Goal: Information Seeking & Learning: Learn about a topic

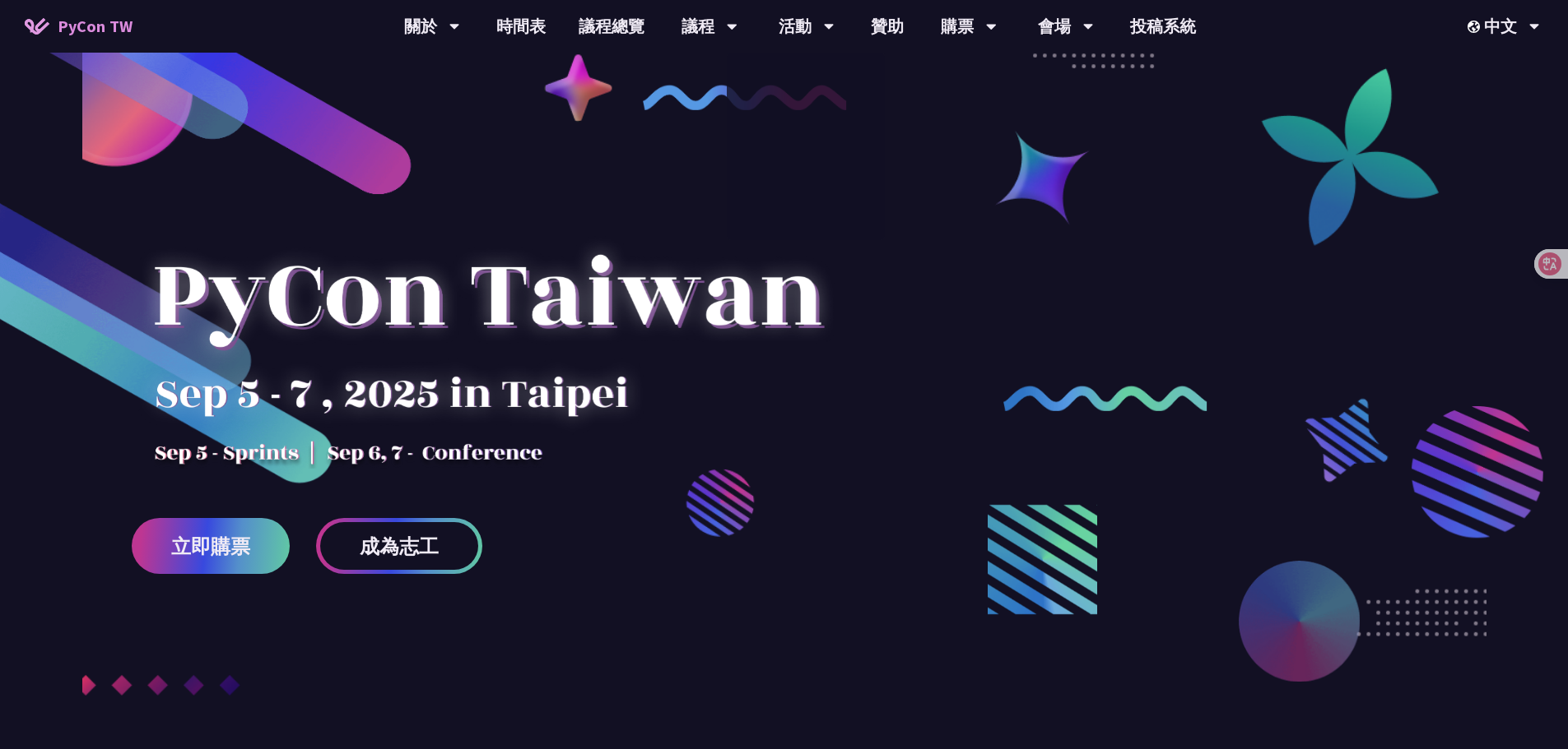
click at [1076, 191] on div at bounding box center [784, 449] width 1568 height 700
click at [1062, 78] on link "會場資訊" at bounding box center [1065, 76] width 158 height 39
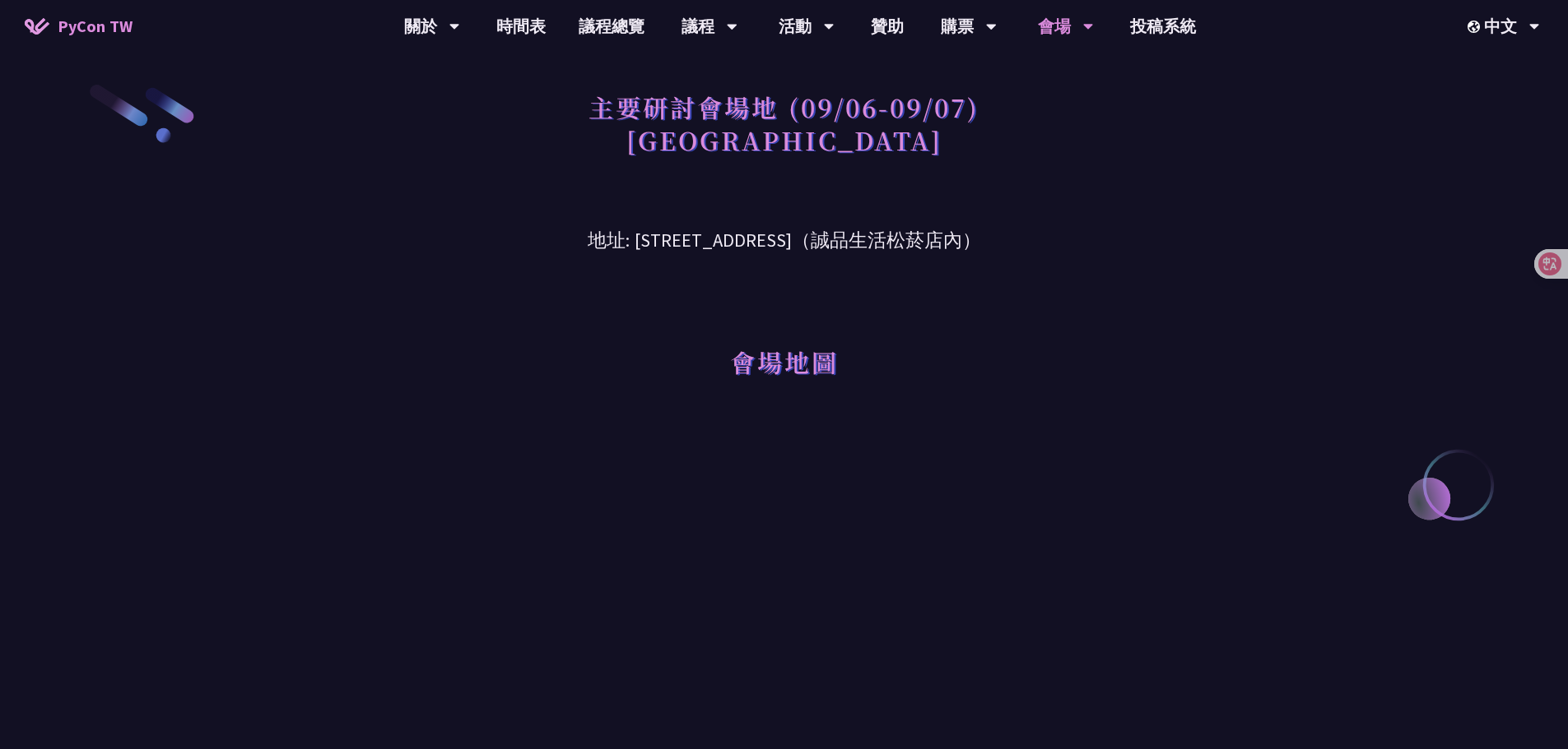
click at [472, 283] on div "會場地圖" at bounding box center [784, 339] width 856 height 168
drag, startPoint x: 957, startPoint y: 204, endPoint x: 940, endPoint y: 132, distance: 74.0
click at [957, 203] on h3 "地址: 台北市信義區菸廠路 88 號 6 樓（誠品生活松菸店內）" at bounding box center [784, 227] width 856 height 53
click at [520, 36] on link "時間表" at bounding box center [520, 26] width 82 height 52
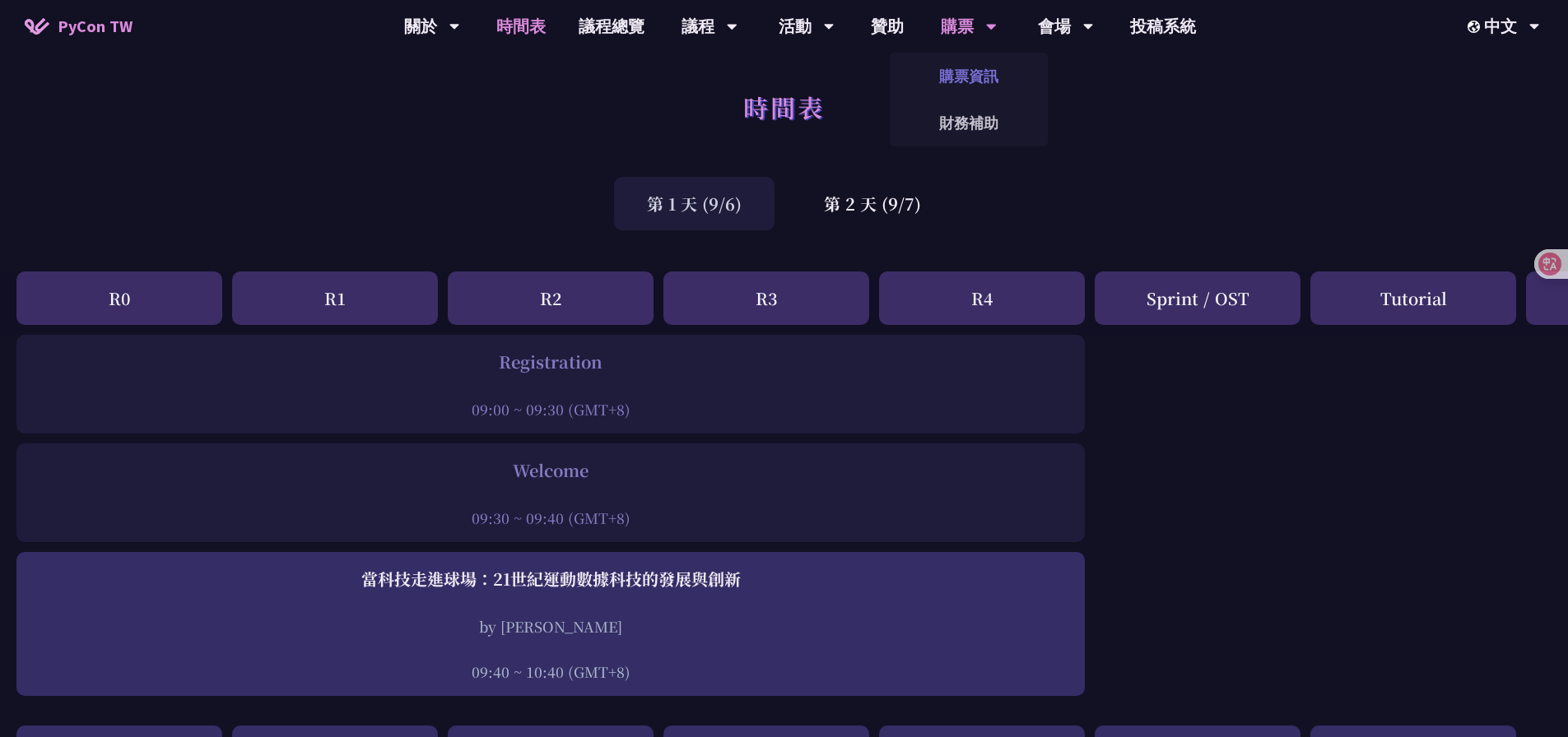
click at [979, 82] on link "購票資訊" at bounding box center [968, 76] width 158 height 39
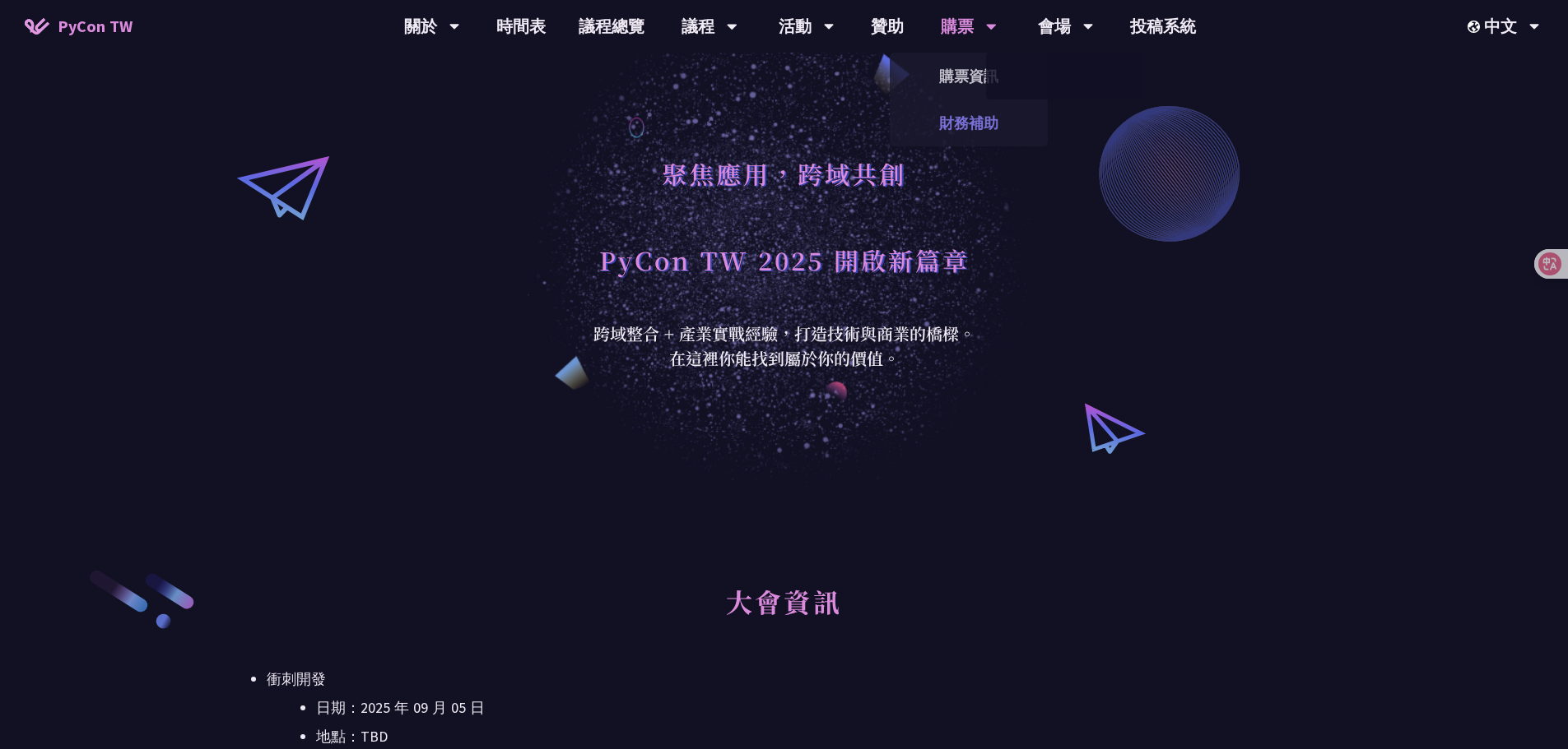
click at [975, 123] on link "財務補助" at bounding box center [968, 123] width 158 height 39
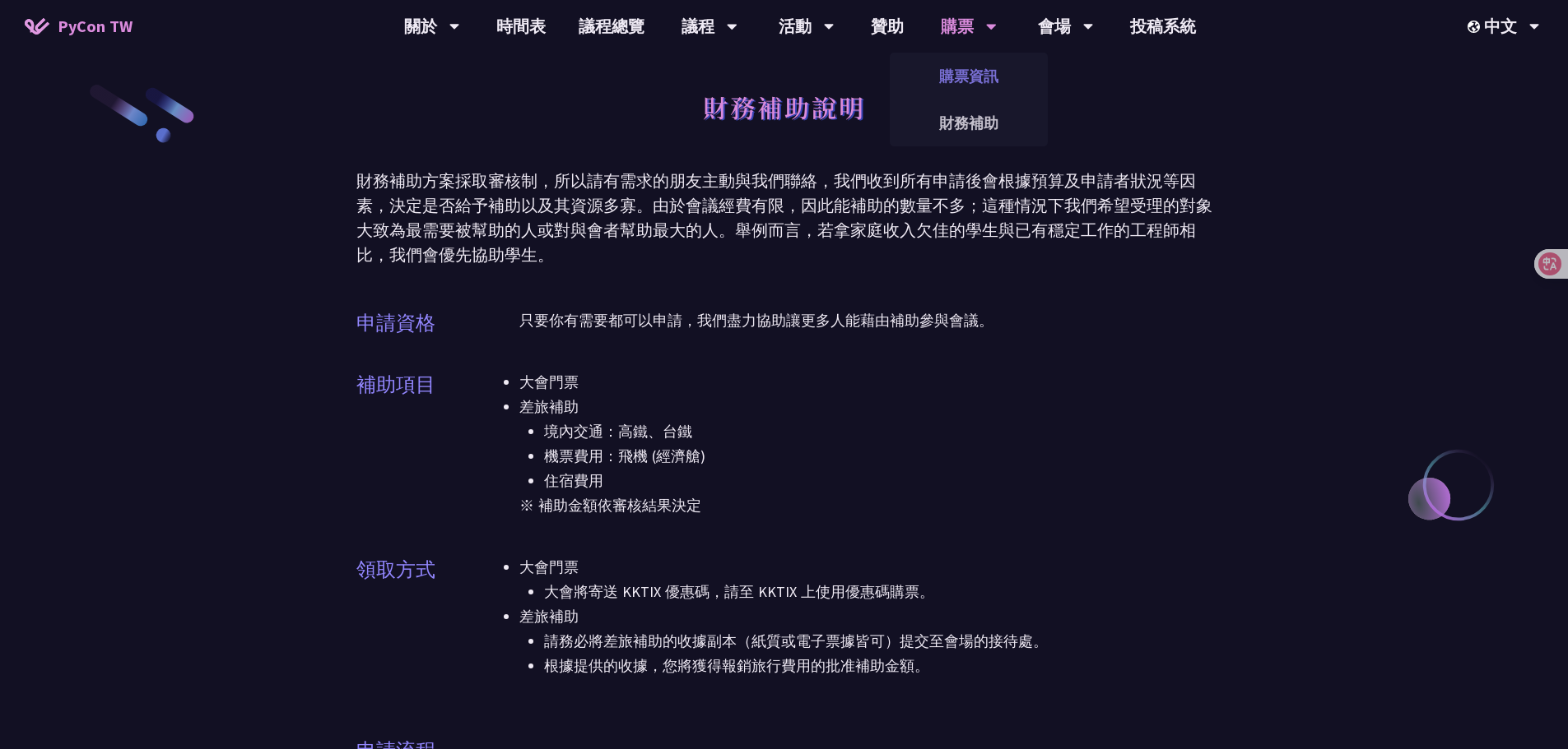
click at [969, 58] on link "購票資訊" at bounding box center [968, 76] width 158 height 39
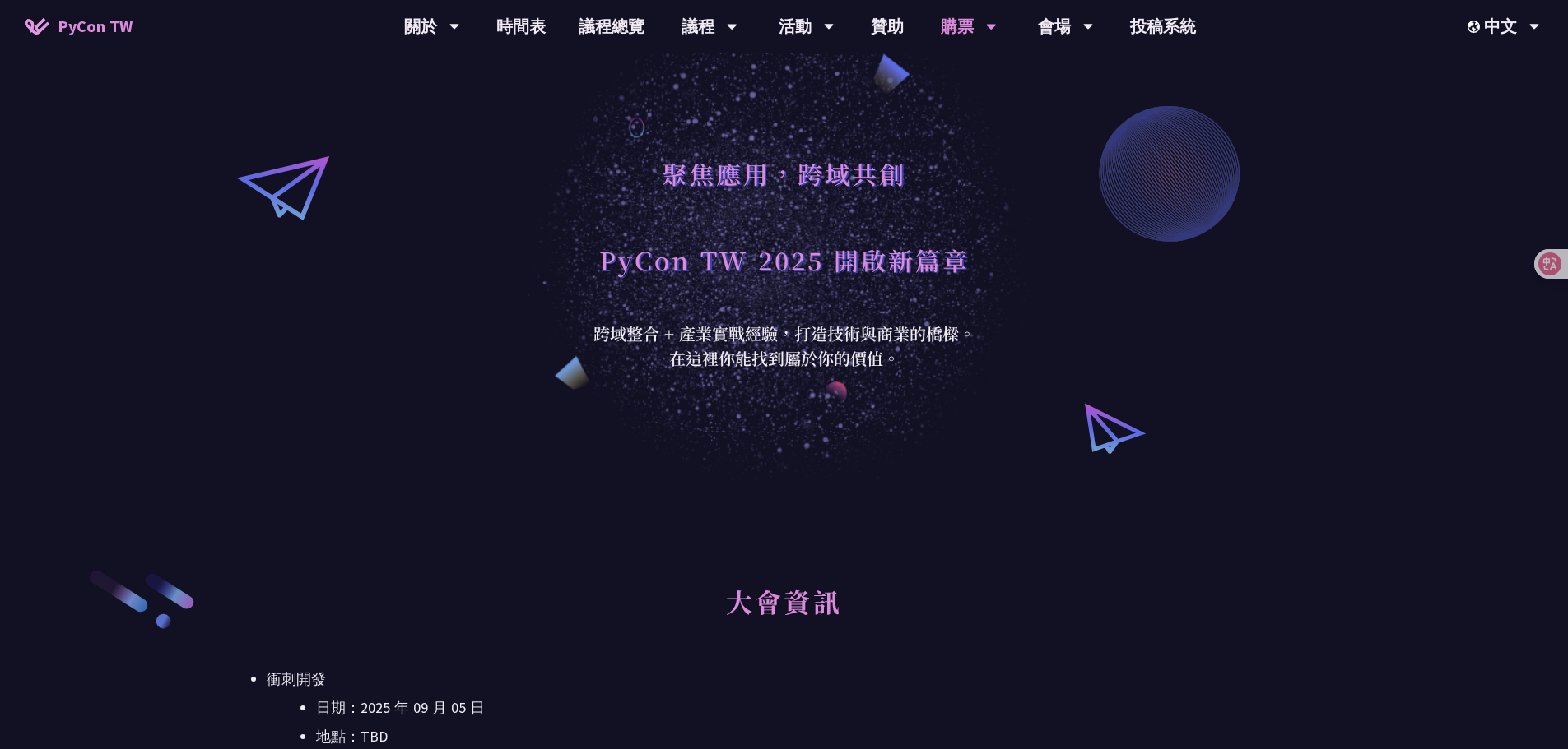
click at [751, 360] on div "跨域整合 + 產業實戰經驗，打造技術與商業的橋樑。 在這裡你能找到屬於你的價值。" at bounding box center [784, 346] width 403 height 49
click at [1055, 61] on link "會場資訊" at bounding box center [1065, 76] width 158 height 39
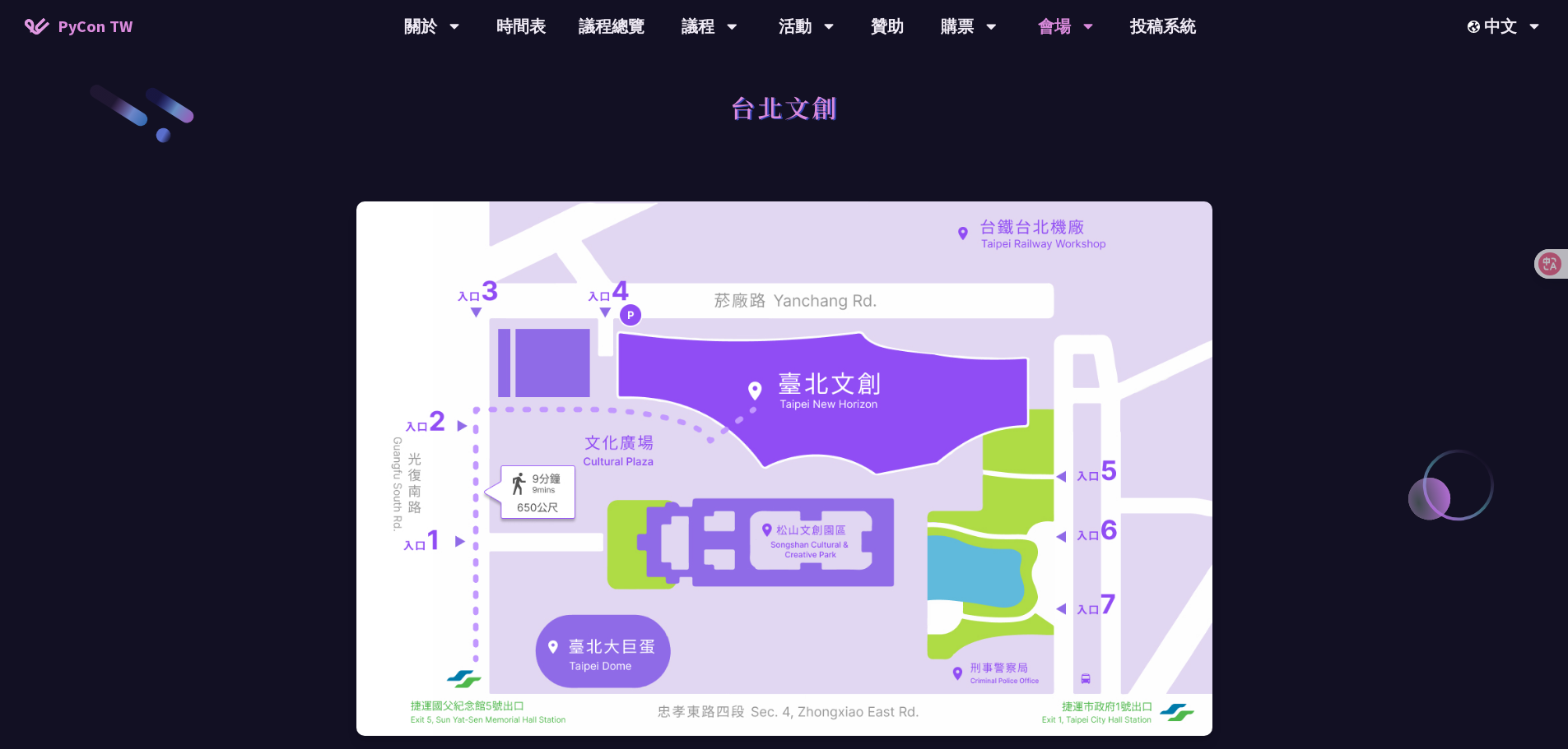
click at [1099, 94] on div "台北文創" at bounding box center [784, 125] width 856 height 86
click at [1010, 155] on div "台北文創" at bounding box center [784, 125] width 856 height 86
click at [954, 74] on link "購票資訊" at bounding box center [968, 76] width 158 height 39
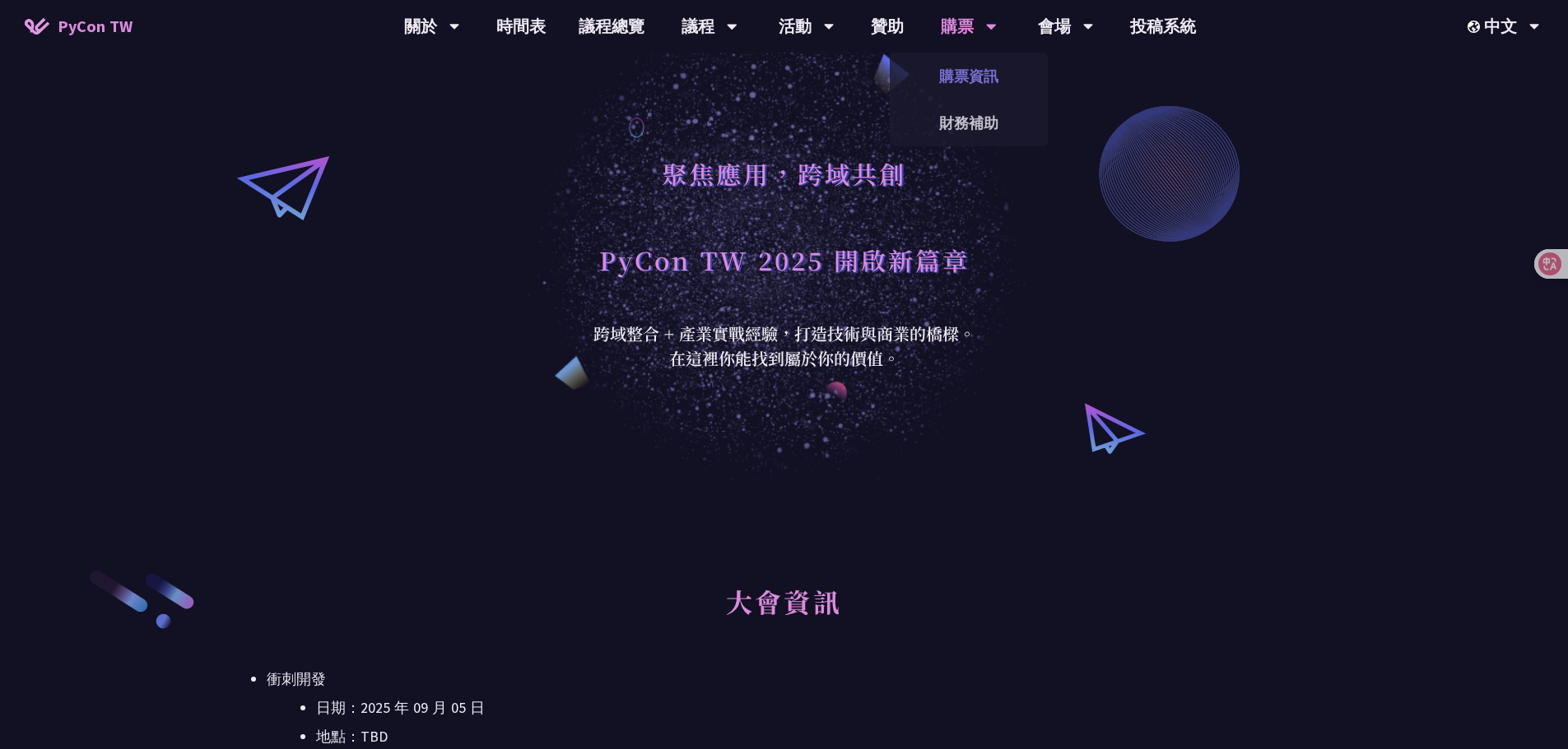
click at [966, 85] on link "購票資訊" at bounding box center [968, 76] width 158 height 39
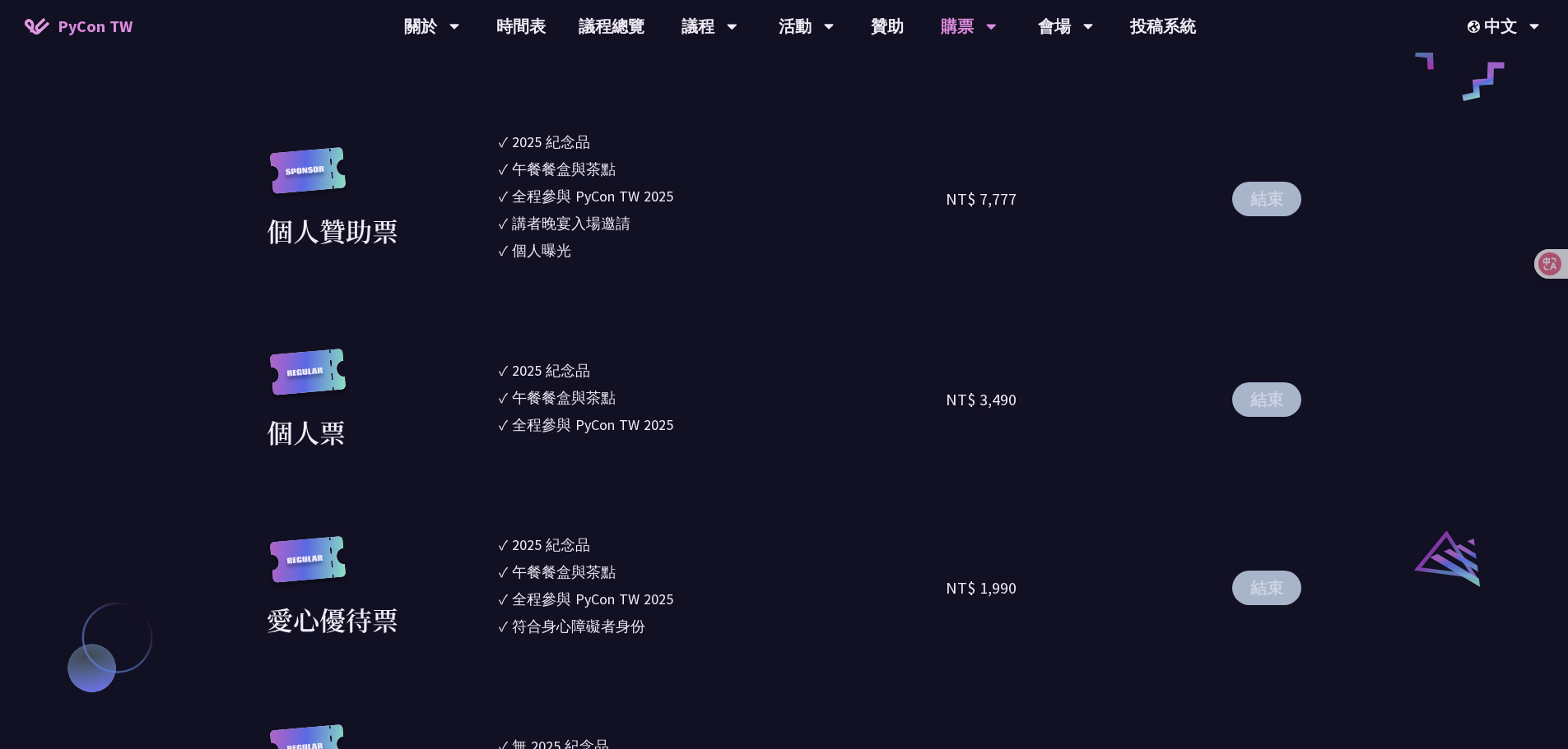
scroll to position [1563, 0]
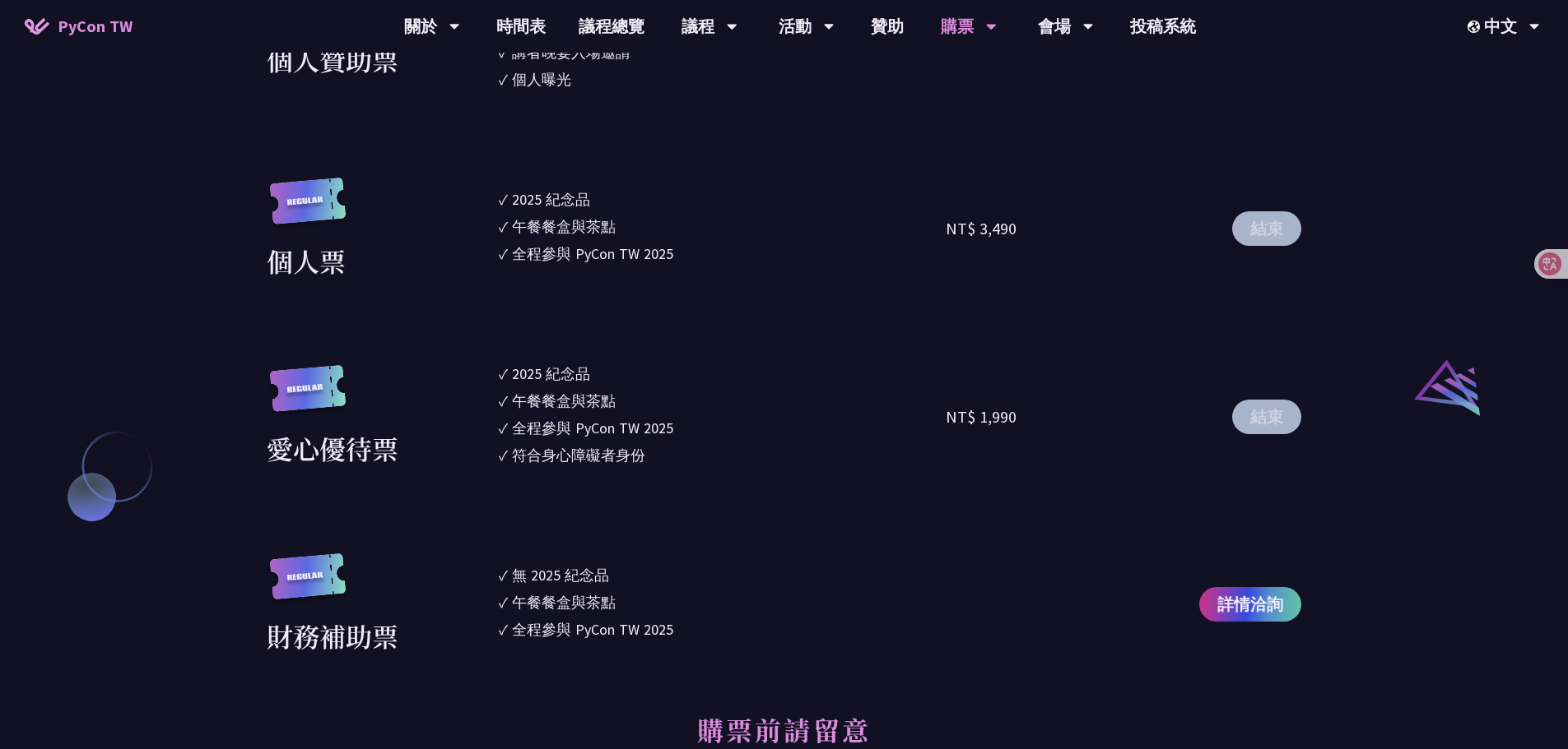
click at [669, 383] on li "✓ 2025 紀念品" at bounding box center [722, 374] width 447 height 22
click at [712, 417] on li "✓ 全程參與 PyCon TW 2025" at bounding box center [722, 428] width 447 height 22
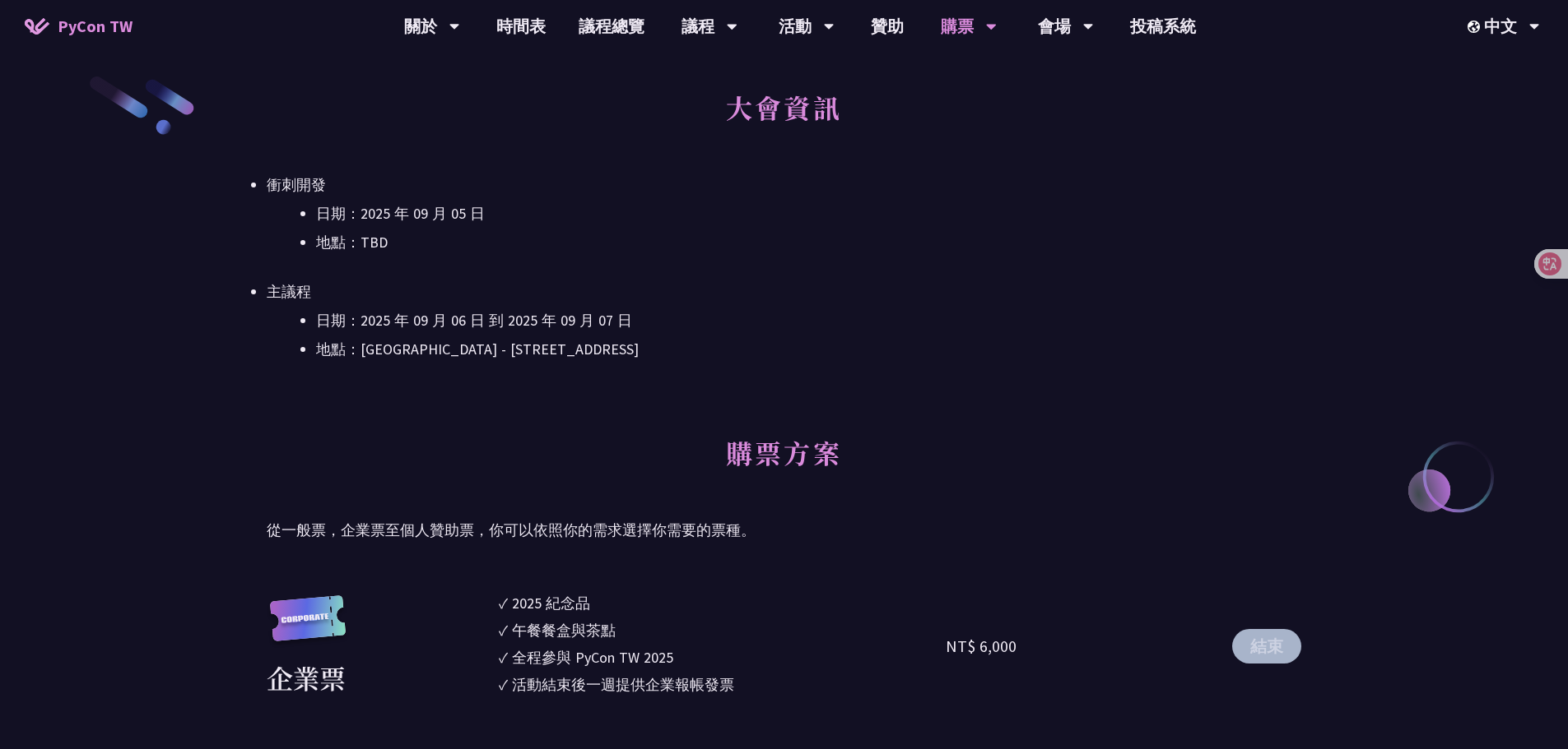
scroll to position [494, 0]
click at [920, 338] on li "地點：台北文創 6 樓 - ​台北市信義區菸廠路 88 號 6 樓" at bounding box center [809, 350] width 985 height 25
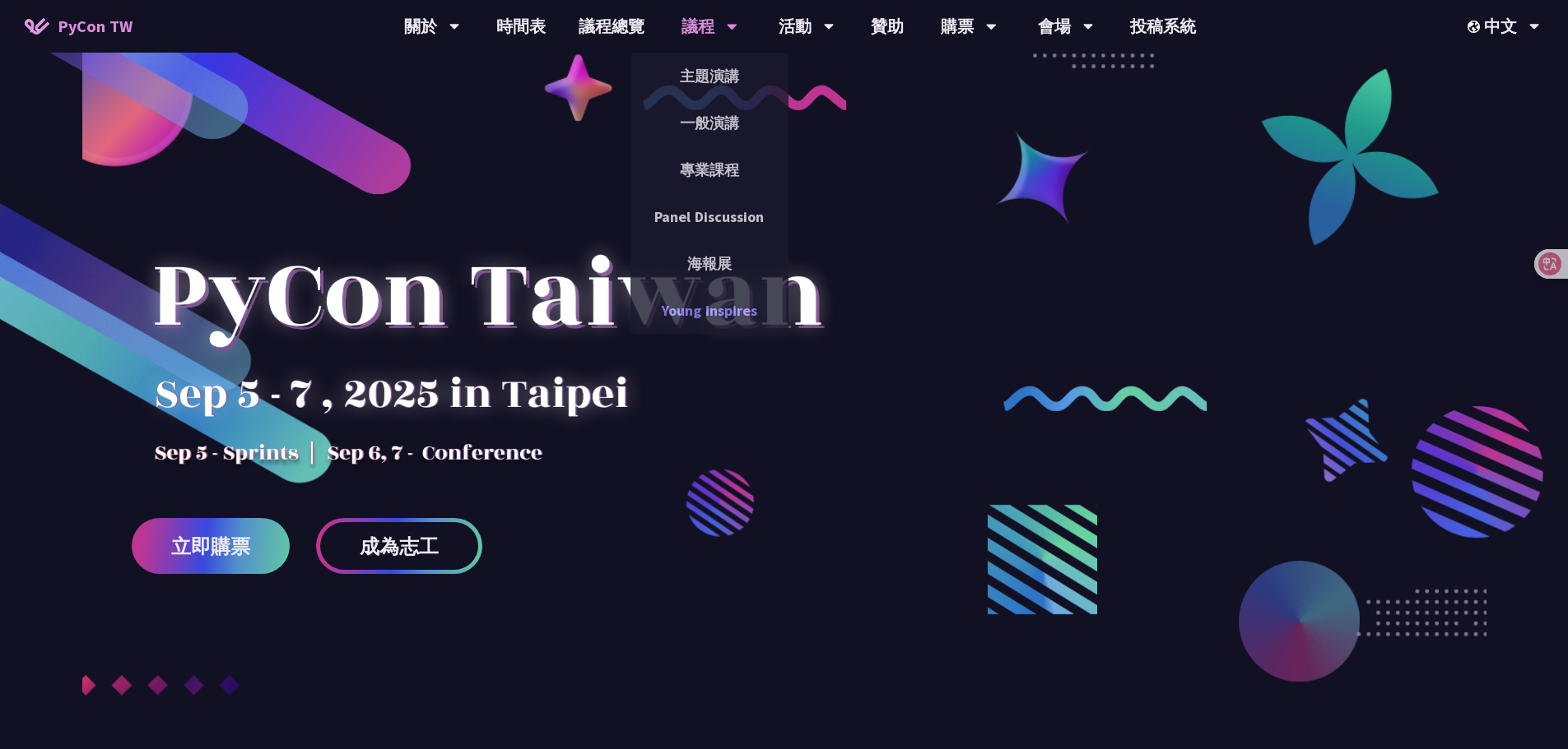
click at [712, 303] on link "Young Inspires" at bounding box center [709, 310] width 158 height 39
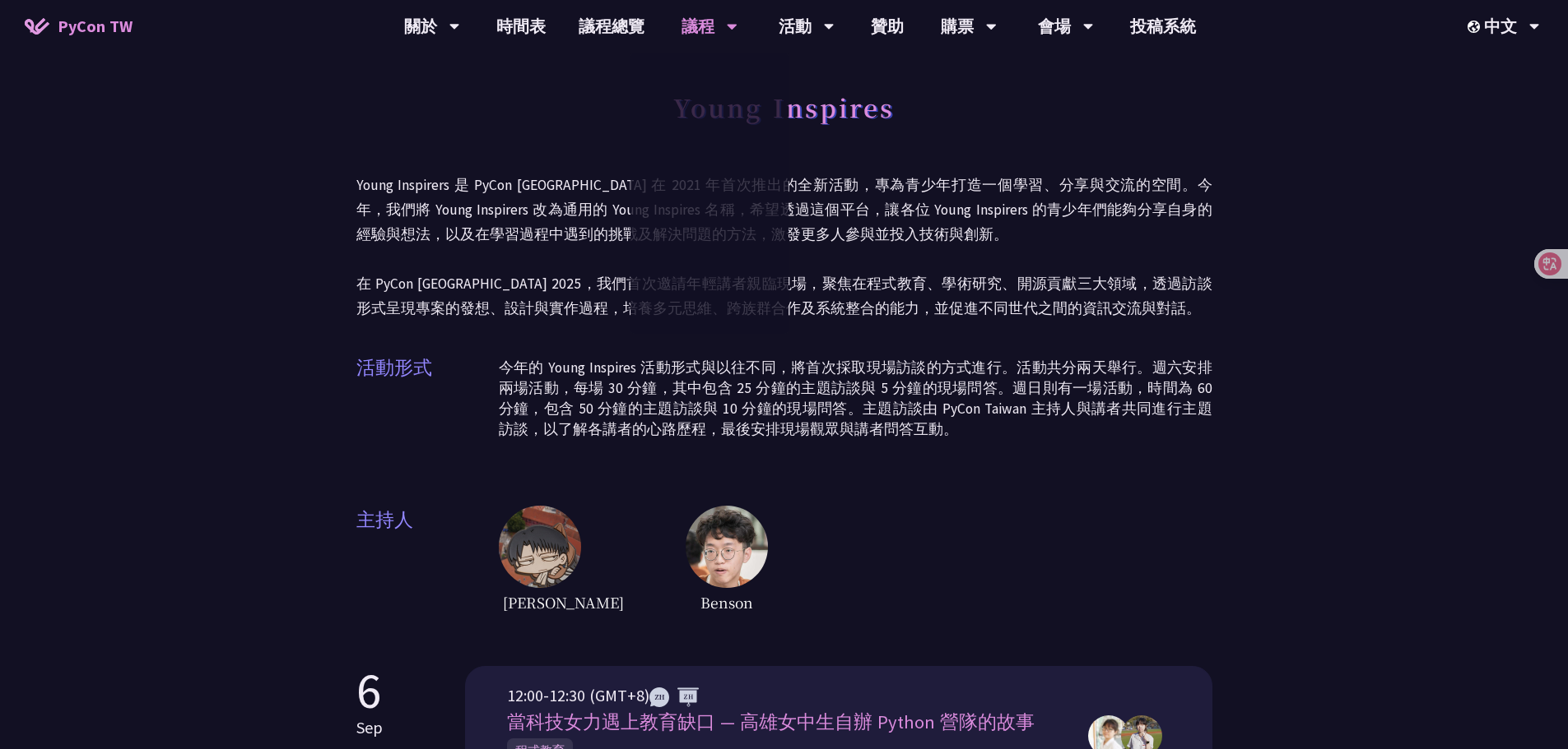
click at [970, 241] on p "Young Inspirers 是 PyCon Taiwan 在 2021 年首次推出的全新活動，專為青少年打造一個學習、分享與交流的空間。今年，我們將 Yo…" at bounding box center [784, 246] width 856 height 148
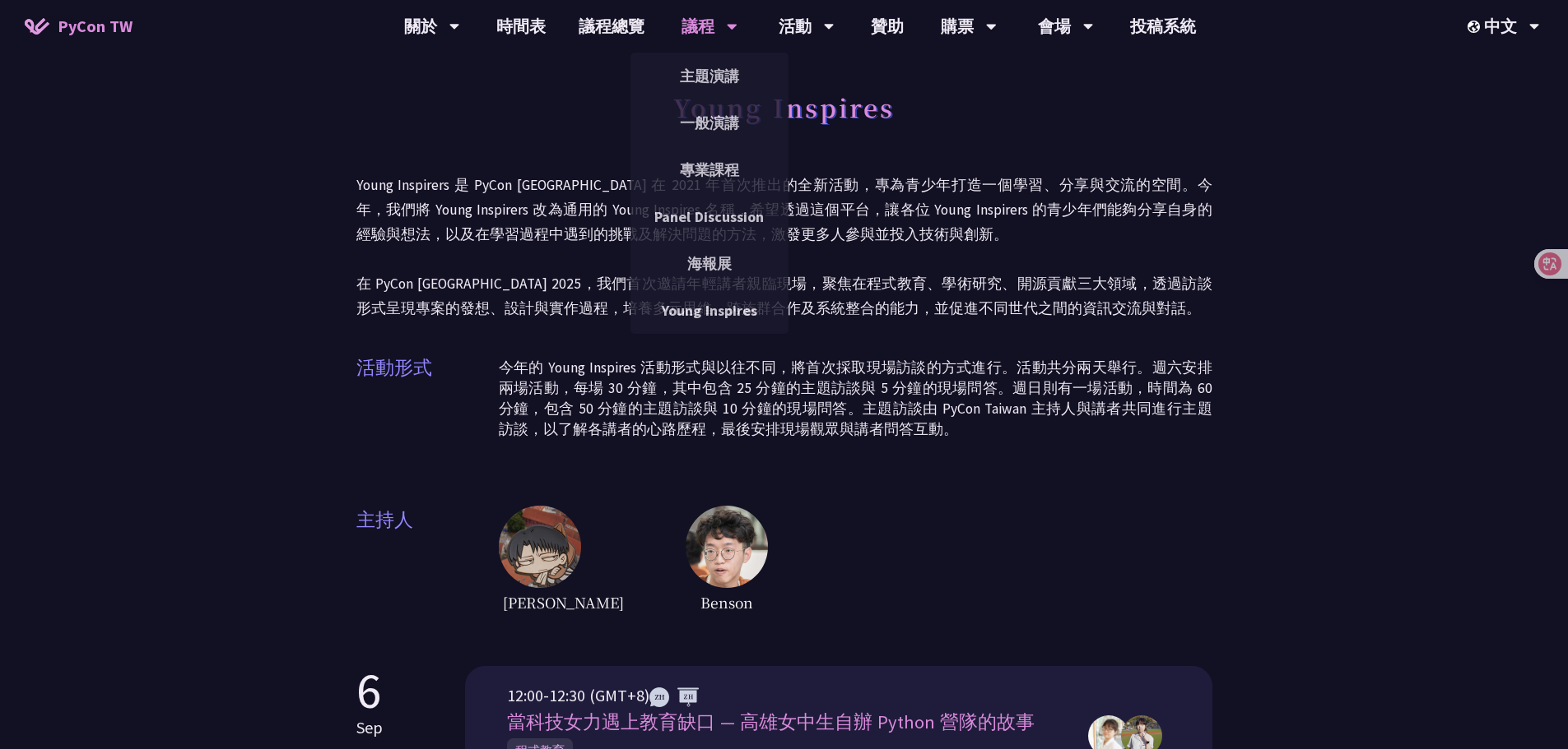
click at [591, 172] on div "Young Inspires Young Inspirers 是 PyCon Taiwan 在 2021 年首次推出的全新活動，專為青少年打造一個學習、分享與…" at bounding box center [784, 349] width 856 height 534
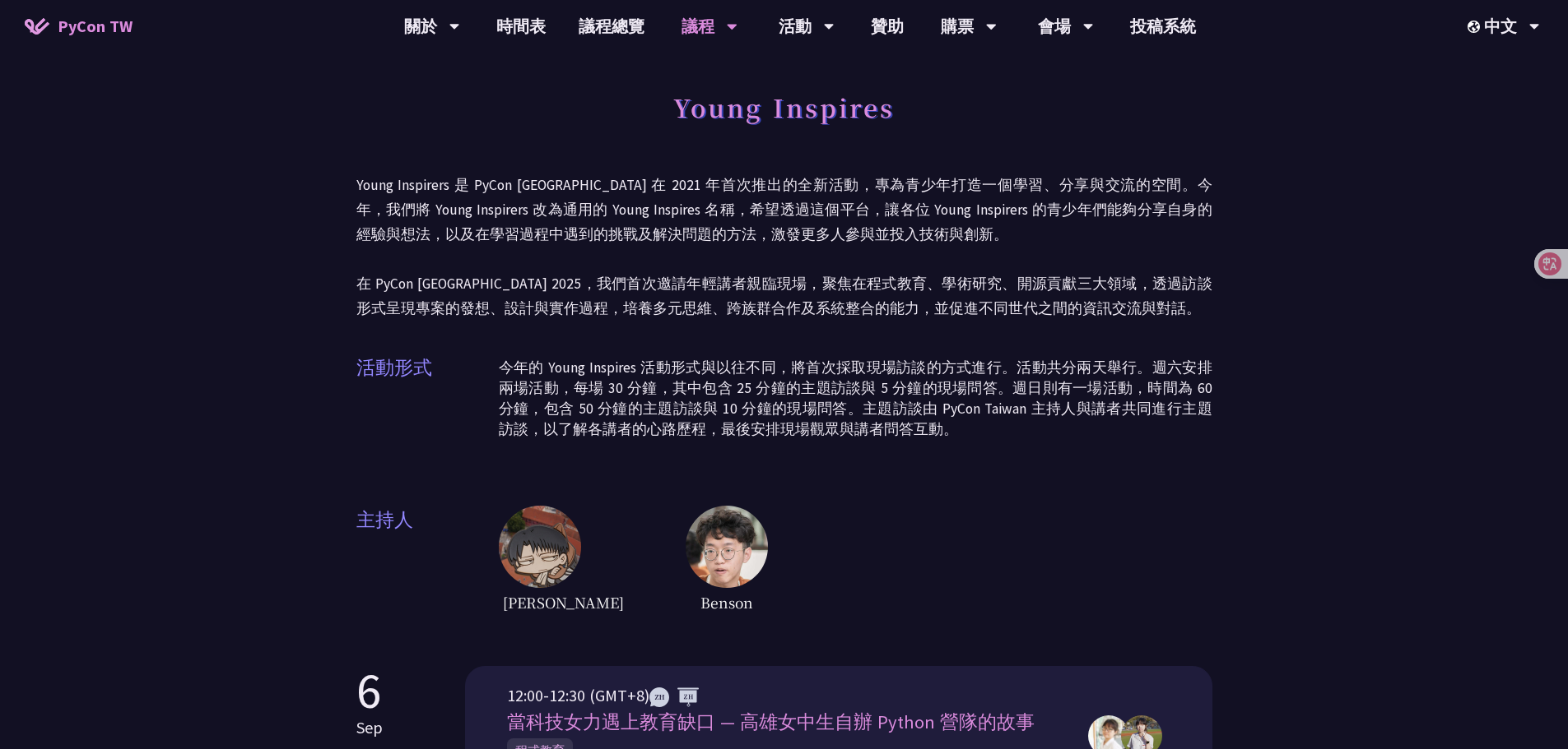
click at [479, 212] on p "Young Inspirers 是 PyCon Taiwan 在 2021 年首次推出的全新活動，專為青少年打造一個學習、分享與交流的空間。今年，我們將 Yo…" at bounding box center [784, 246] width 856 height 148
click at [1516, 66] on div "EN" at bounding box center [1502, 76] width 99 height 39
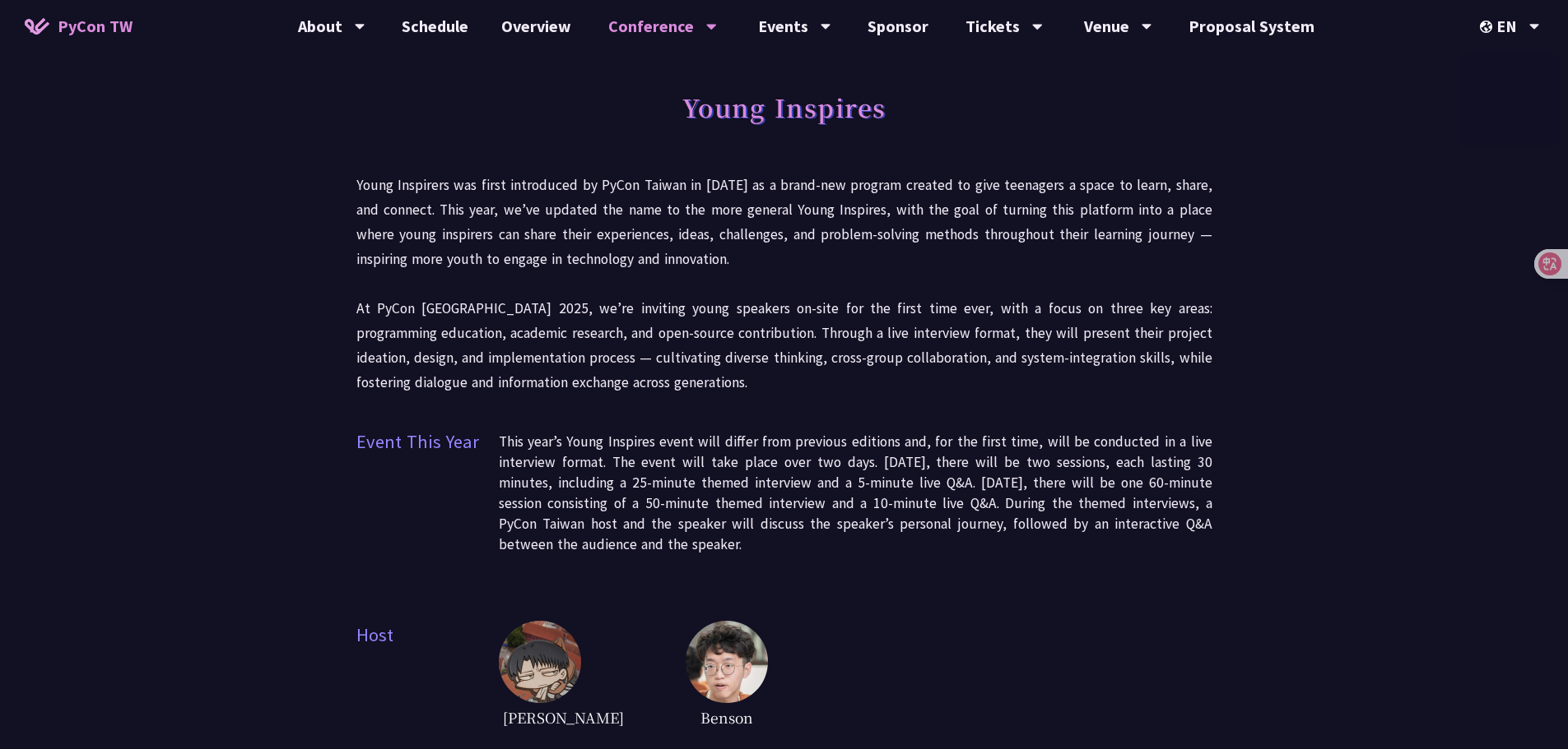
drag, startPoint x: 759, startPoint y: 292, endPoint x: 666, endPoint y: 296, distance: 93.1
click at [759, 291] on p "Young Inspirers was first introduced by PyCon Taiwan in 2021 as a brand-new pro…" at bounding box center [784, 283] width 856 height 222
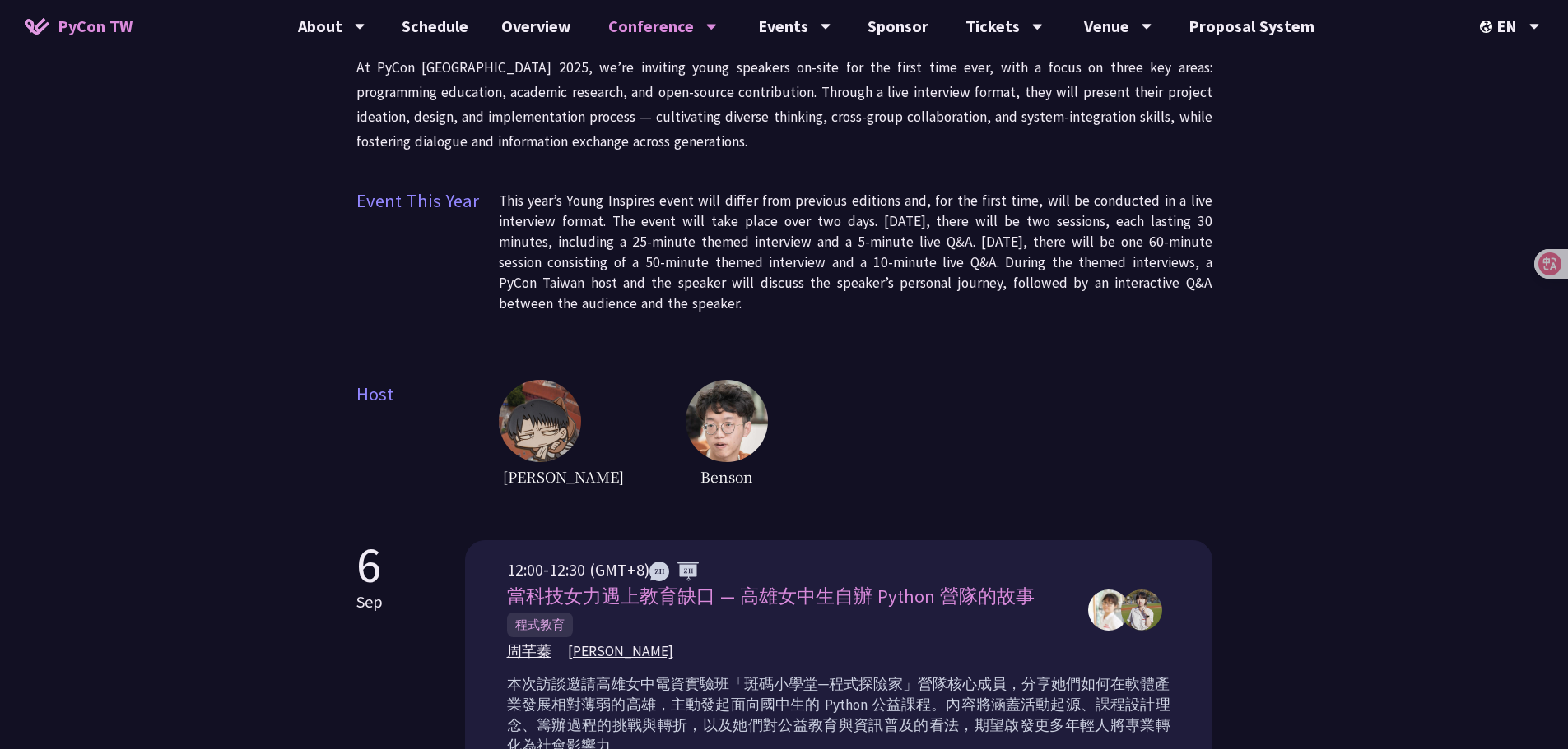
scroll to position [247, 0]
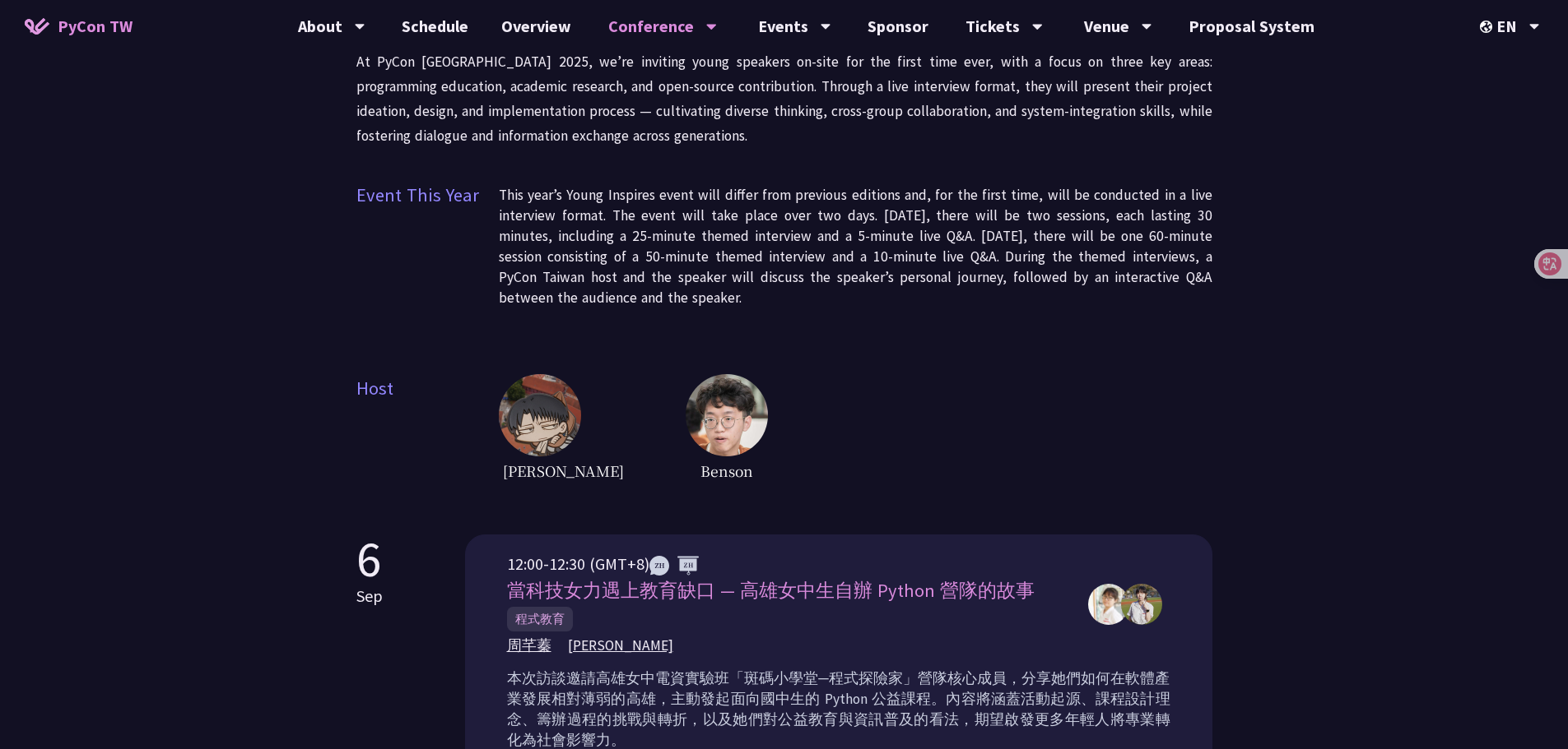
click at [743, 180] on div "Young Inspires Young Inspirers was first introduced by PyCon Taiwan in 2021 as …" at bounding box center [784, 160] width 856 height 650
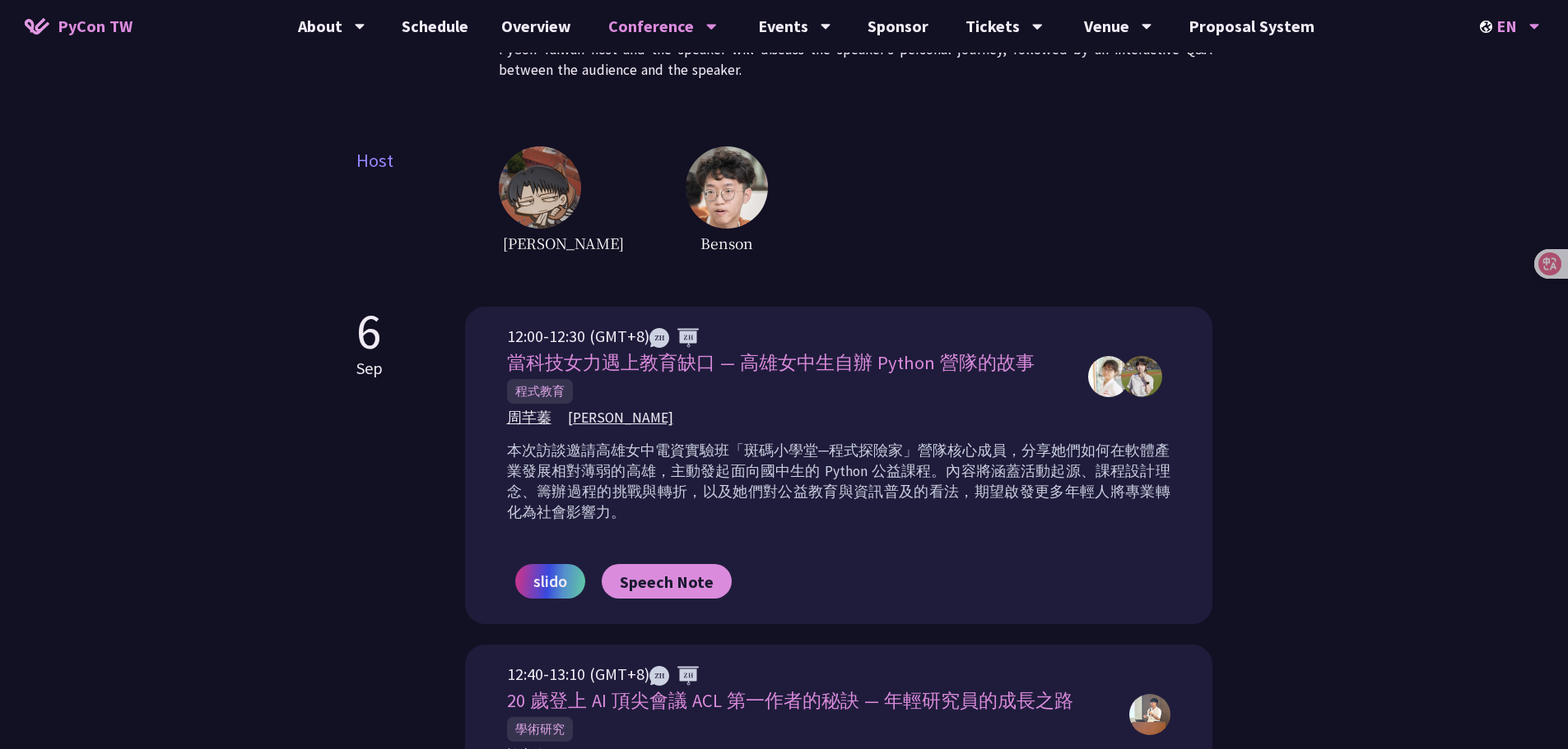
scroll to position [82, 0]
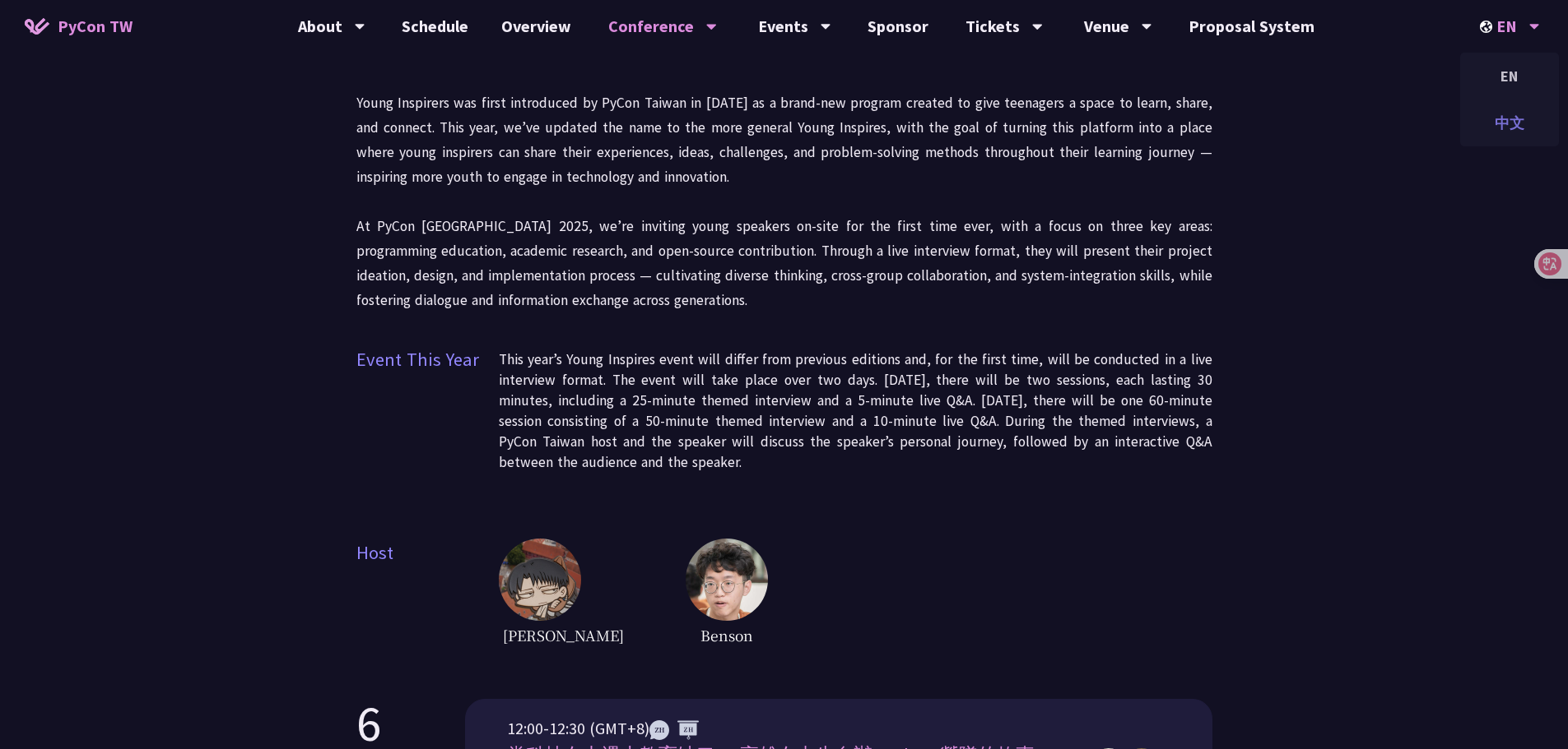
click at [1516, 110] on div "中文" at bounding box center [1509, 123] width 99 height 39
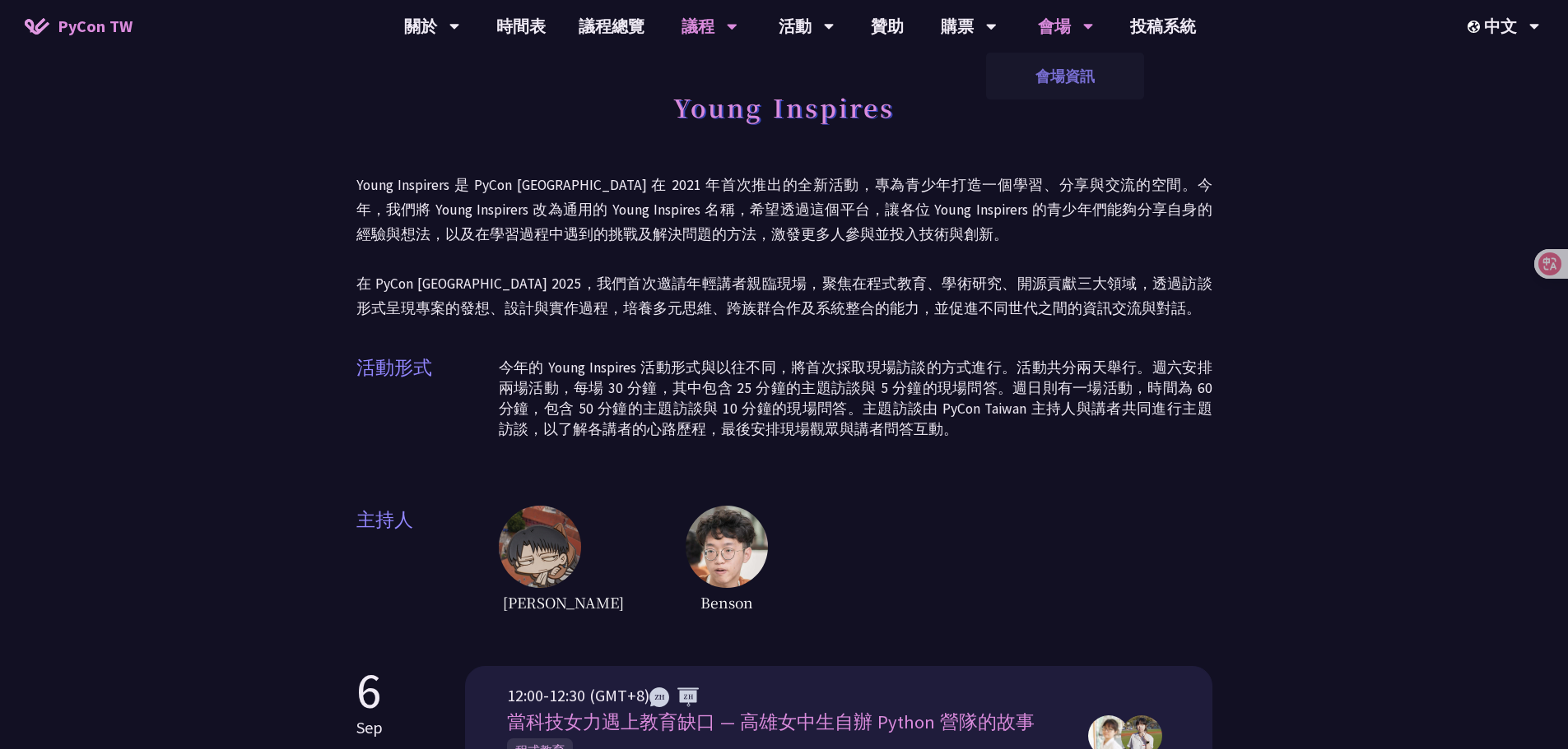
click at [1044, 63] on link "會場資訊" at bounding box center [1065, 76] width 158 height 39
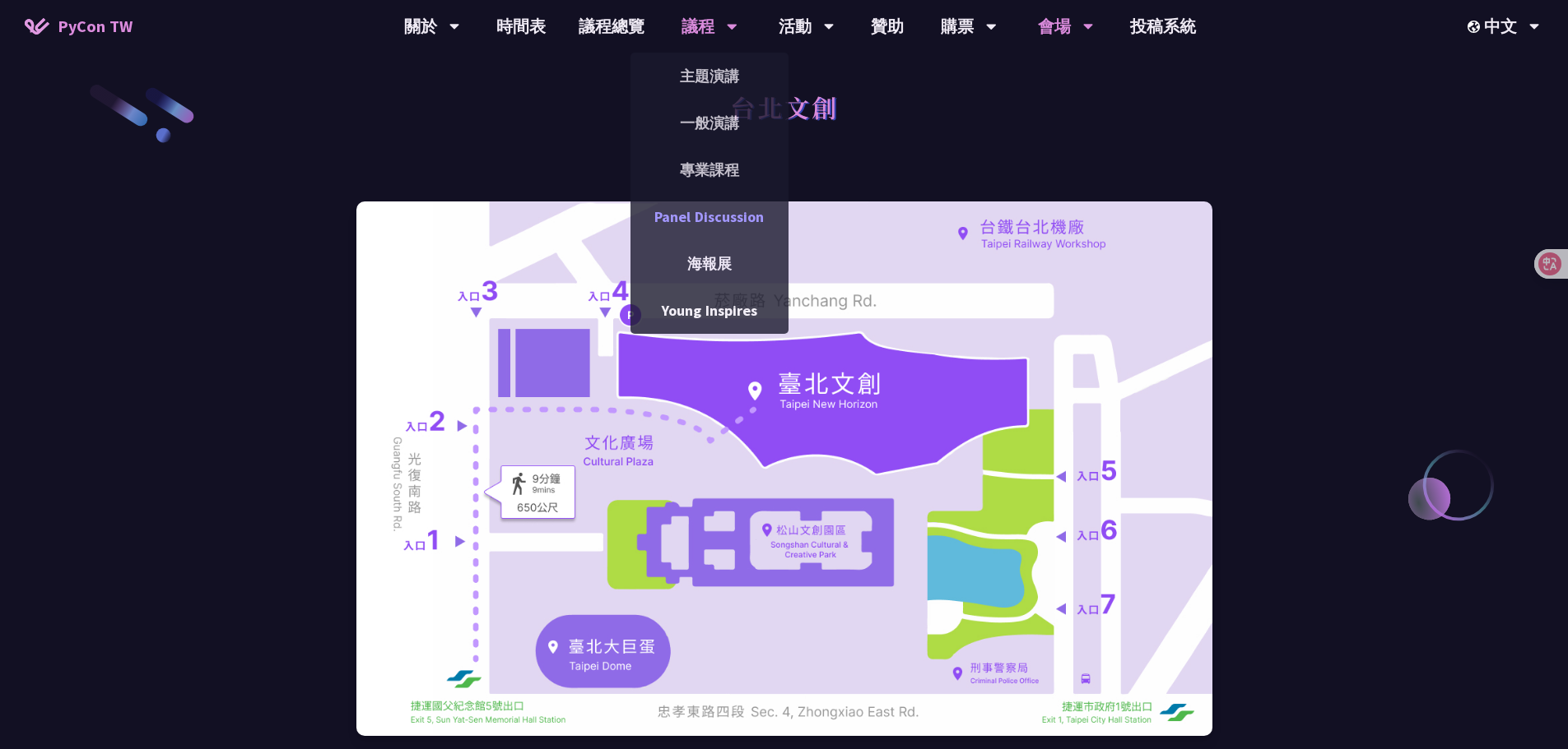
click at [721, 223] on link "Panel Discussion" at bounding box center [709, 217] width 158 height 39
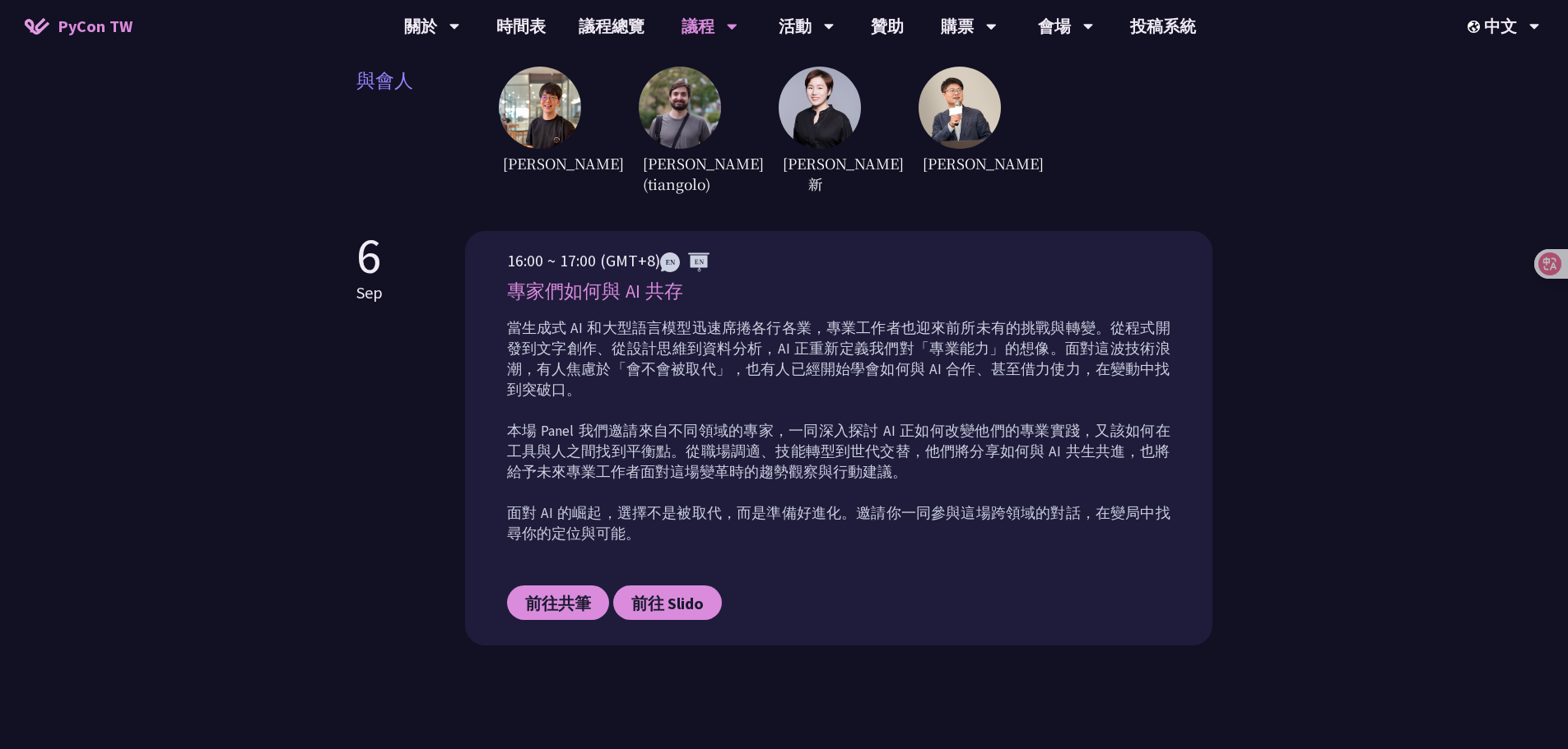
scroll to position [576, 0]
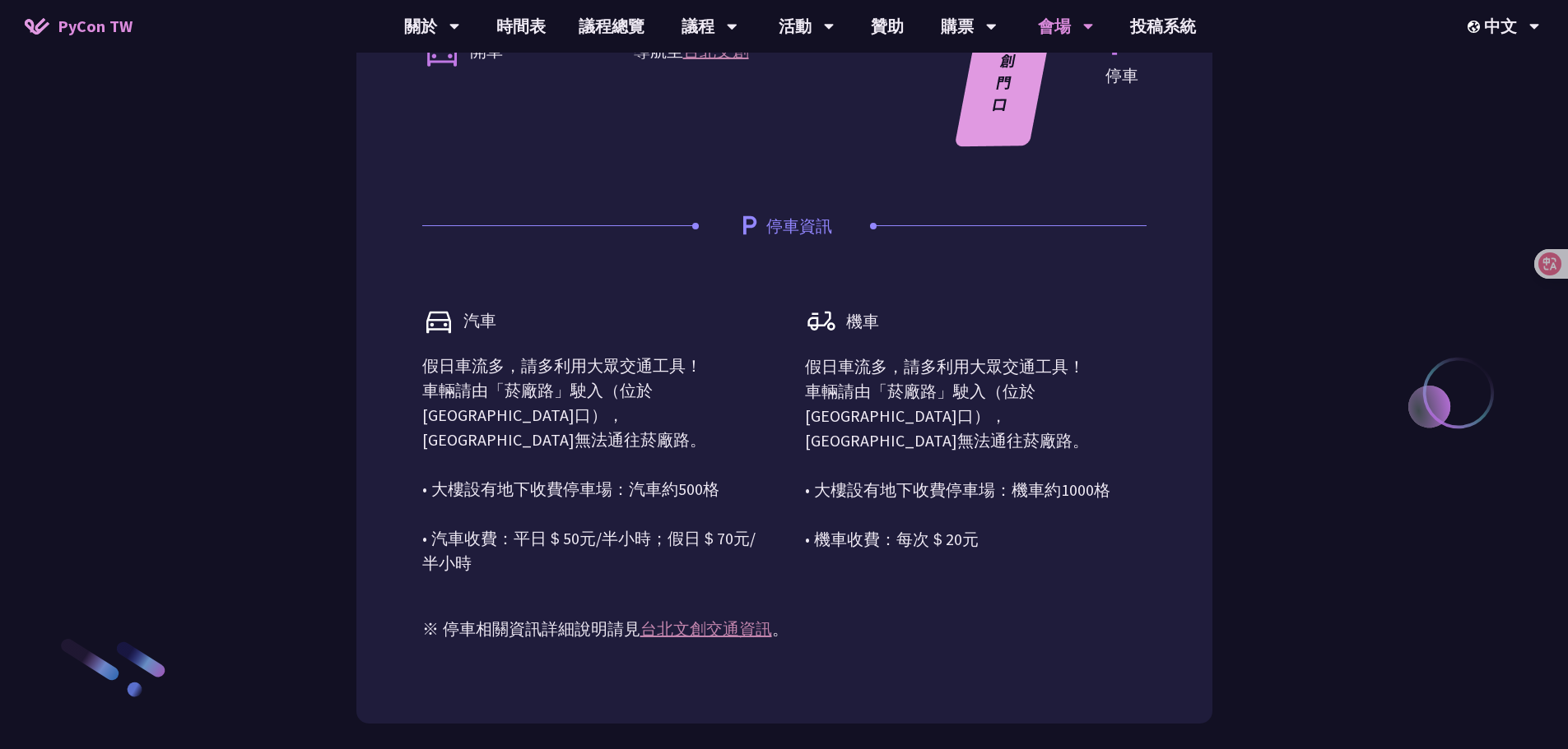
scroll to position [1234, 0]
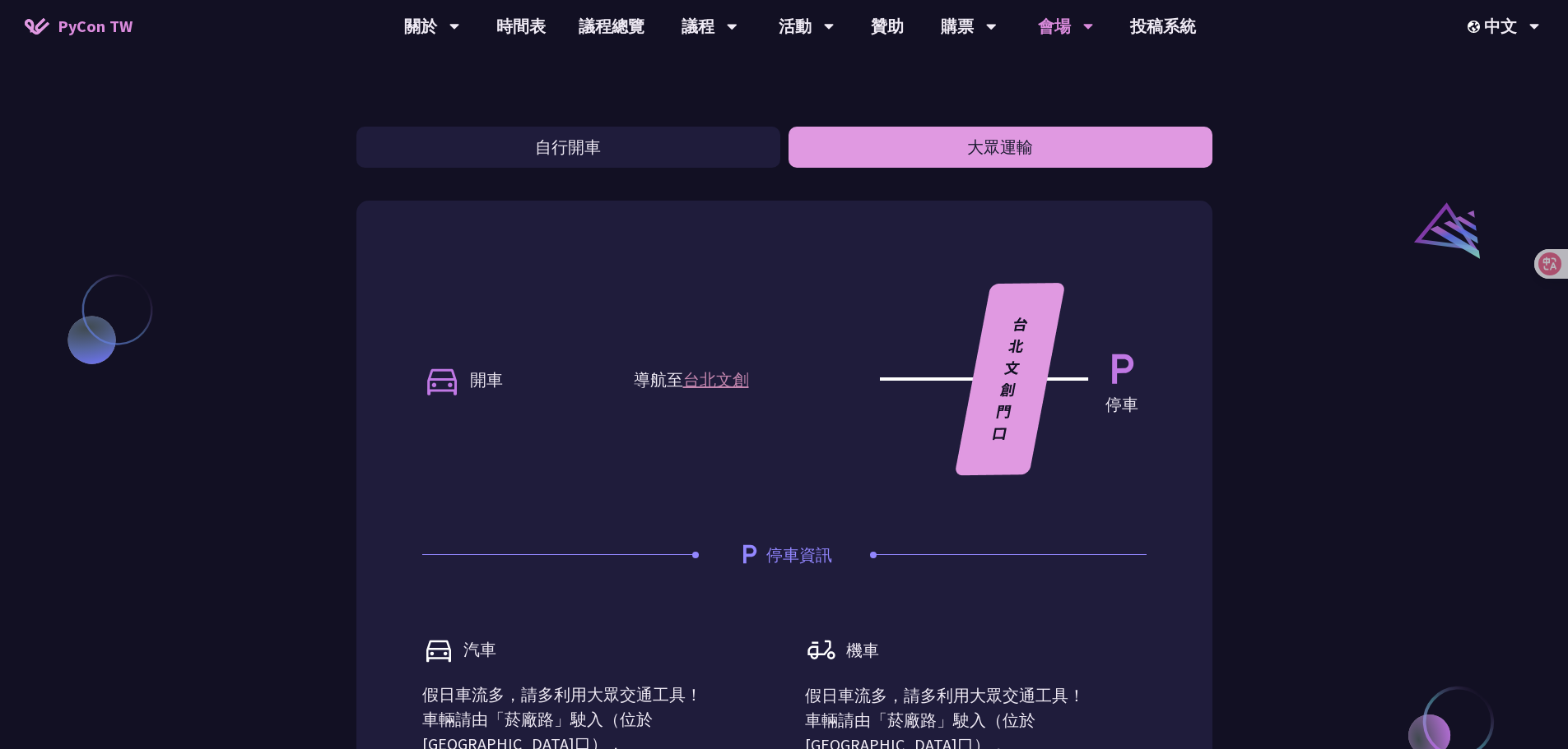
click at [944, 156] on button "大眾運輸" at bounding box center [1000, 147] width 424 height 41
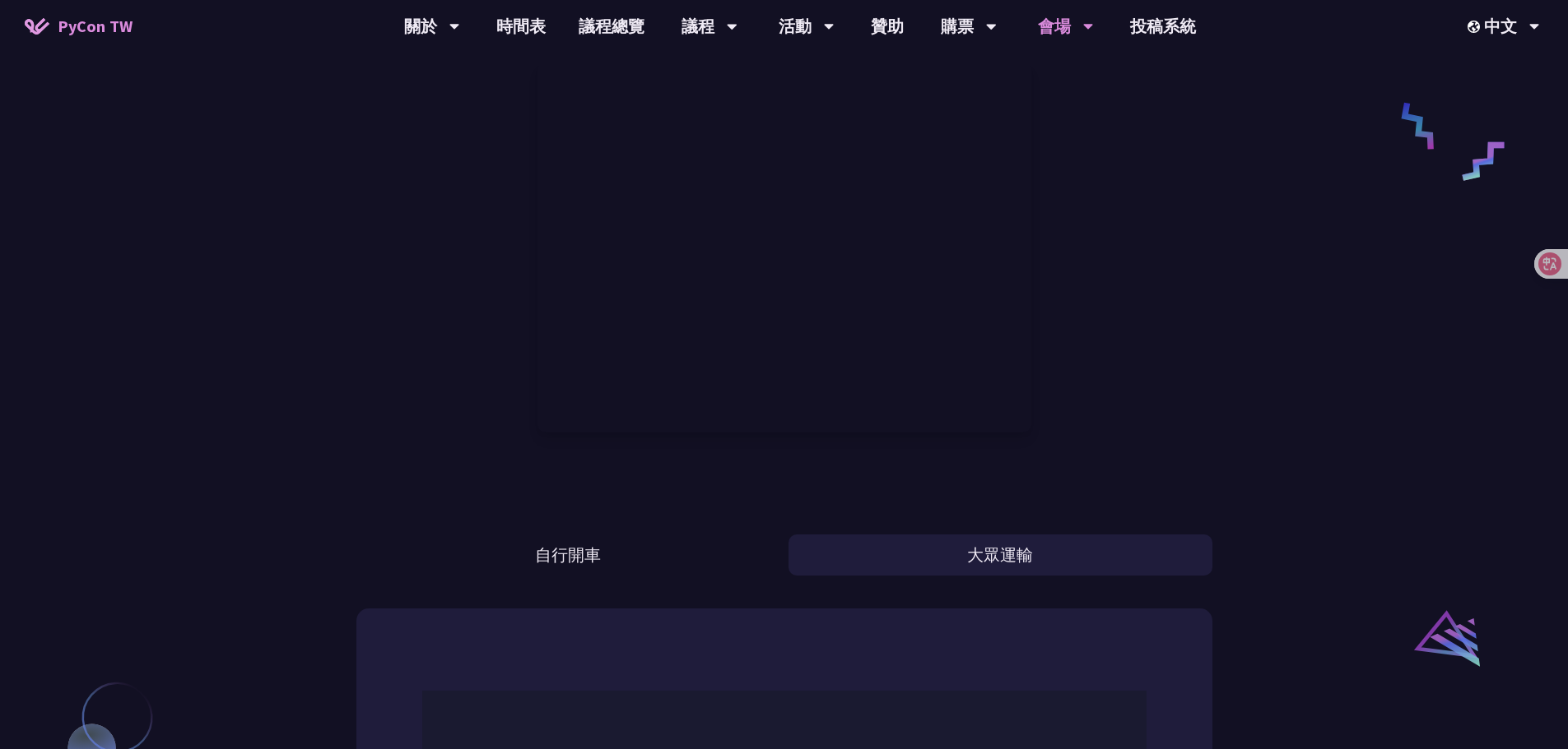
scroll to position [823, 0]
click at [555, 589] on div "台北文創 Sprints 地點 自行開車 大眾運輸 捷運 • 捷運路線＋步行（[GEOGRAPHIC_DATA]） 搭乘捷運[GEOGRAPHIC_DATA]…" at bounding box center [784, 492] width 856 height 2629
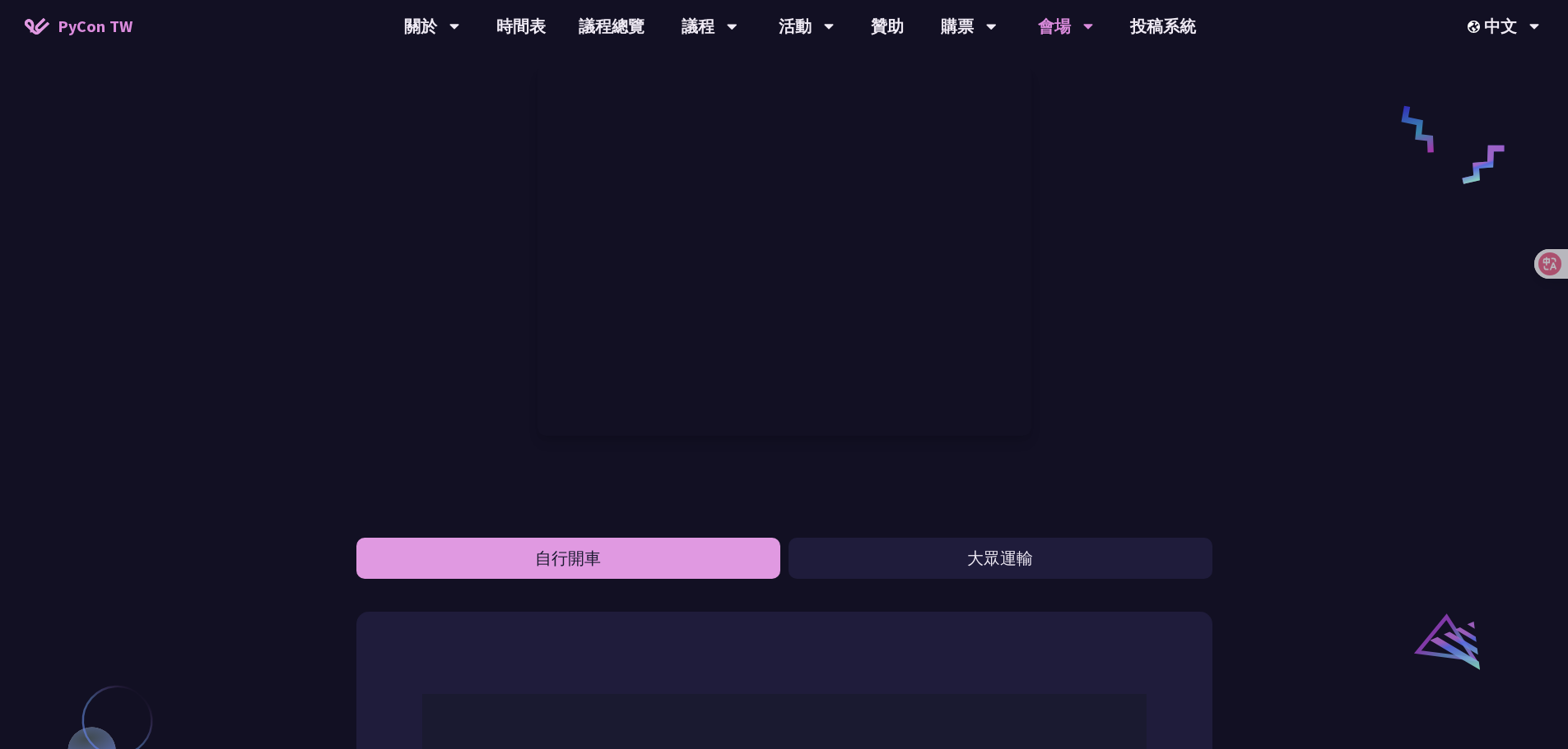
drag, startPoint x: 563, startPoint y: 583, endPoint x: 570, endPoint y: 577, distance: 9.2
click at [563, 582] on div "台北文創 Sprints 地點 自行開車 大眾運輸 捷運 • 捷運路線＋步行（國父紀念館站） 搭乘捷運板南線至國父紀念館站 從 5 號出口出站，沿光復南路步行…" at bounding box center [784, 492] width 856 height 2629
click at [570, 577] on button "自行開車" at bounding box center [567, 558] width 424 height 41
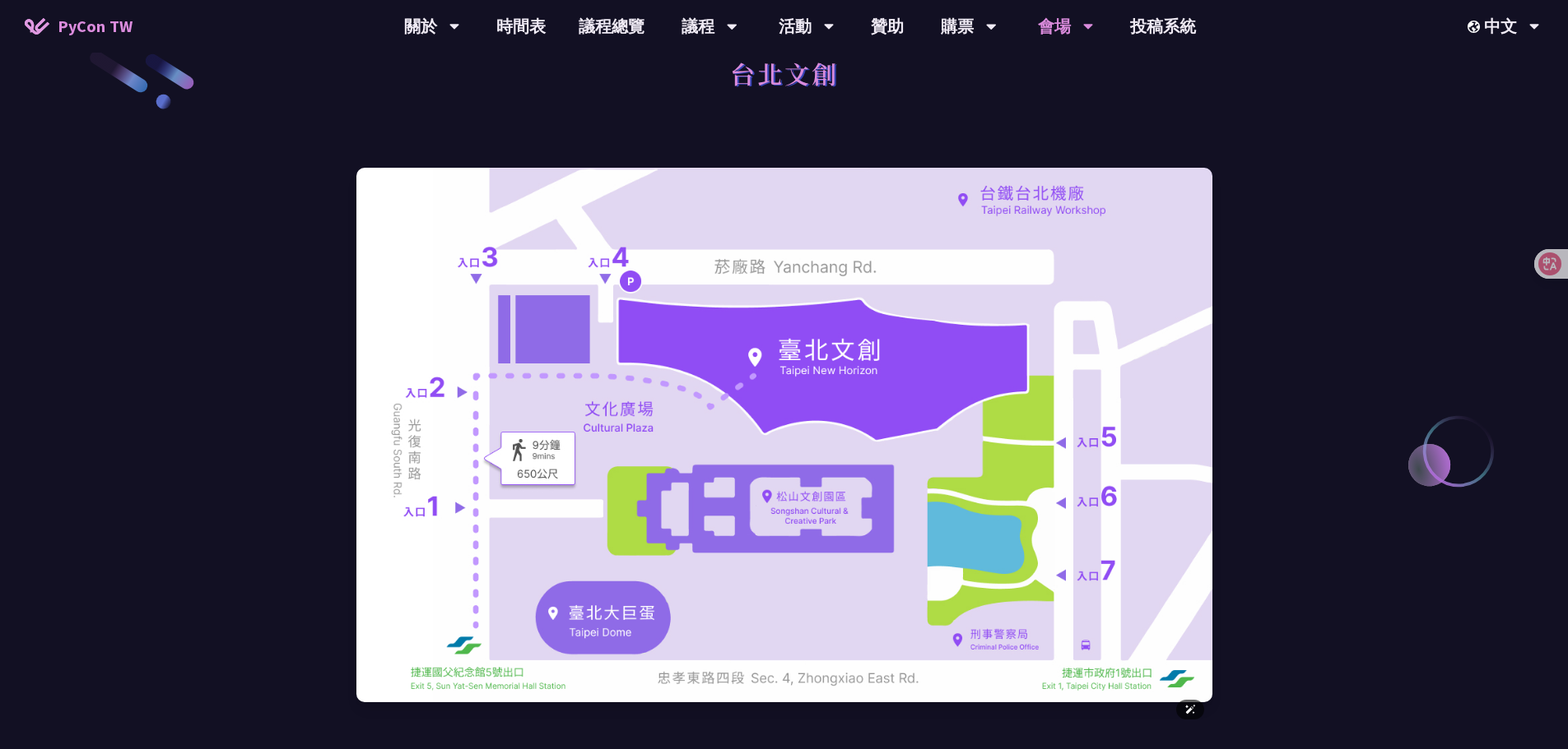
scroll to position [0, 0]
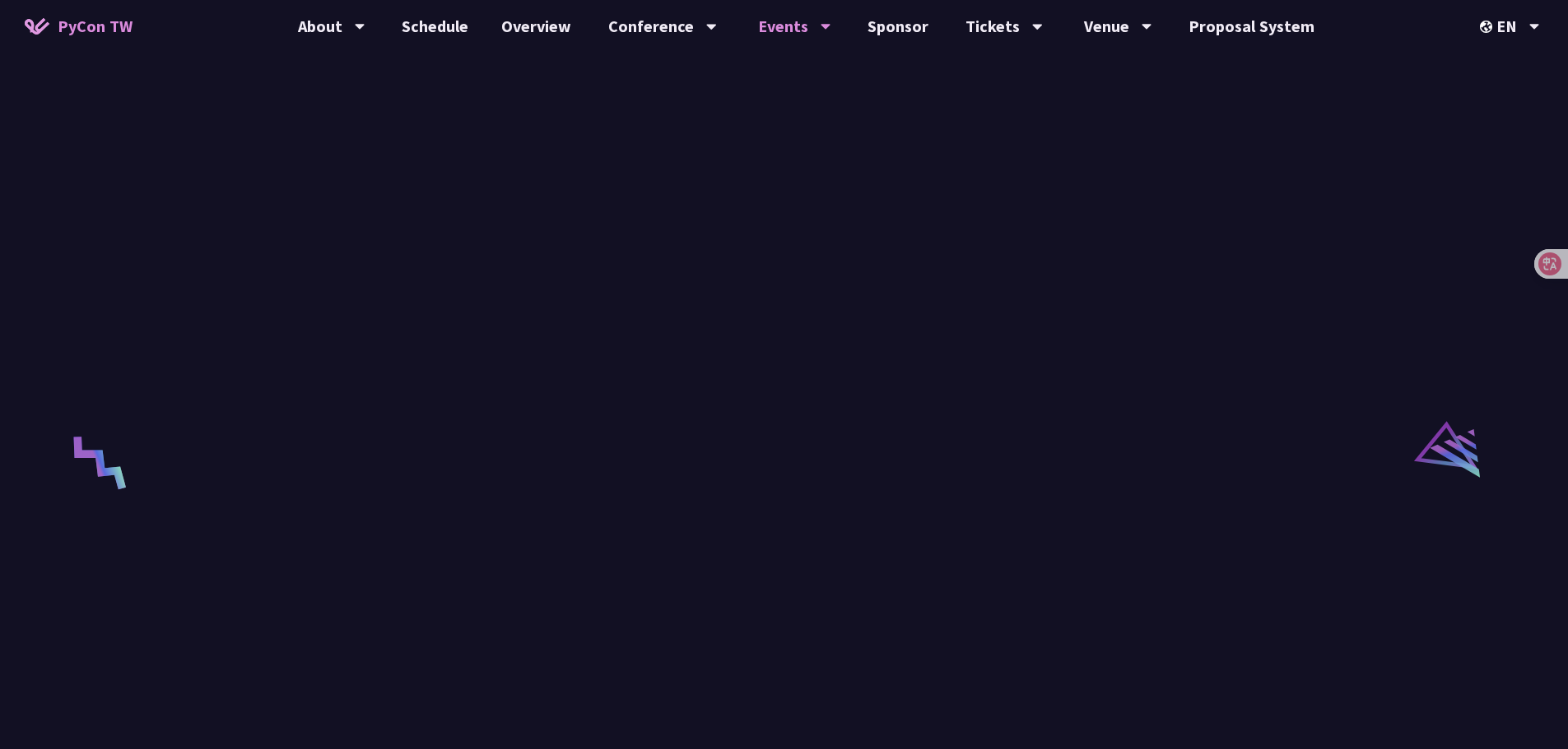
scroll to position [2468, 0]
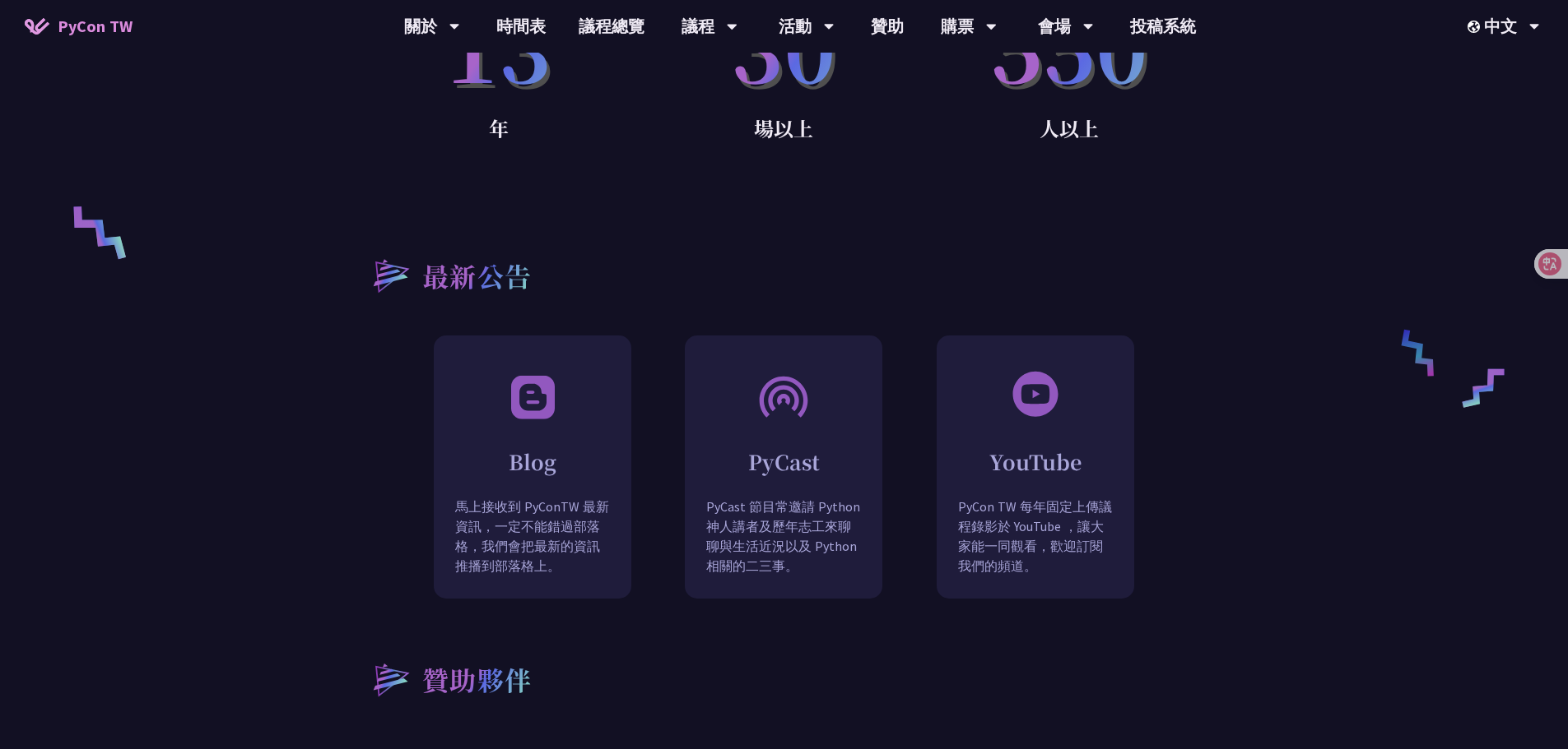
scroll to position [1069, 0]
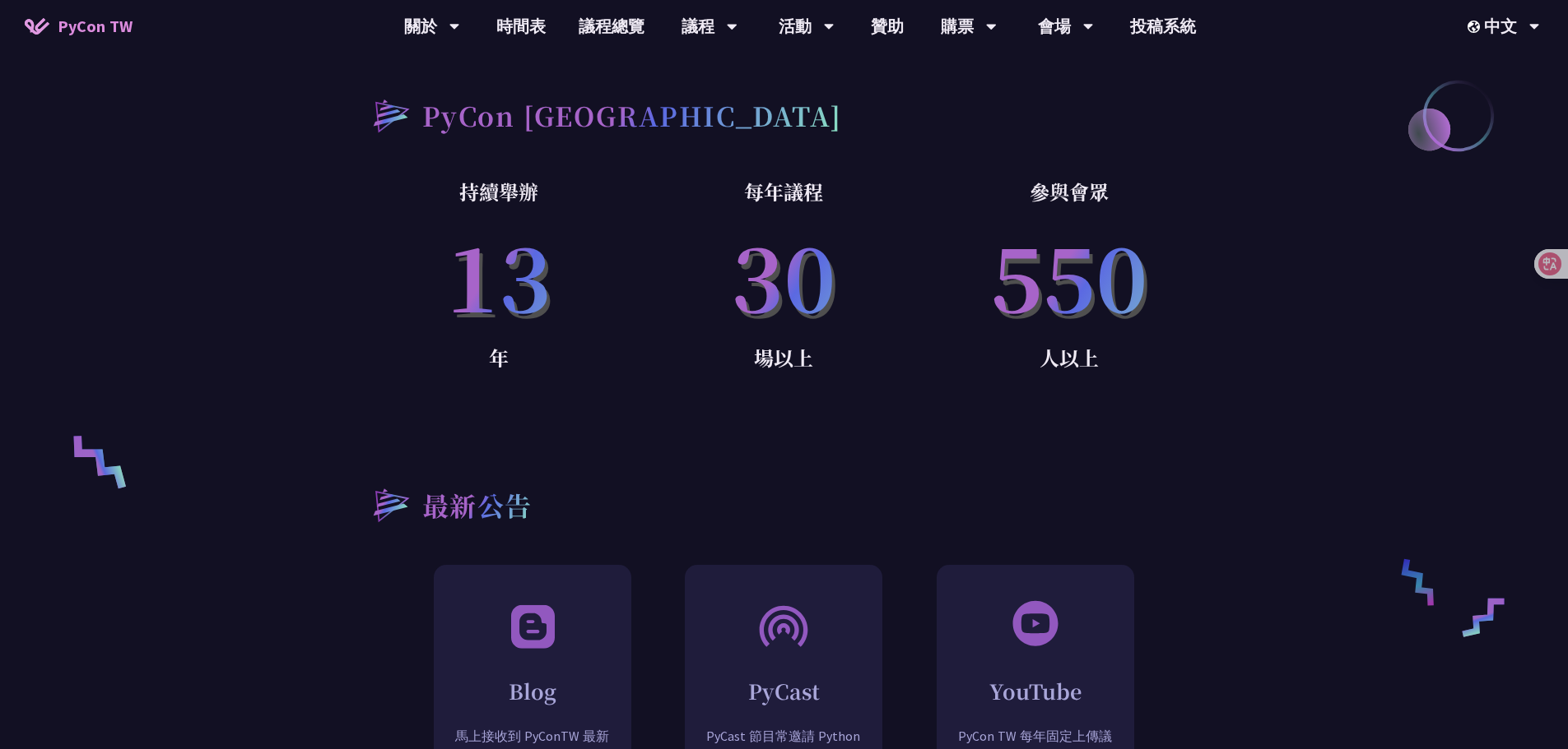
click at [806, 175] on link "開放空間" at bounding box center [805, 170] width 158 height 39
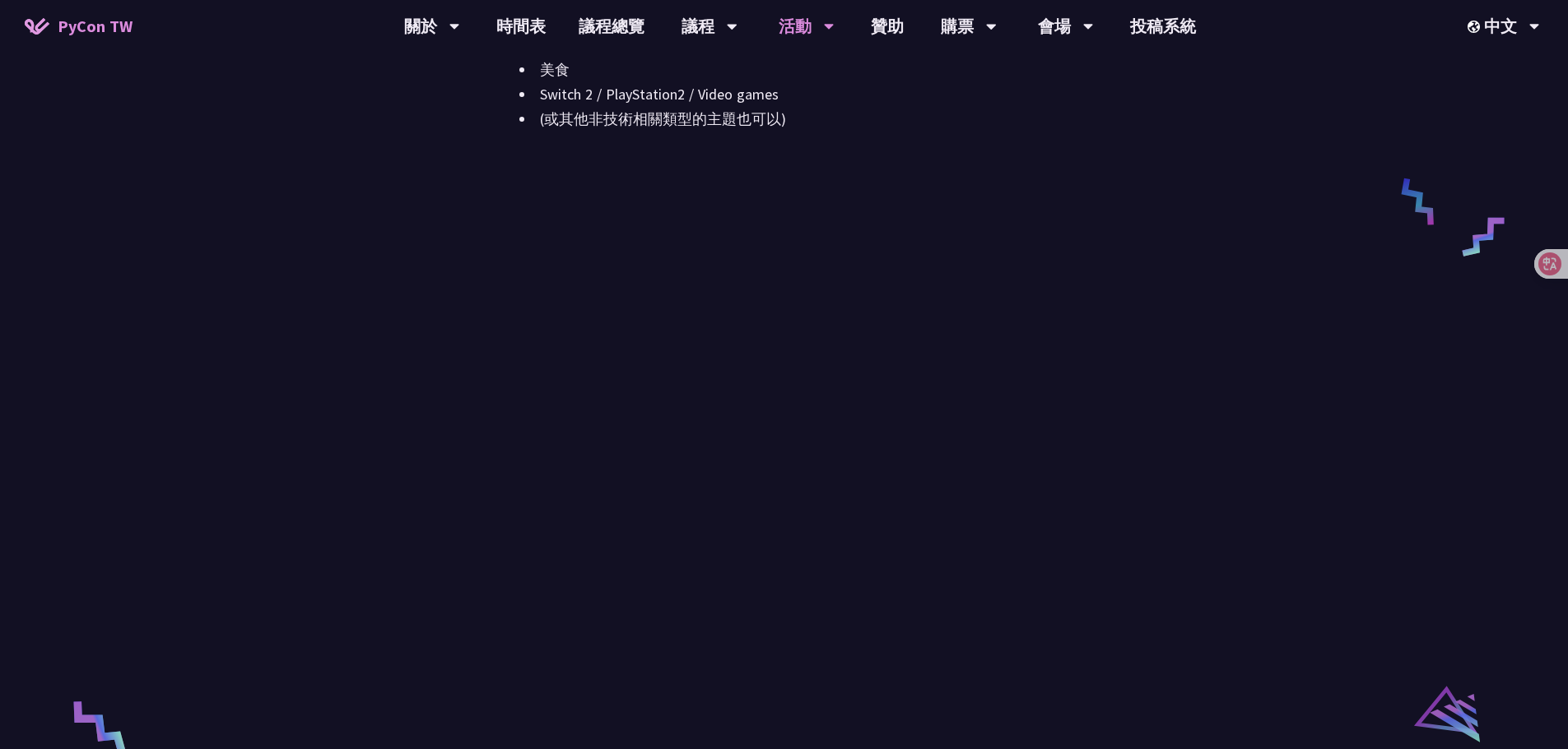
scroll to position [2299, 0]
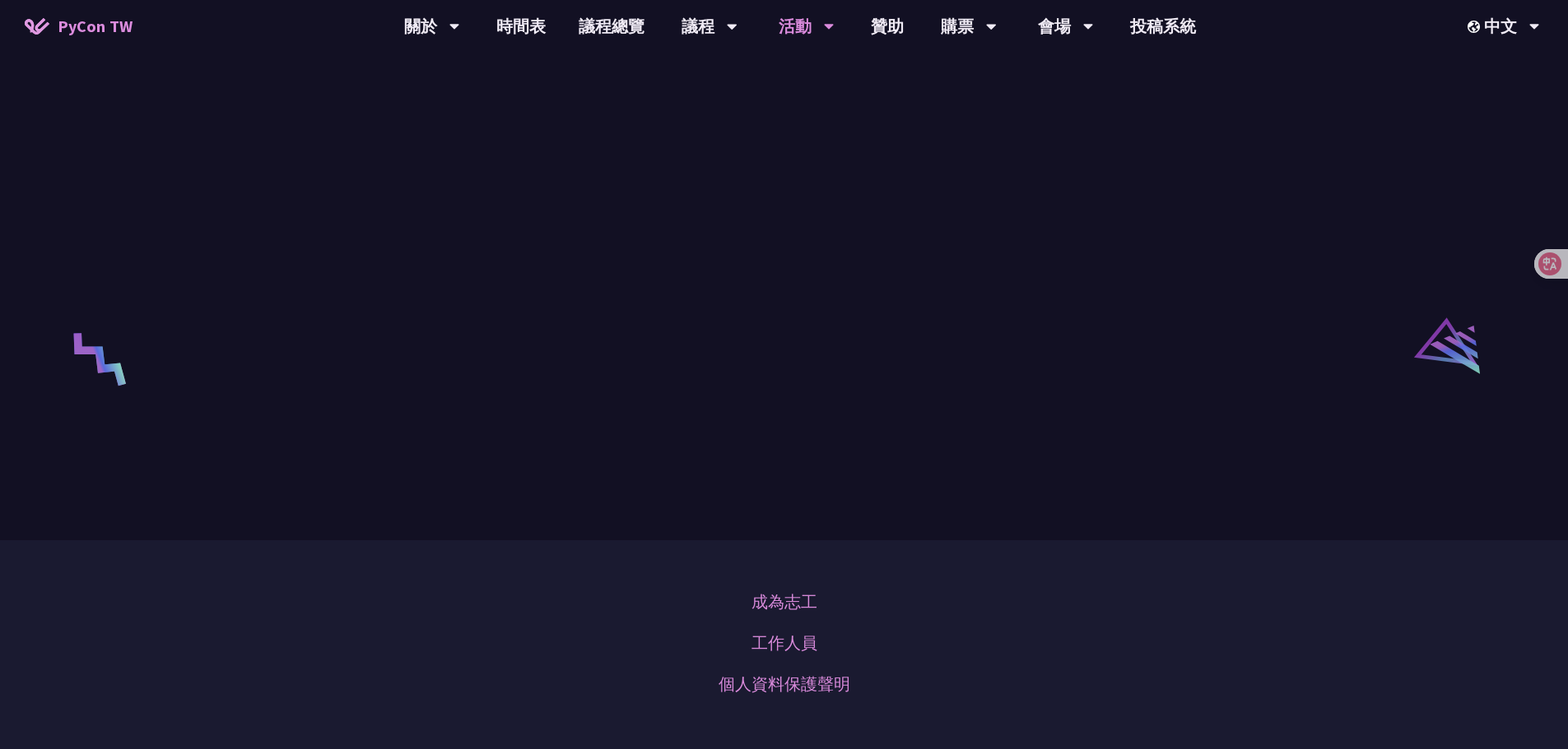
scroll to position [2381, 0]
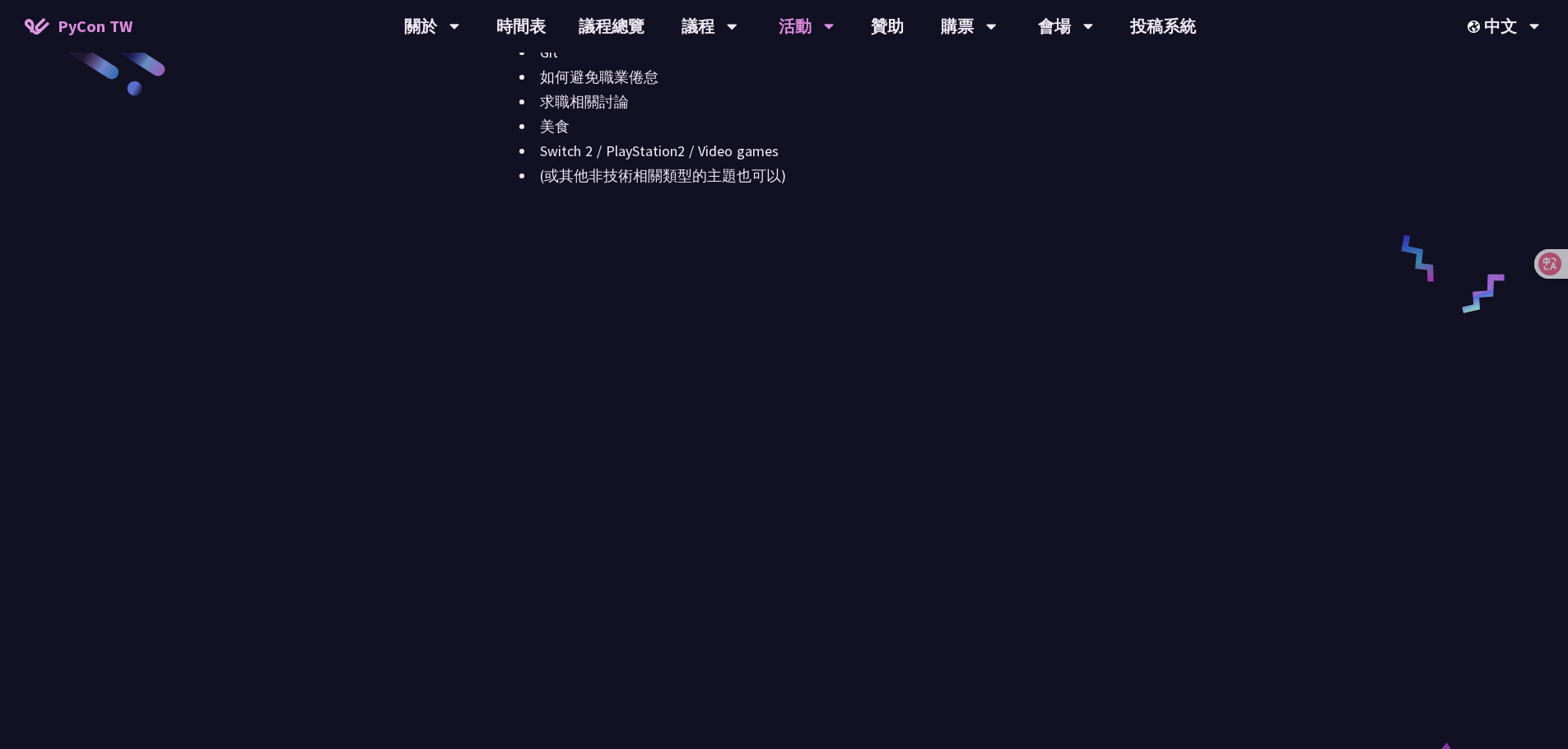
scroll to position [2139, 0]
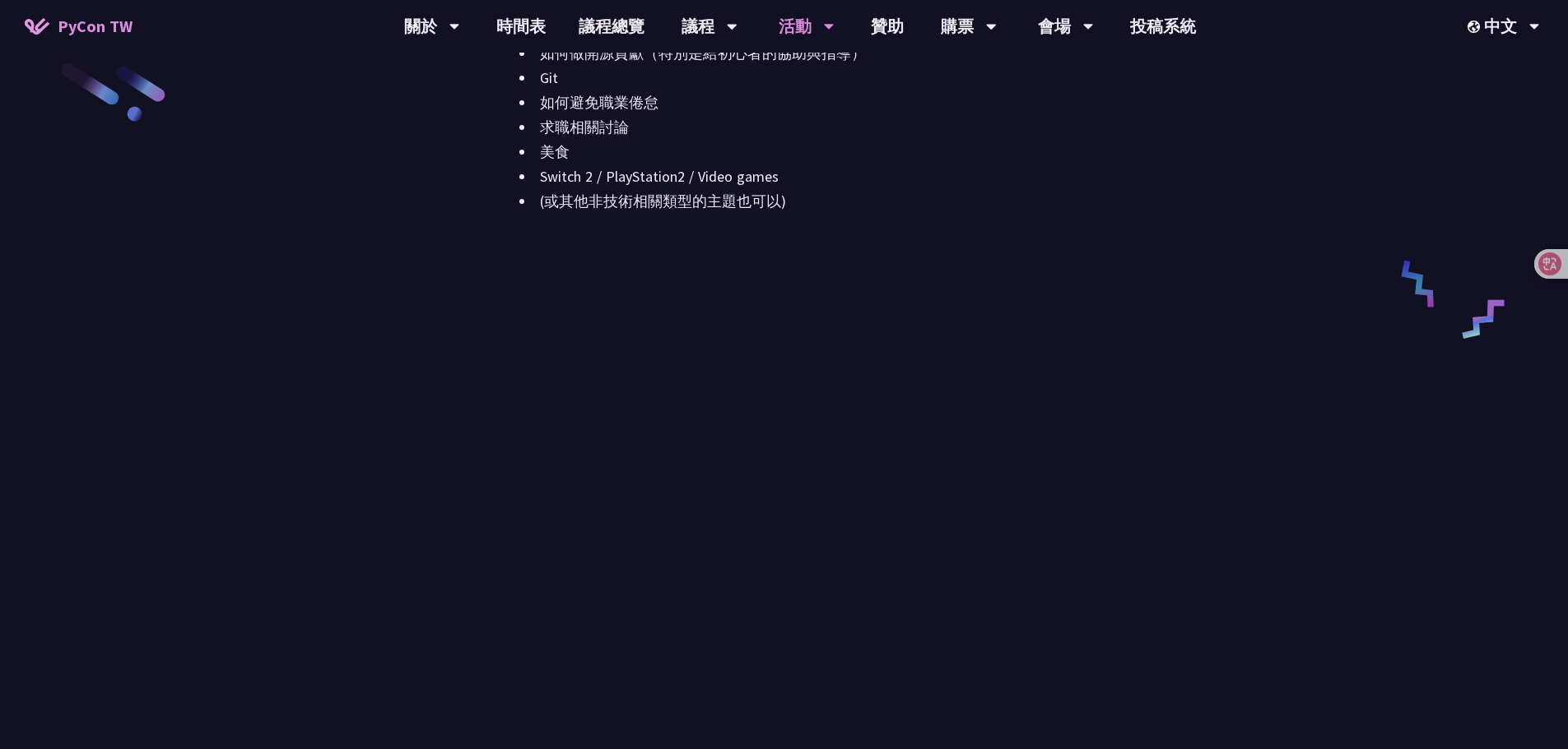
click at [447, 208] on div "開放空間好主意" at bounding box center [425, 35] width 138 height 382
click at [798, 215] on div "以下是一些點子，提供你參考： 使用 Python 的 Maker 專案（例如樹莓派、IoT、居家自動化、機器人、四軸飛行器） Hacking/Networki…" at bounding box center [865, 39] width 693 height 391
click at [1051, 201] on li "(或其他非技術相關類型的主題也可以)" at bounding box center [865, 201] width 693 height 25
click at [1026, 180] on li "Switch 2 / PlayStation2 / Video games" at bounding box center [865, 177] width 693 height 25
click at [867, 156] on li "美食" at bounding box center [865, 151] width 693 height 25
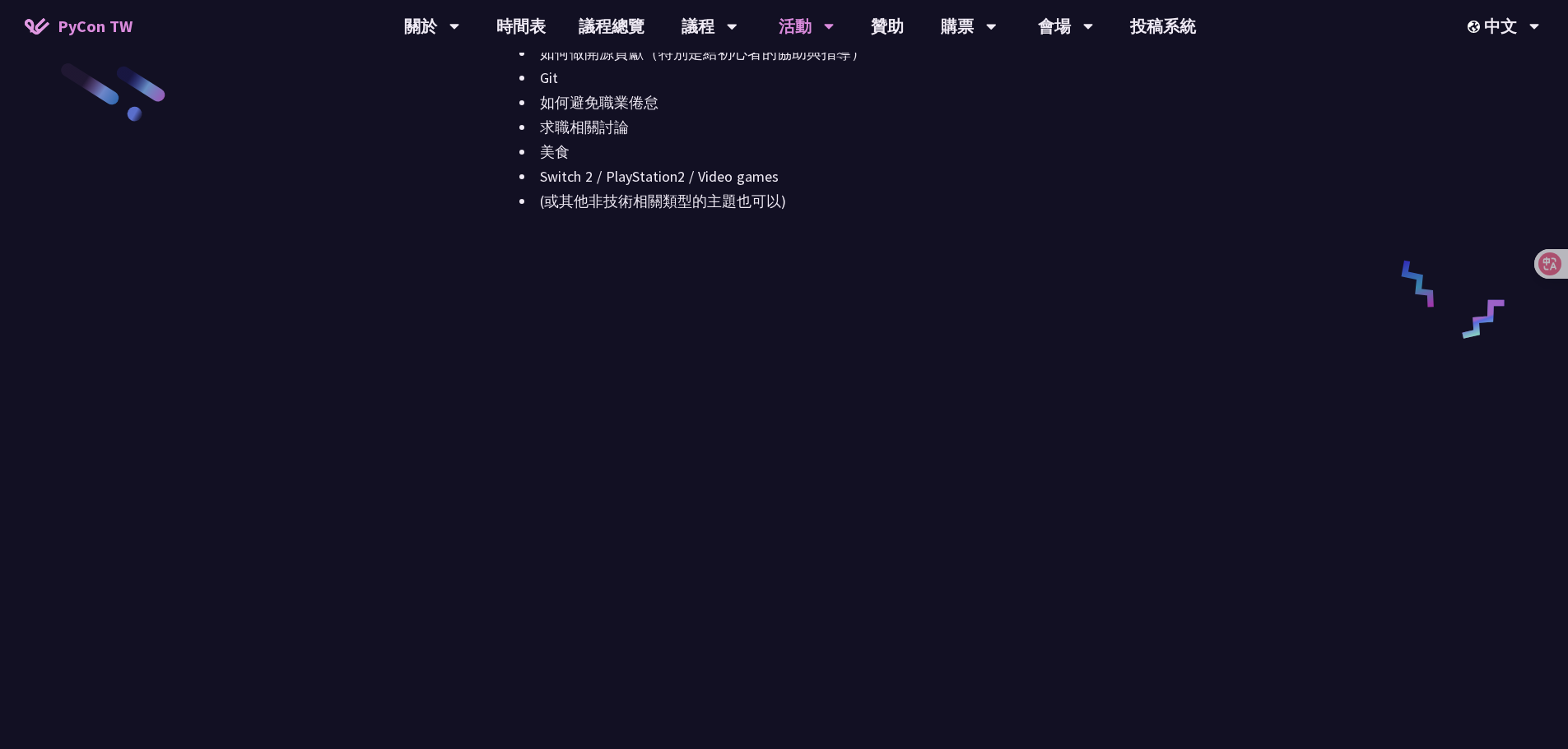
click at [827, 230] on div "以下是一些點子，提供你參考： 使用 Python 的 Maker 專案（例如樹莓派、IoT、居家自動化、機器人、四軸飛行器） Hacking/Networki…" at bounding box center [865, 39] width 693 height 391
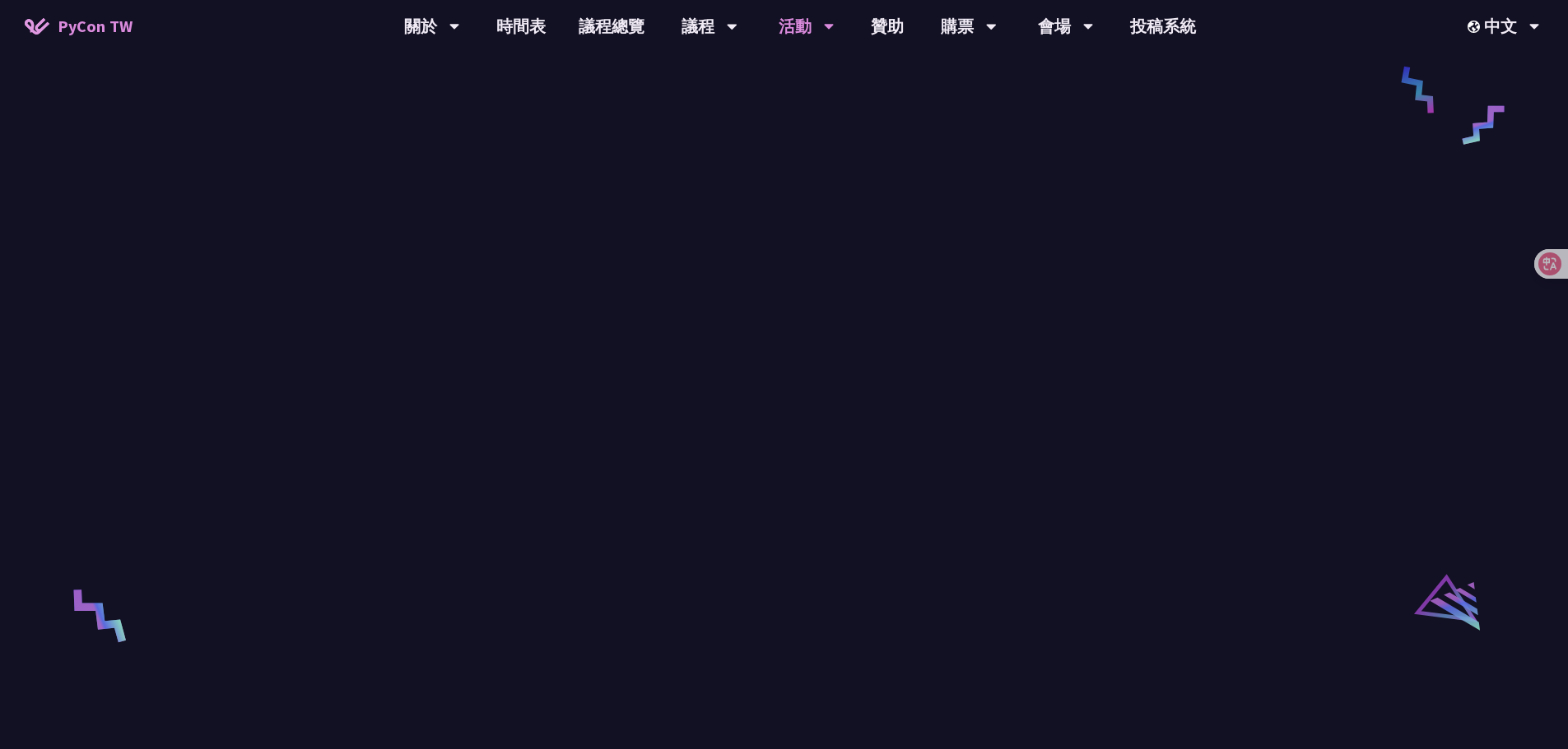
scroll to position [2550, 0]
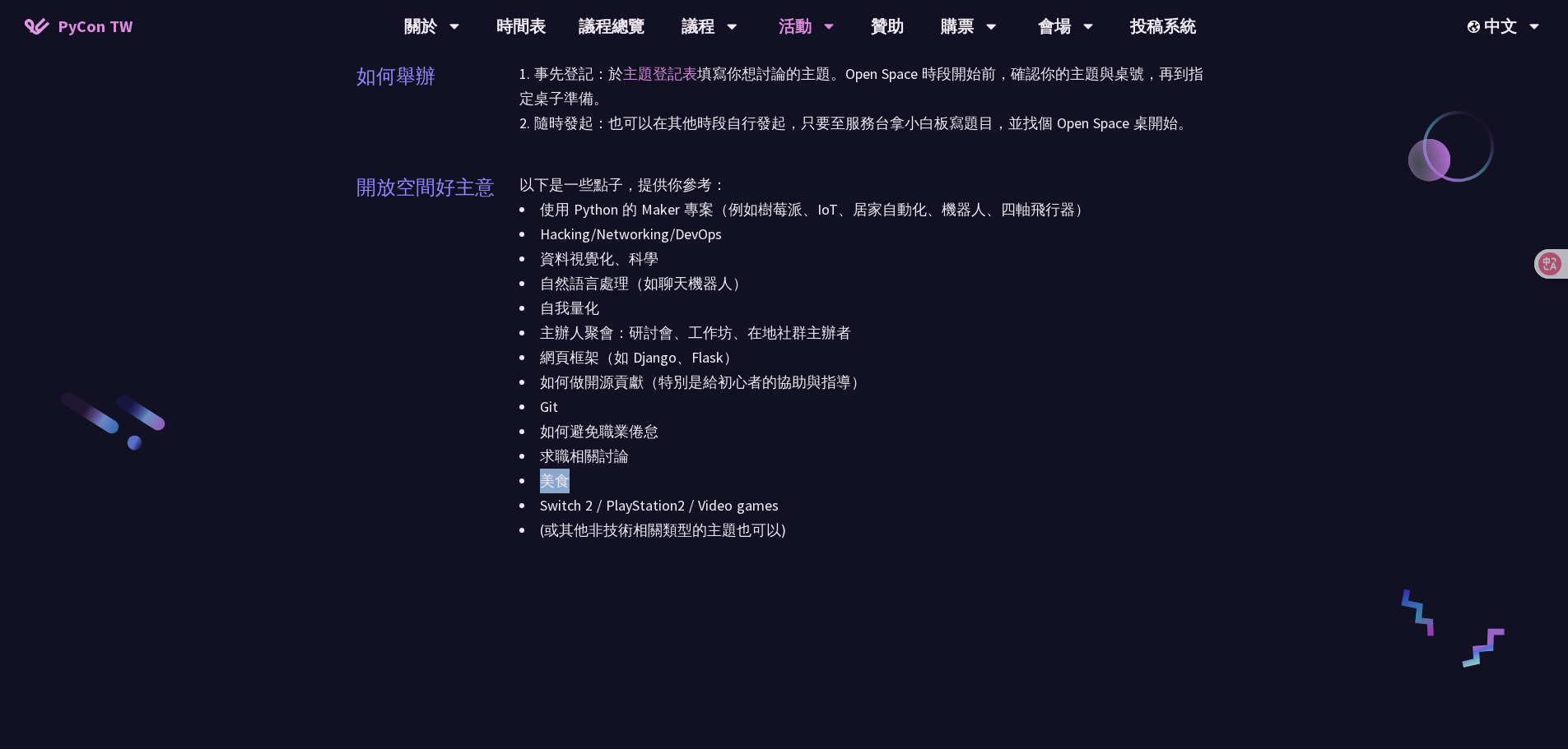
click at [926, 471] on div "使用 Python 的 Maker 專案（例如樹莓派、IoT、居家自動化、機器人、四軸飛行器） Hacking/Networking/DevOps 資料視覺化…" at bounding box center [865, 370] width 693 height 346
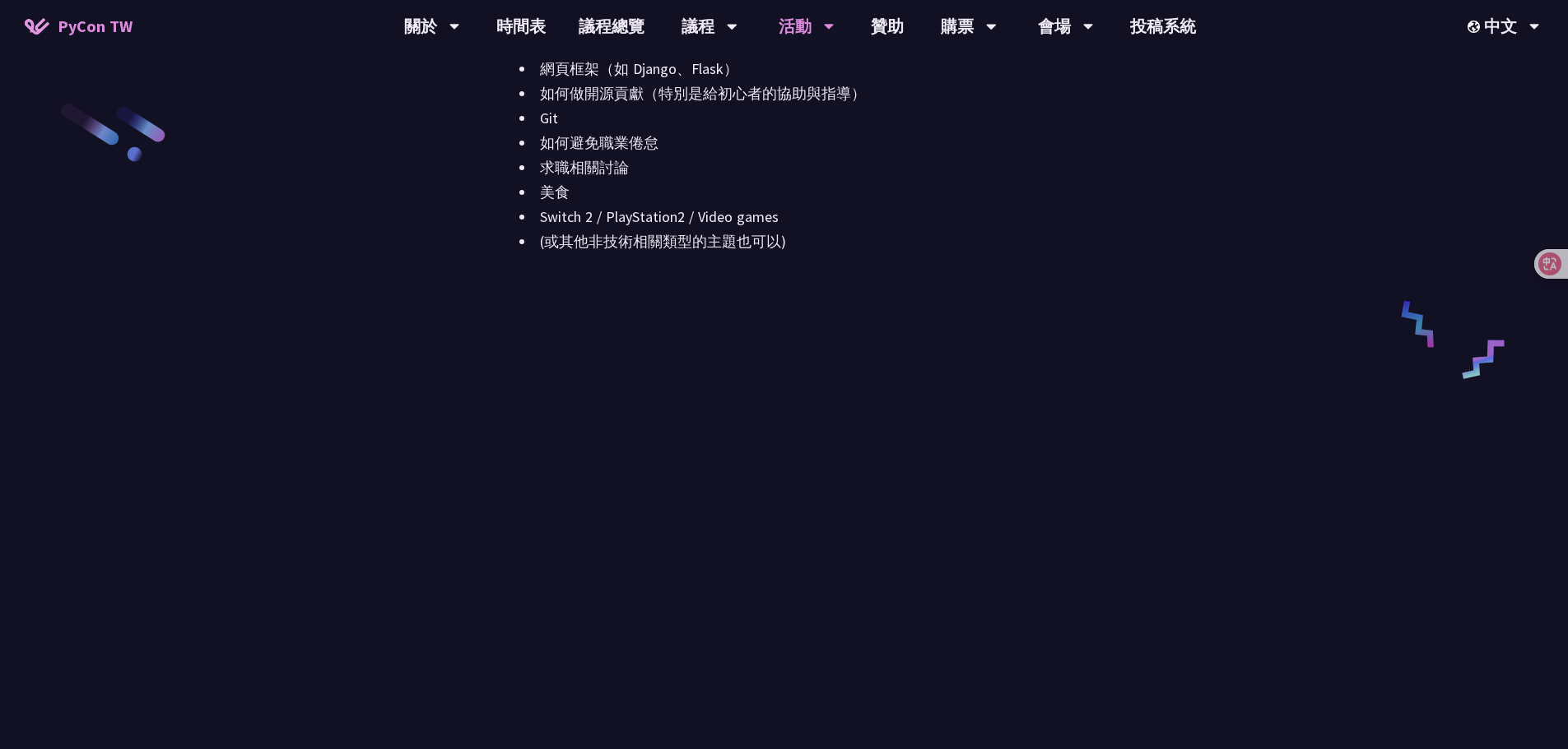
scroll to position [2139, 0]
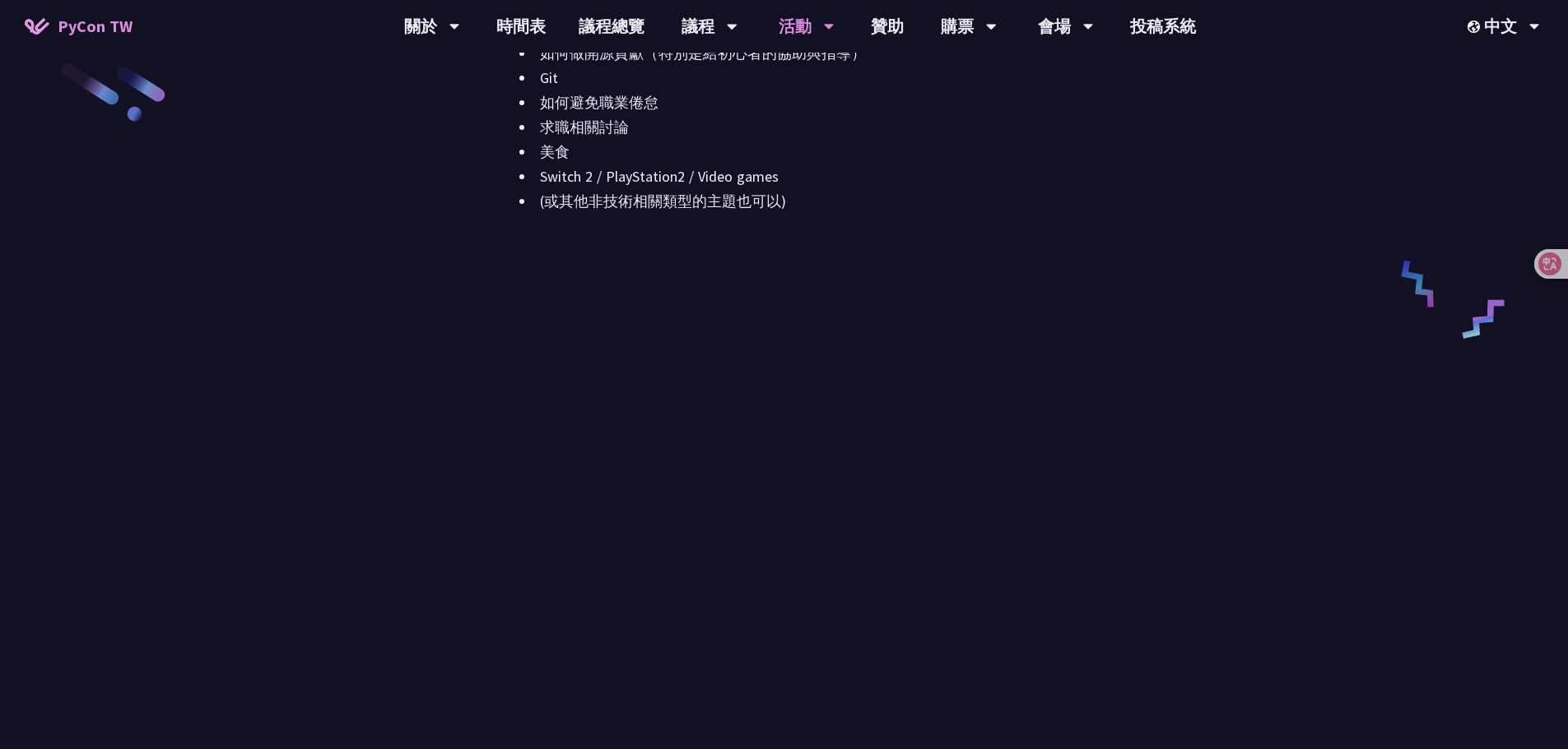
click at [833, 203] on li "(或其他非技術相關類型的主題也可以)" at bounding box center [865, 201] width 693 height 25
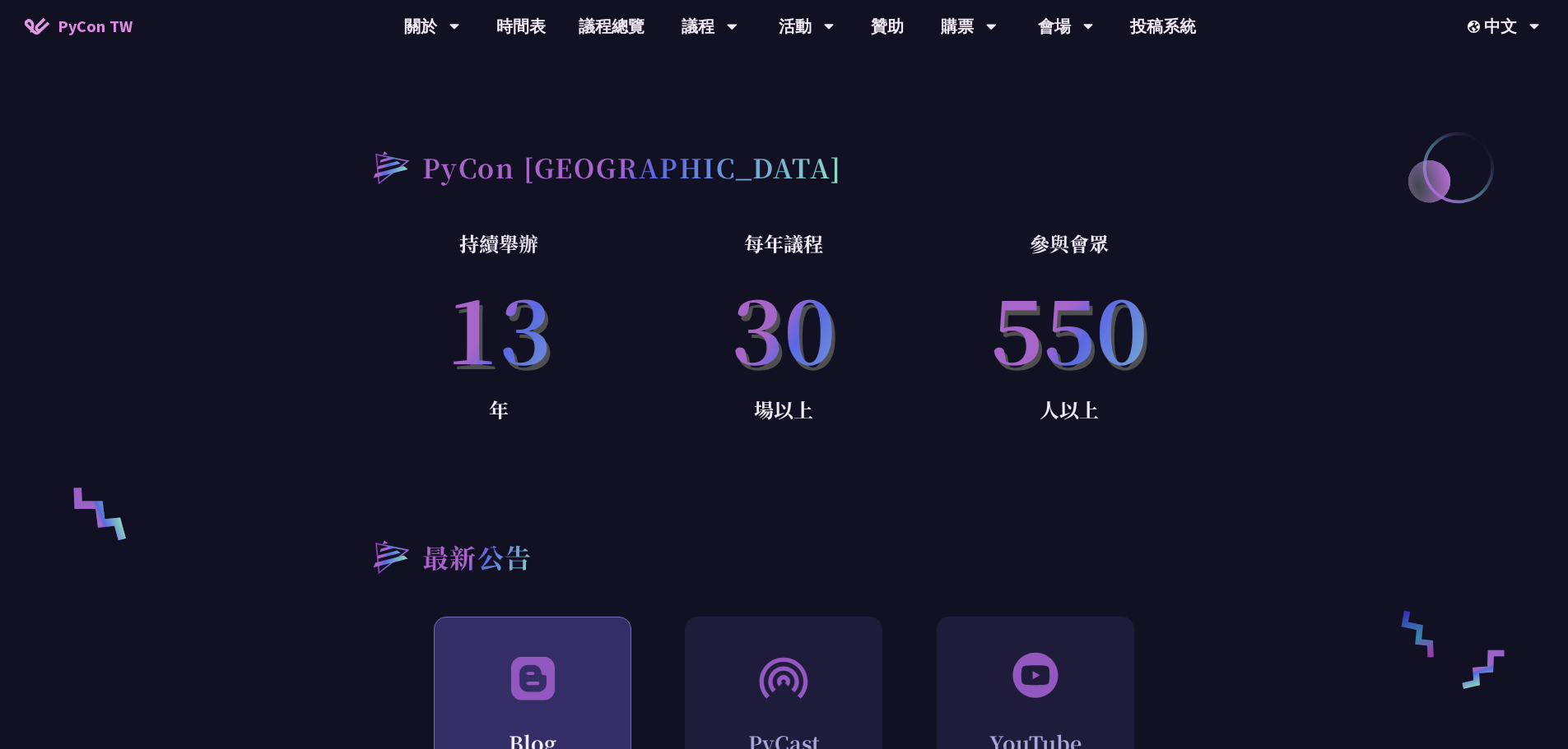
scroll to position [1069, 0]
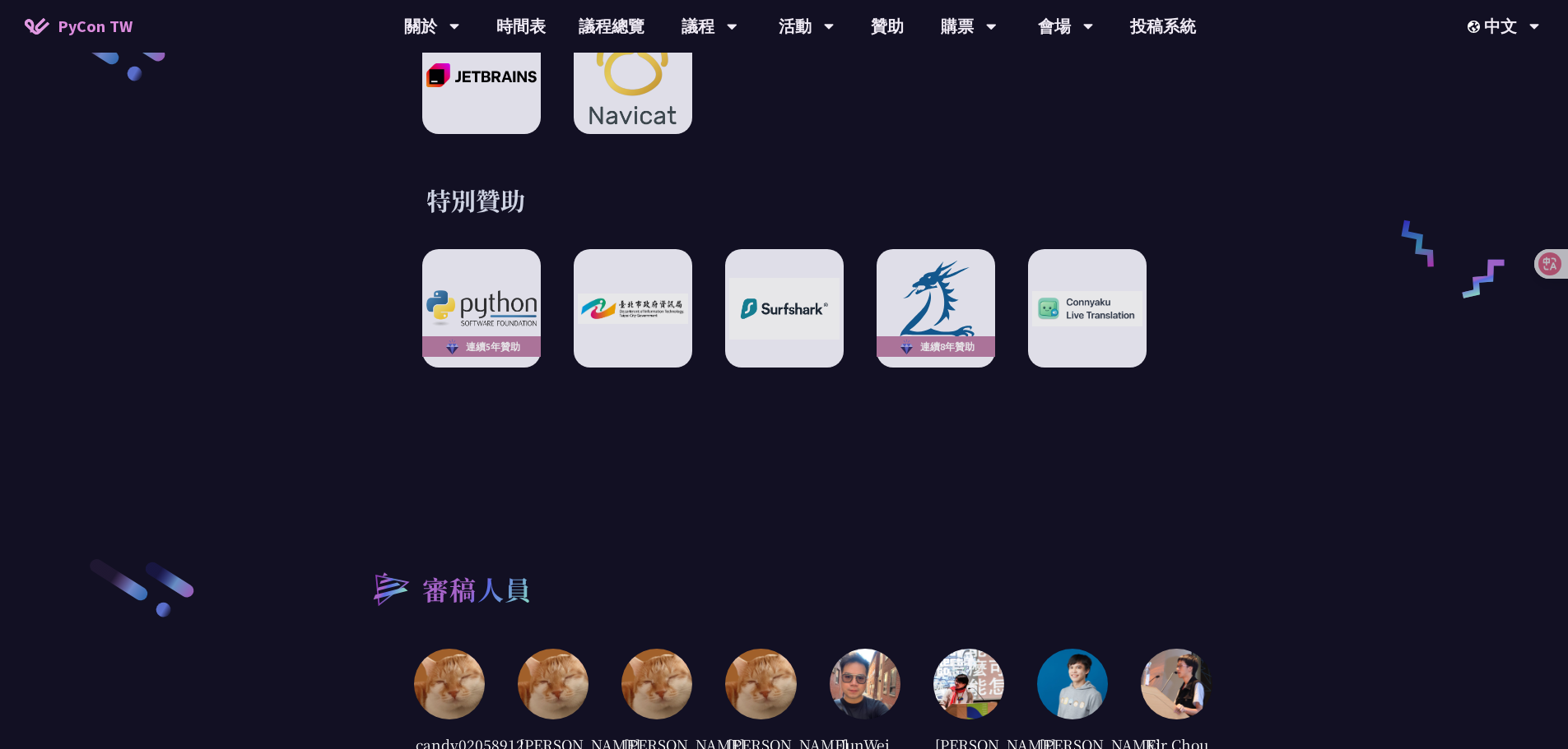
drag, startPoint x: 521, startPoint y: 495, endPoint x: 504, endPoint y: 500, distance: 17.7
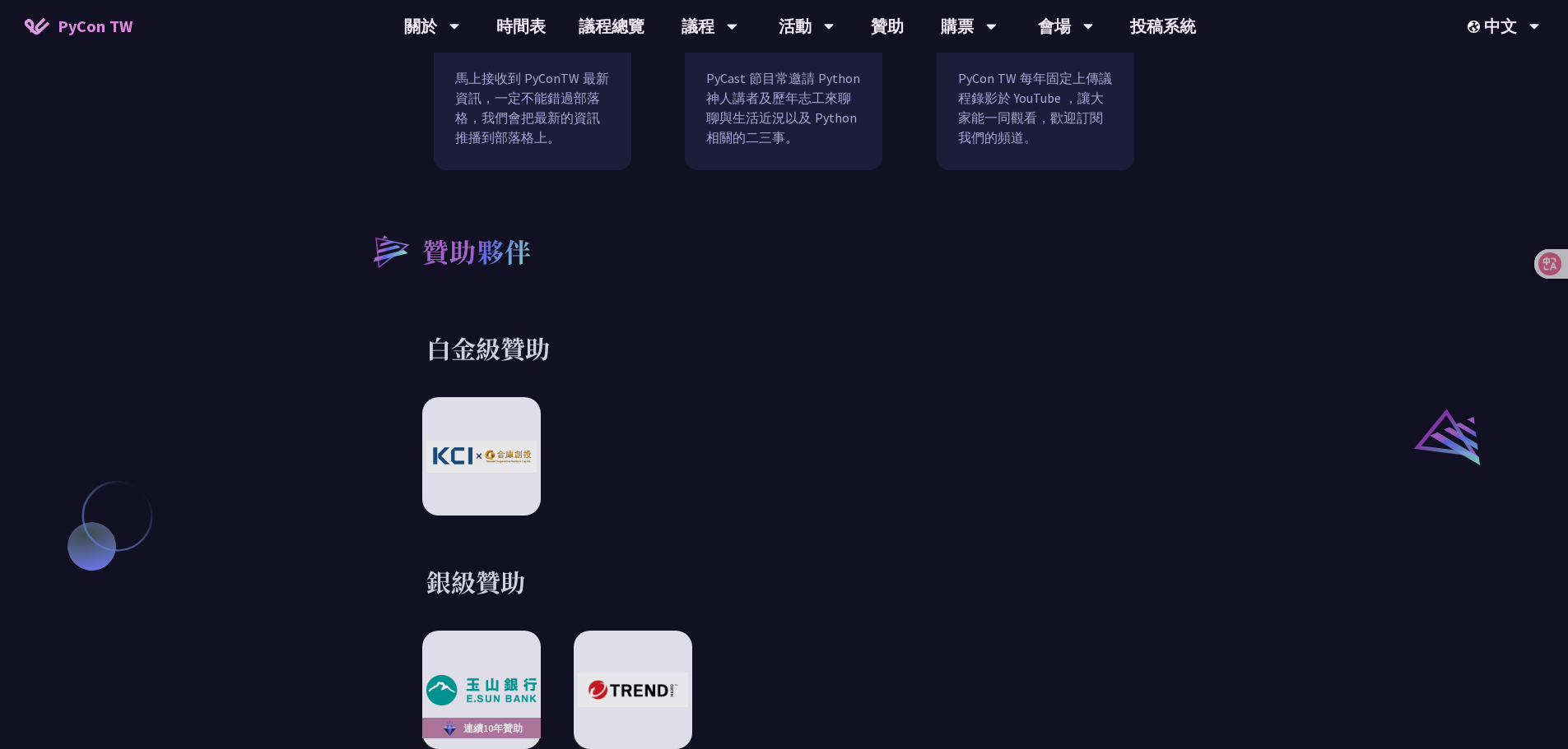
scroll to position [1645, 0]
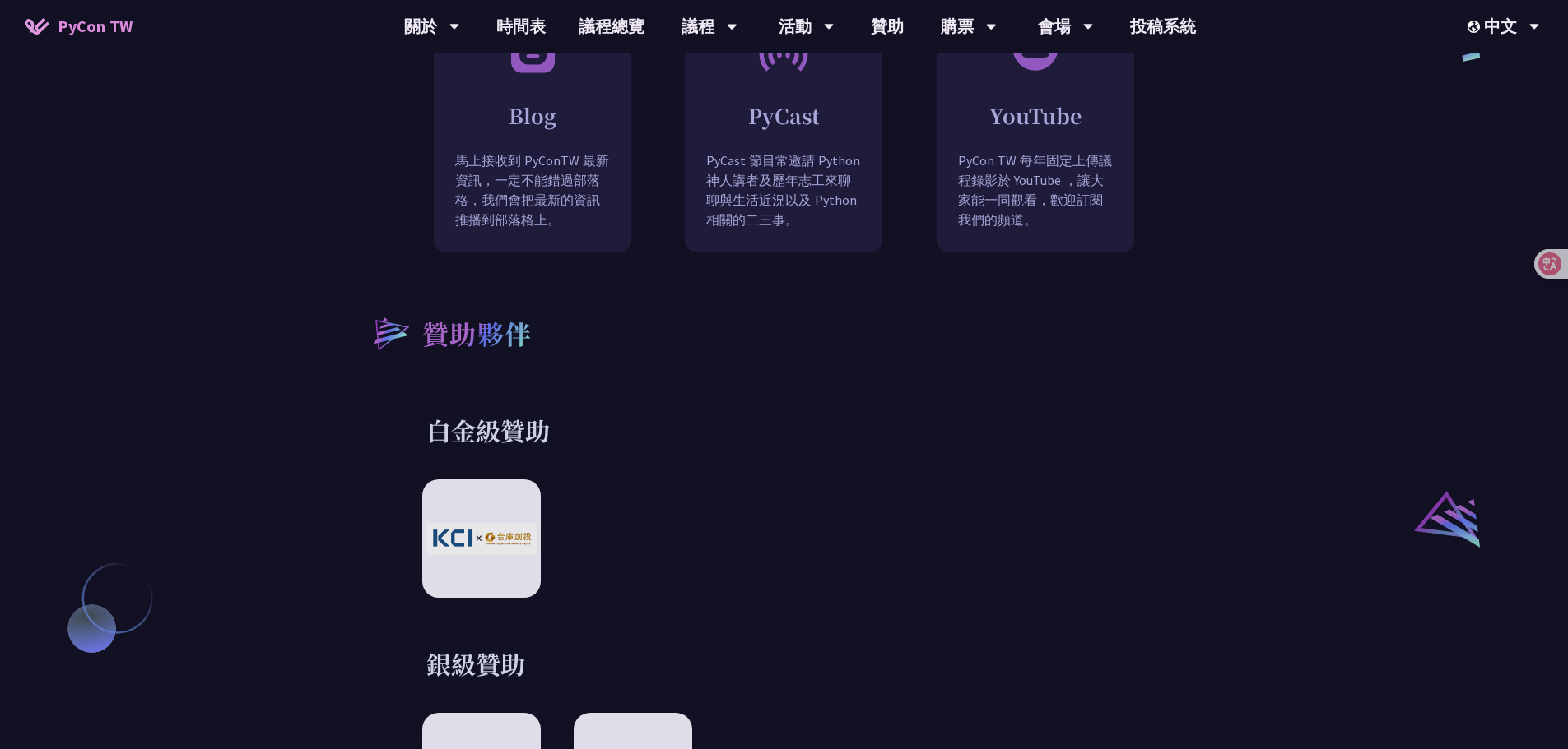
drag, startPoint x: 1435, startPoint y: 295, endPoint x: 1435, endPoint y: 68, distance: 227.0
click at [1435, 294] on div "何謂 PyCon PyCon，亦即 Python 年會，是全球 Python 社群的年度盛會。最初於 2003 成立於北美，現在世界各地皆有以 PyCon 精…" at bounding box center [784, 381] width 1568 height 2654
click at [1200, 16] on link "投稿系統" at bounding box center [1162, 26] width 99 height 52
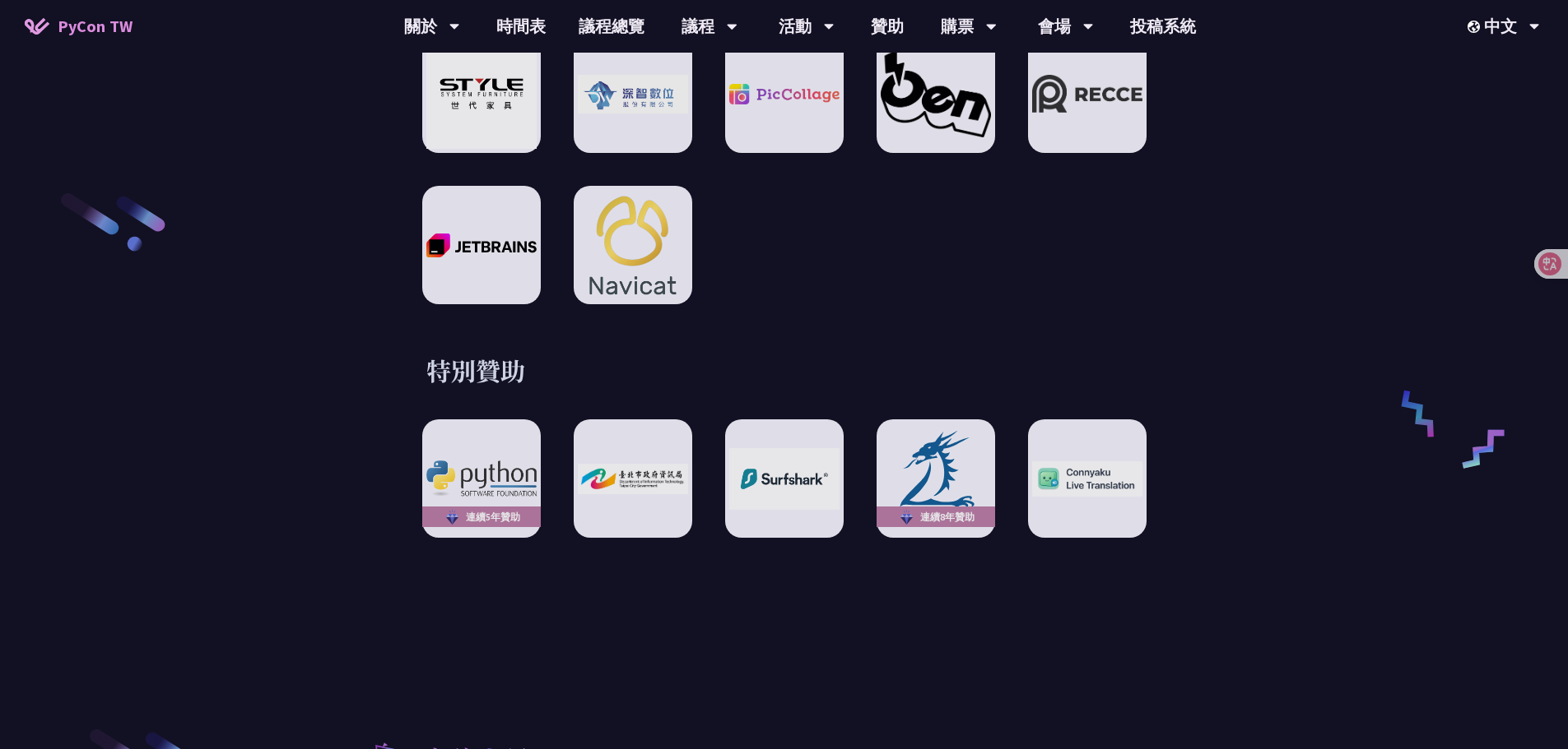
scroll to position [2714, 0]
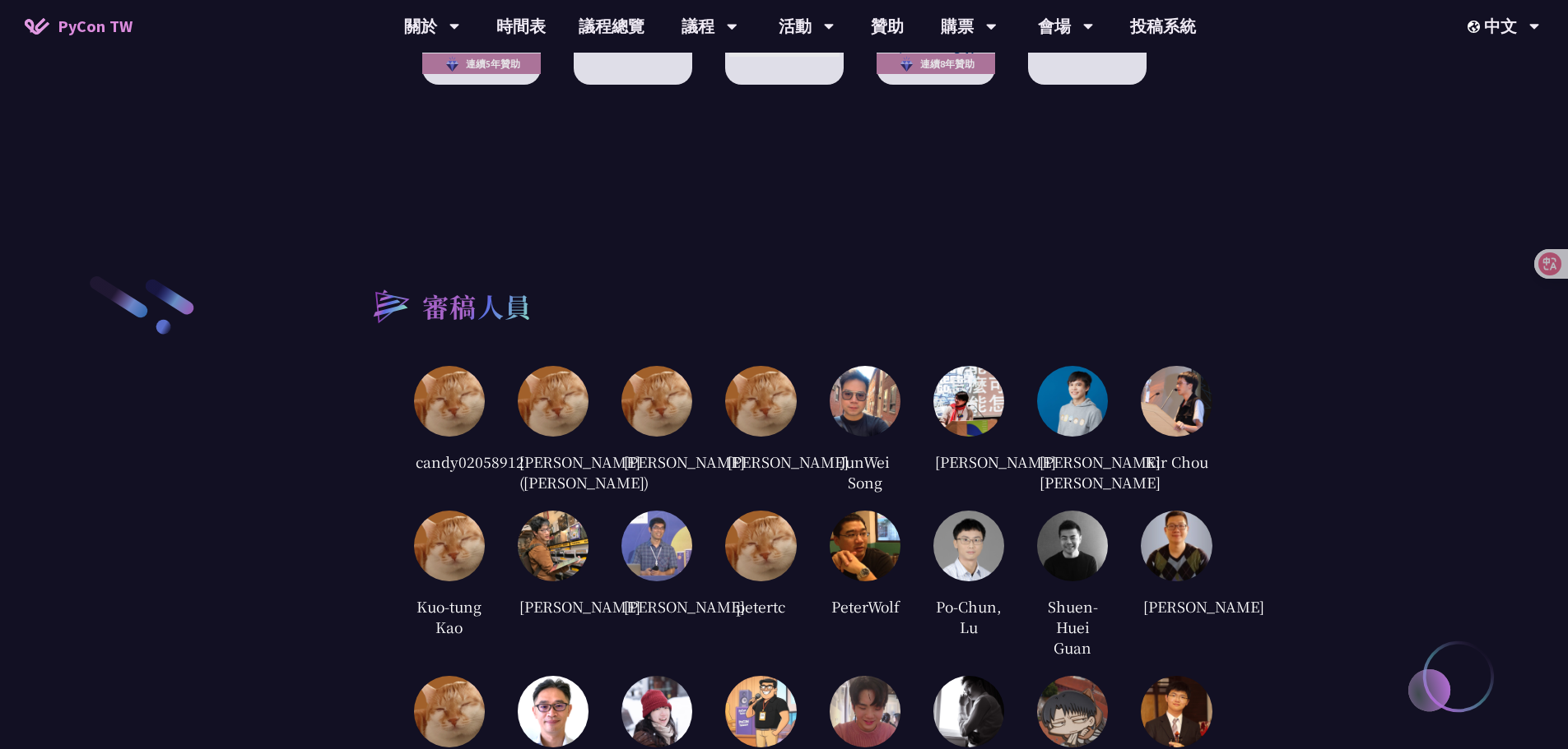
scroll to position [3208, 0]
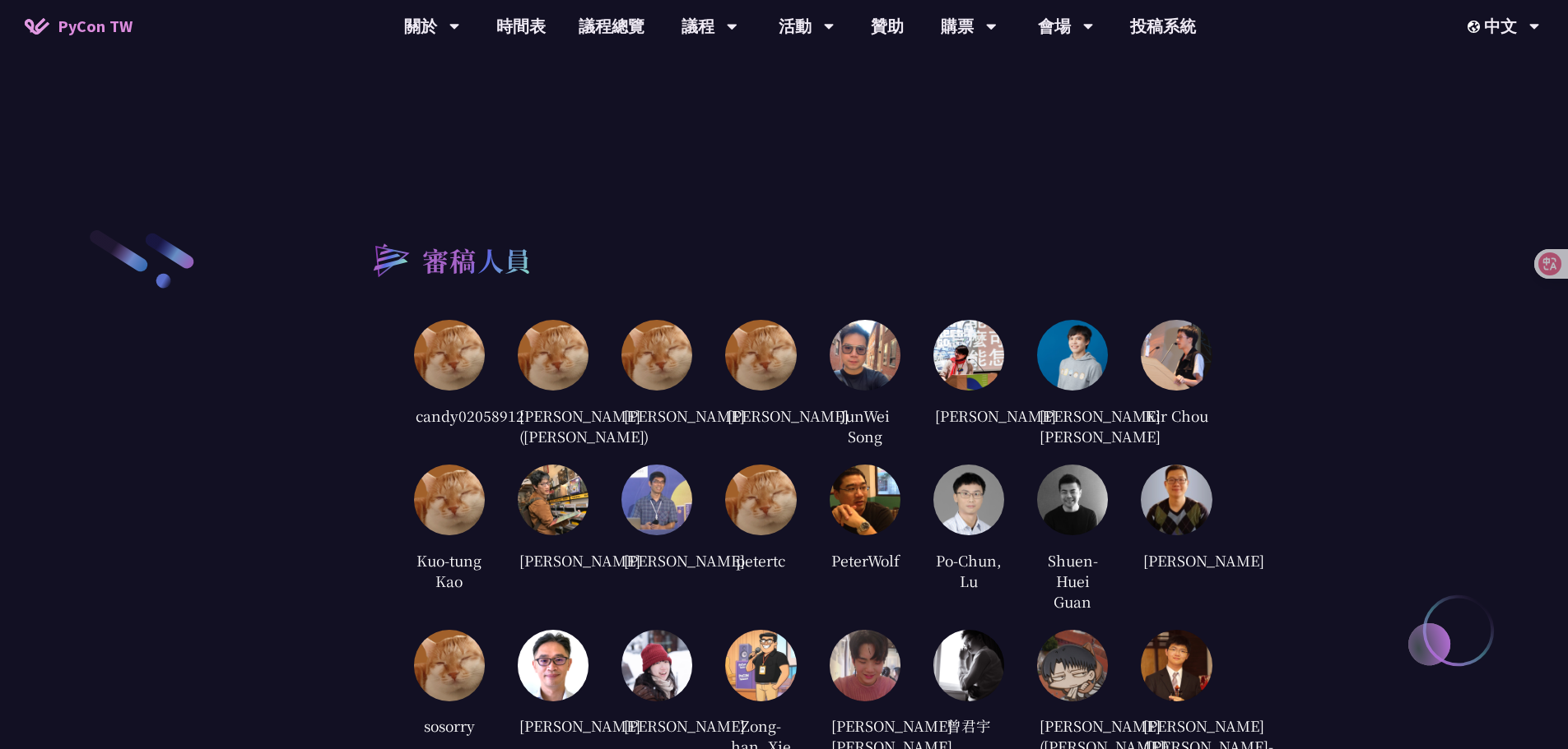
click at [441, 351] on img at bounding box center [449, 355] width 71 height 71
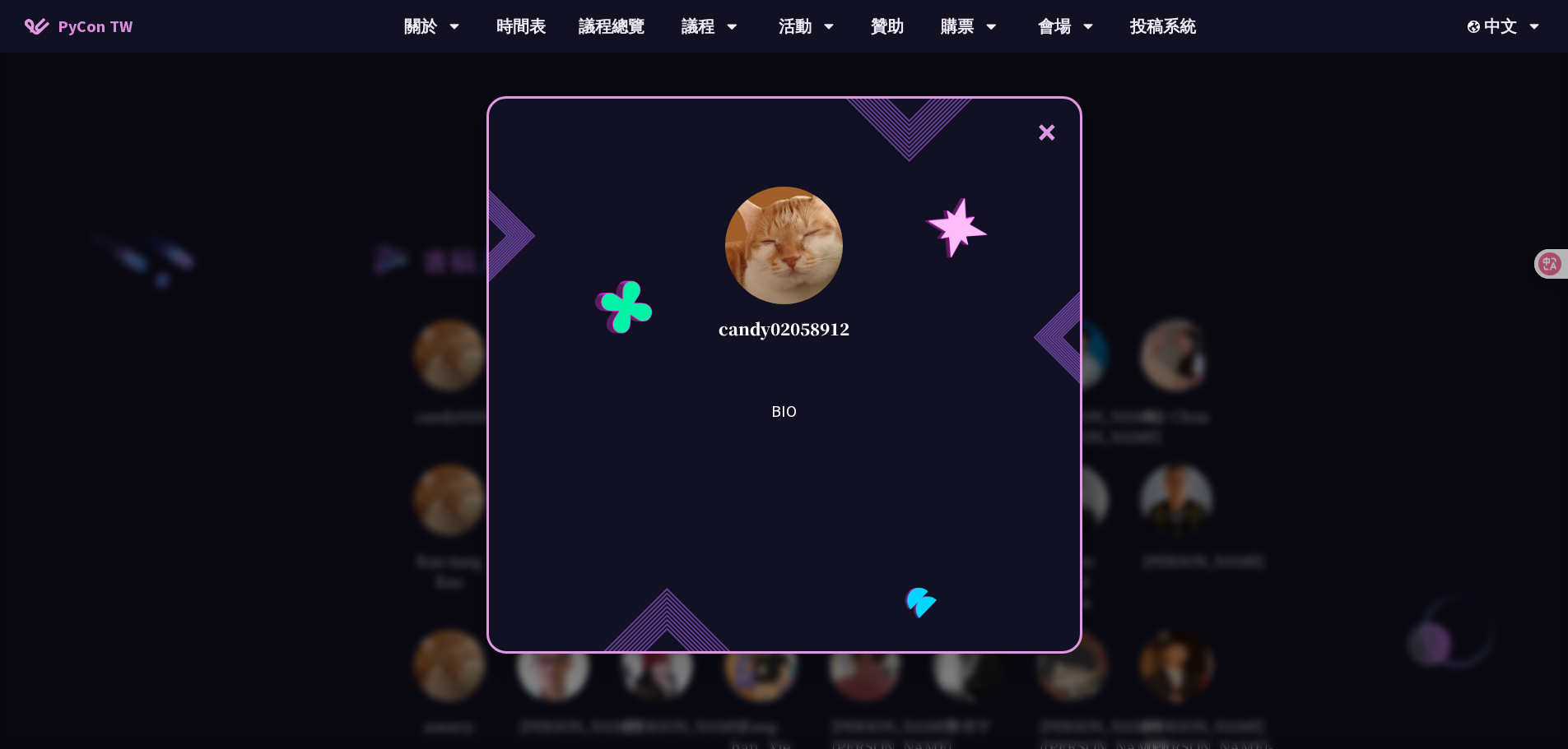
click at [303, 385] on div "× candy02058912 BIO" at bounding box center [784, 374] width 1568 height 749
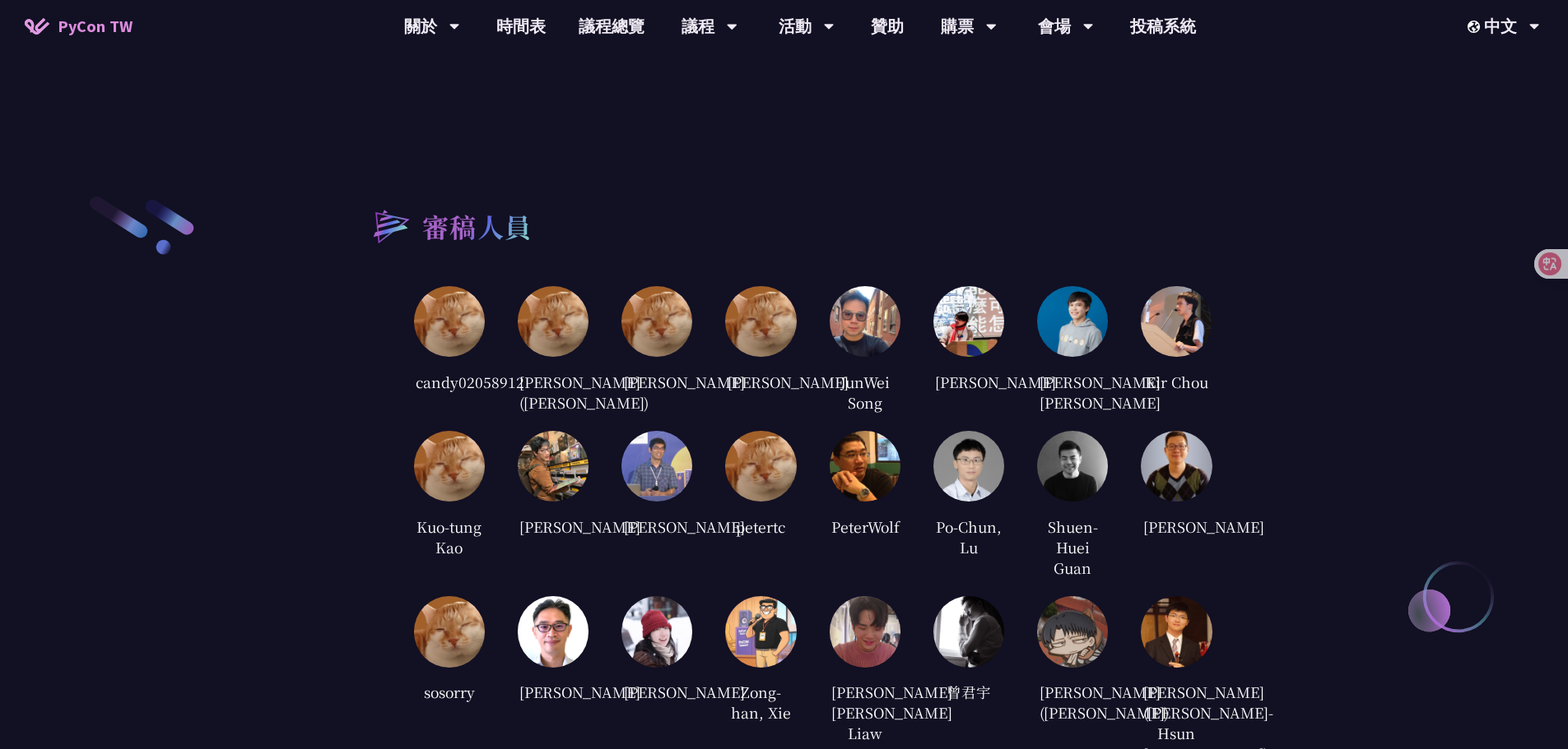
scroll to position [3238, 0]
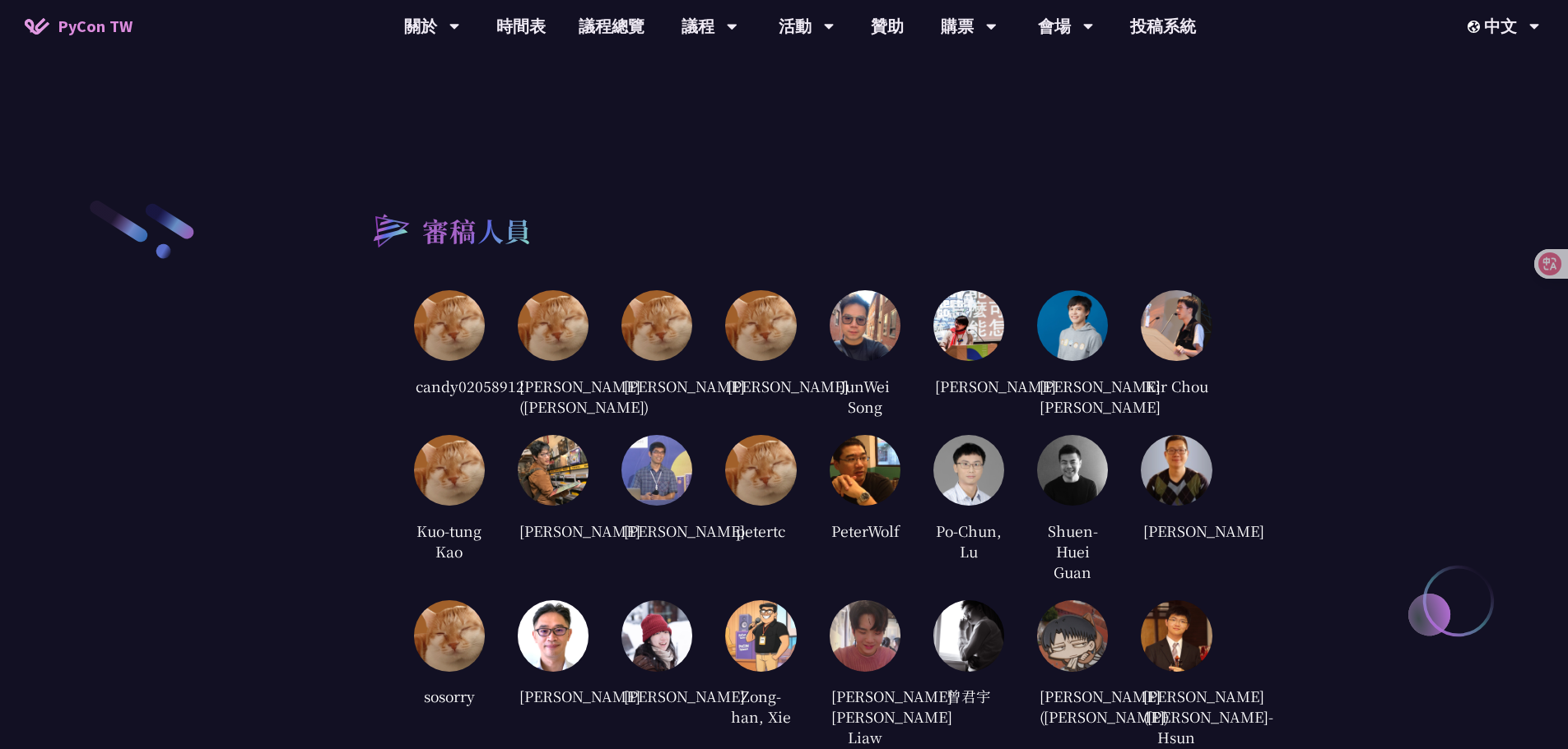
click at [595, 210] on div "審稿人員" at bounding box center [784, 229] width 856 height 63
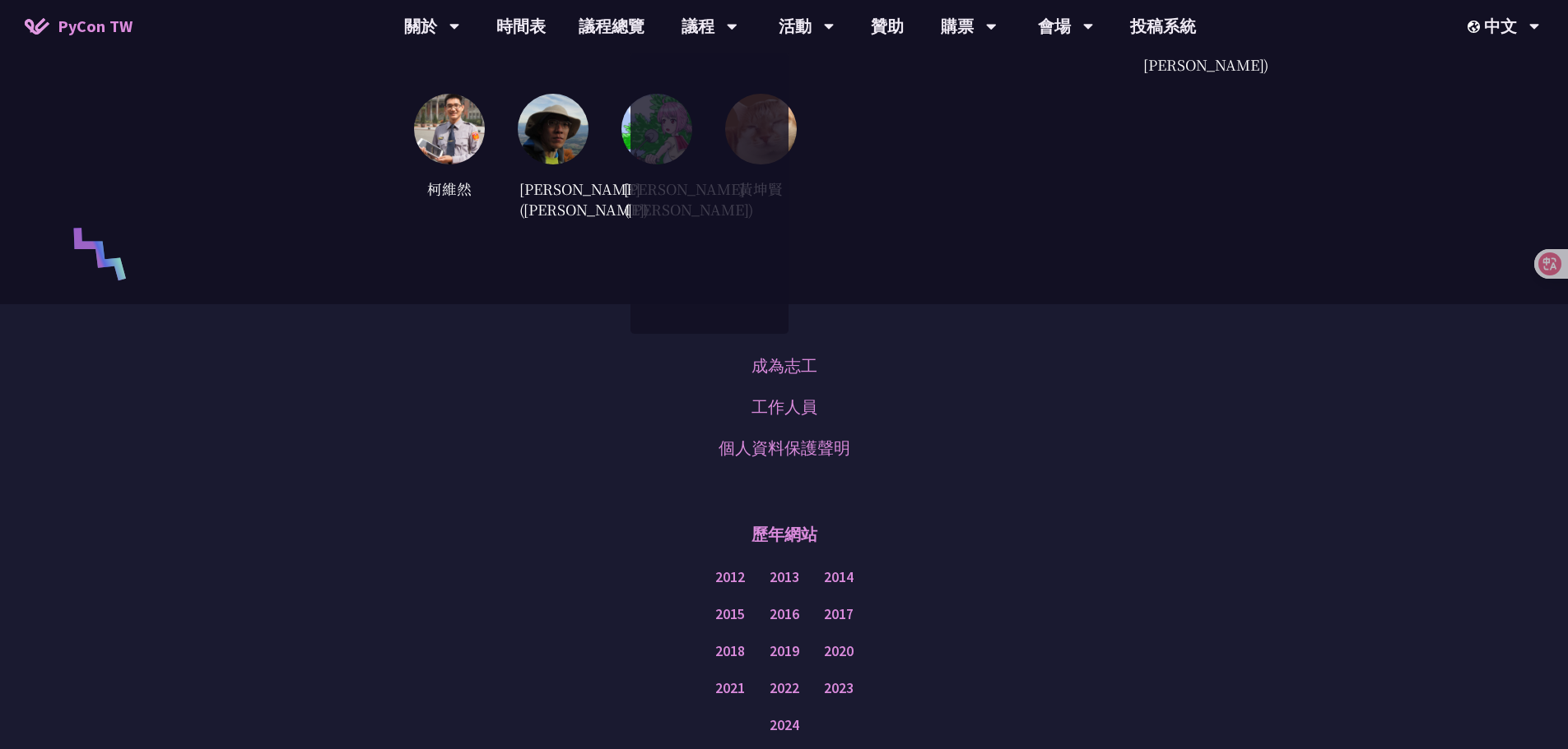
scroll to position [4060, 0]
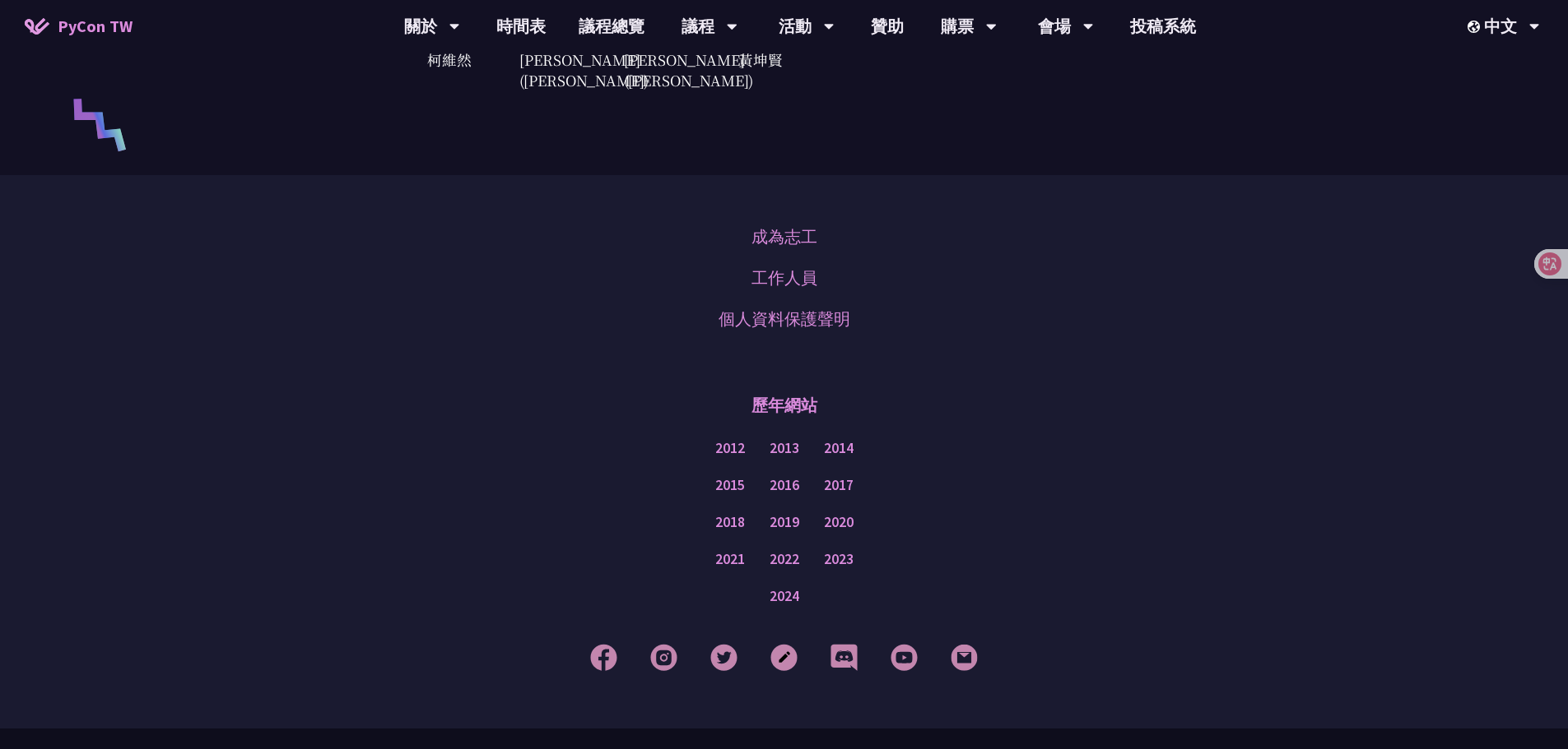
click at [822, 321] on div "成為志工 工作人員 個人資料保護聲明" at bounding box center [784, 278] width 132 height 123
click at [811, 290] on link "工作人員" at bounding box center [784, 277] width 66 height 25
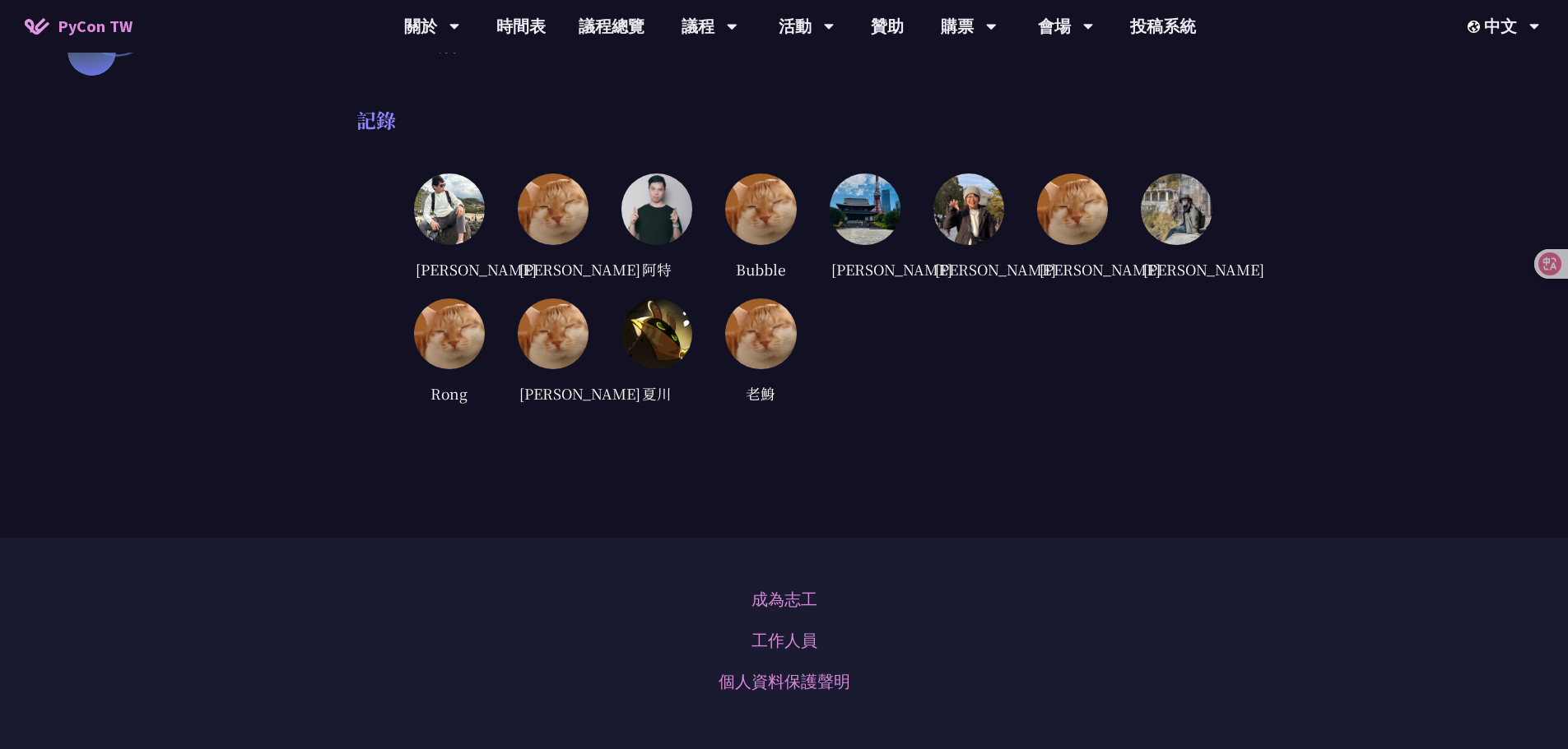
scroll to position [3455, 0]
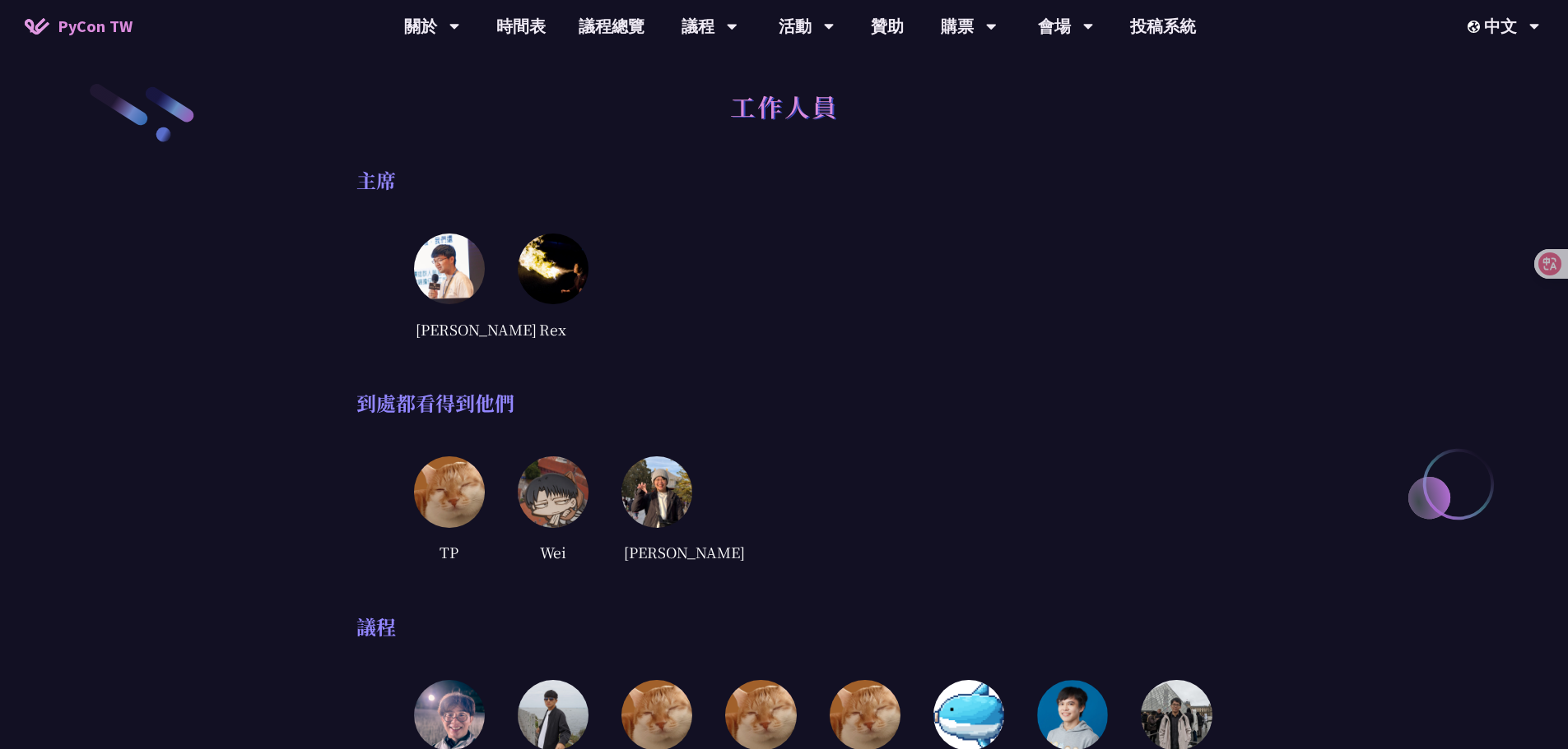
scroll to position [0, 0]
click at [863, 285] on div "[PERSON_NAME] Rex" at bounding box center [813, 287] width 798 height 107
click at [867, 118] on div "工作人員" at bounding box center [784, 125] width 856 height 86
drag, startPoint x: 847, startPoint y: 114, endPoint x: 735, endPoint y: 112, distance: 112.0
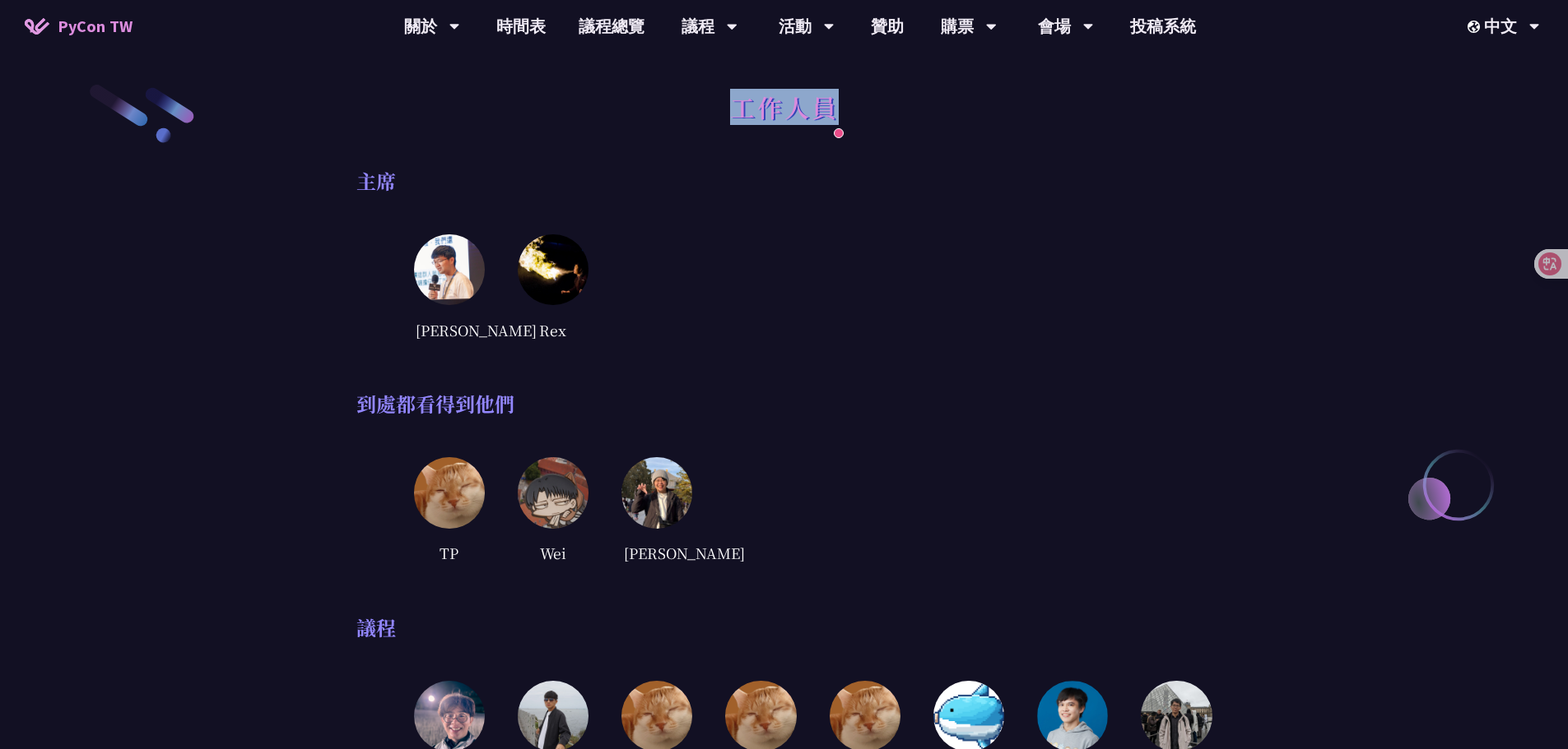
click at [726, 117] on div "工作人員" at bounding box center [784, 125] width 856 height 86
click at [89, 36] on span "PyCon TW" at bounding box center [95, 26] width 75 height 25
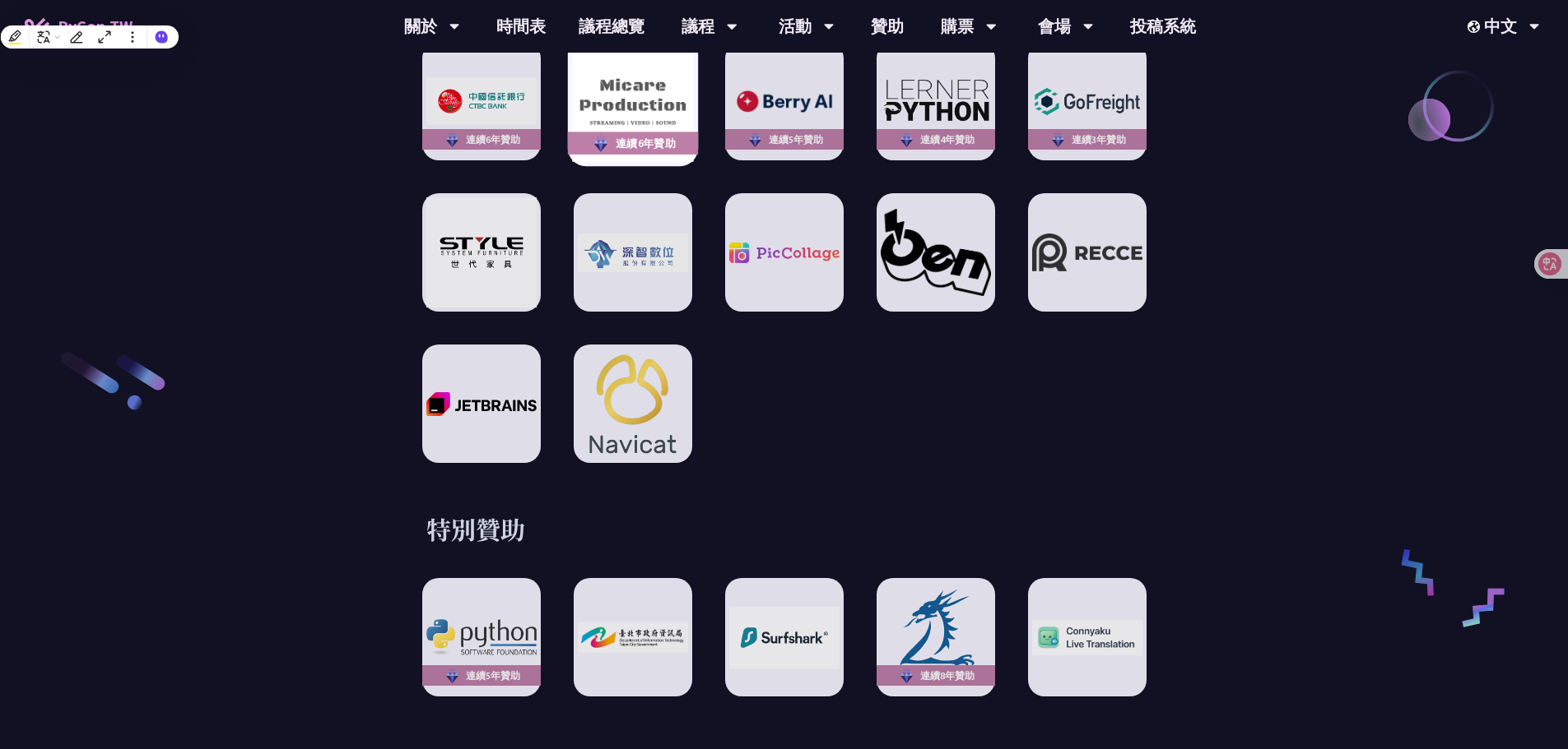
scroll to position [2714, 0]
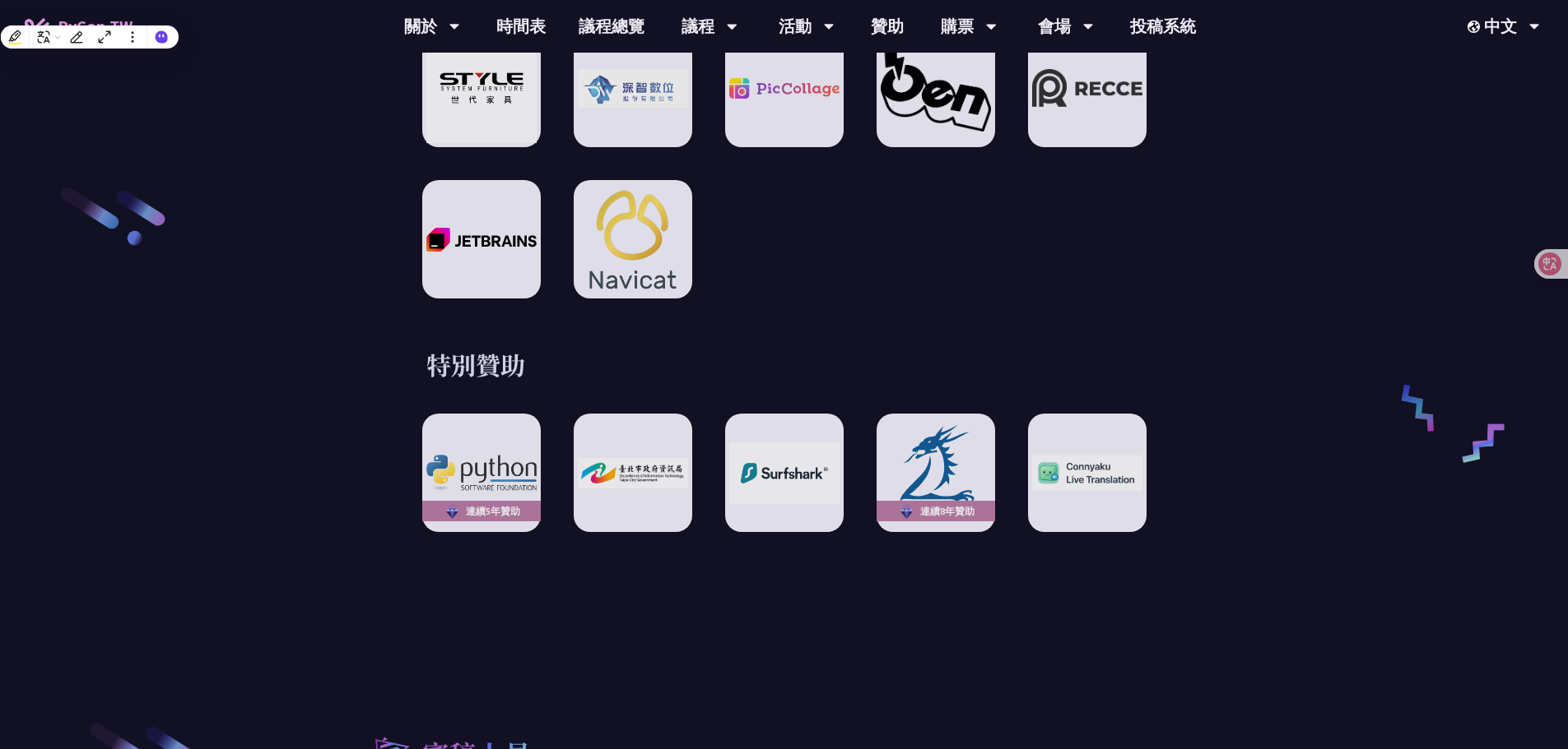
click at [510, 356] on h3 "特別贊助" at bounding box center [784, 364] width 716 height 33
drag, startPoint x: 524, startPoint y: 357, endPoint x: 429, endPoint y: 359, distance: 95.0
click at [429, 359] on h3 "特別贊助" at bounding box center [784, 364] width 716 height 33
click at [564, 348] on h3 "特別贊助" at bounding box center [784, 364] width 716 height 33
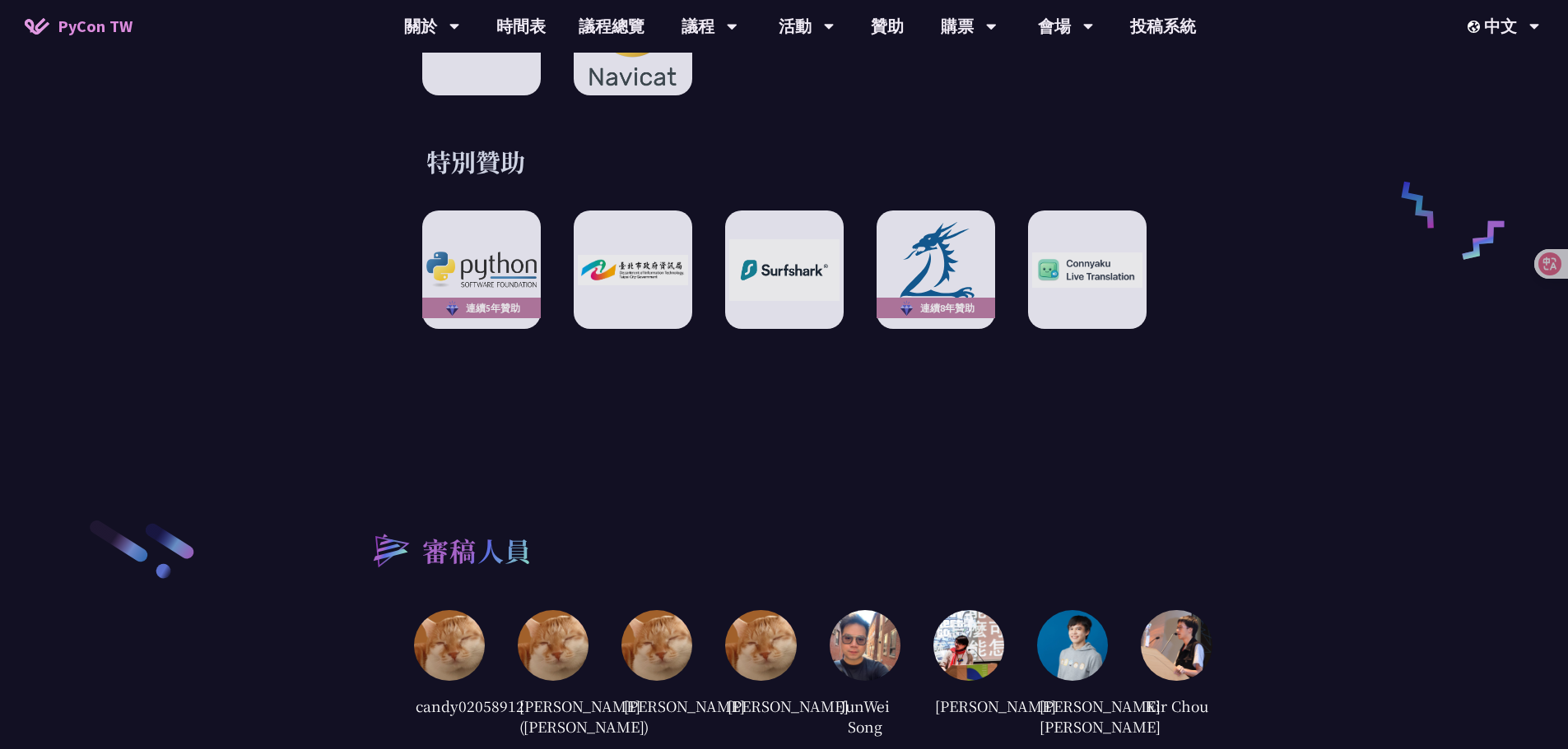
scroll to position [2879, 0]
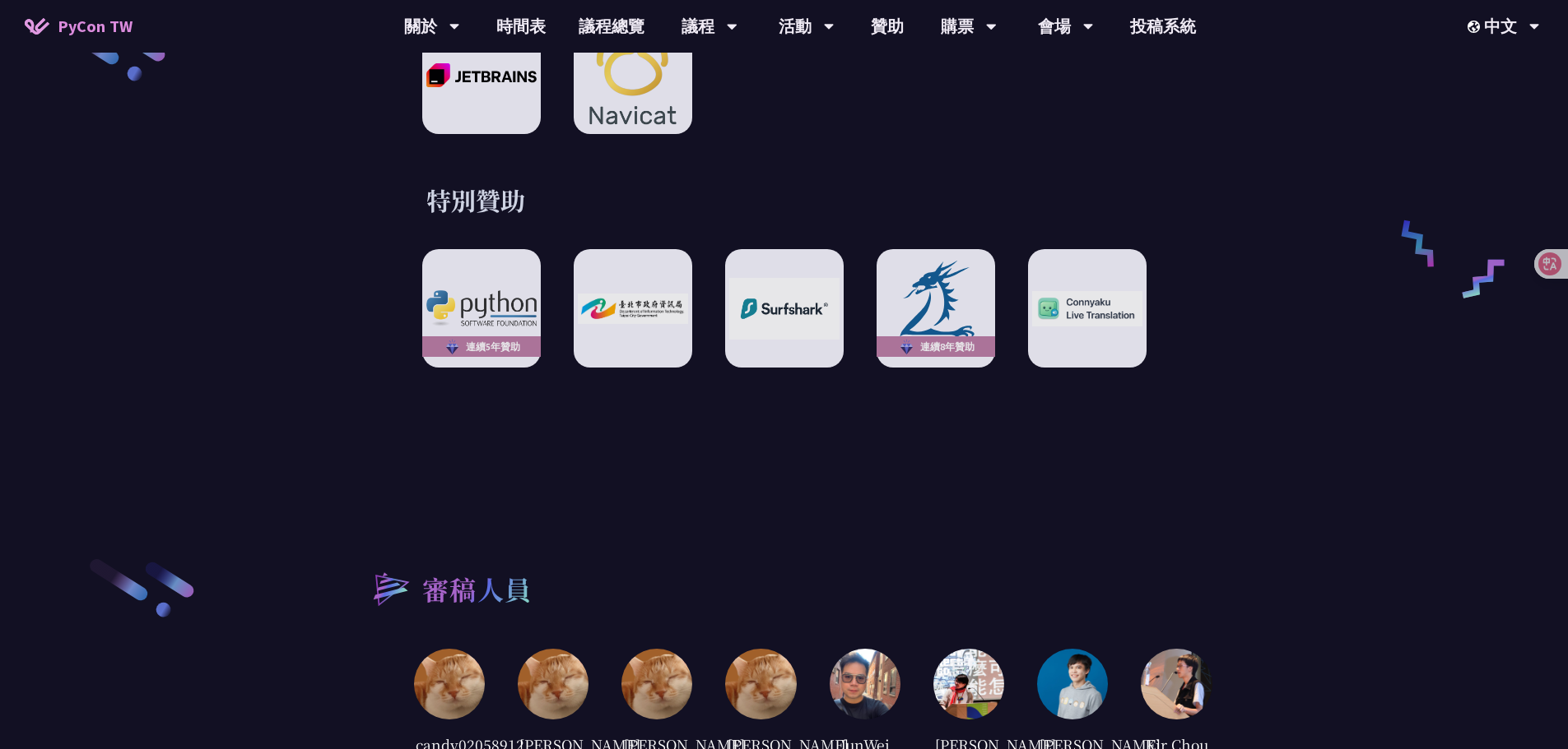
drag, startPoint x: 534, startPoint y: 178, endPoint x: 422, endPoint y: 195, distance: 113.3
click at [419, 192] on div "特別贊助 連續5年贊助 連續8年贊助" at bounding box center [784, 276] width 856 height 184
click at [531, 189] on h3 "特別贊助" at bounding box center [784, 200] width 716 height 33
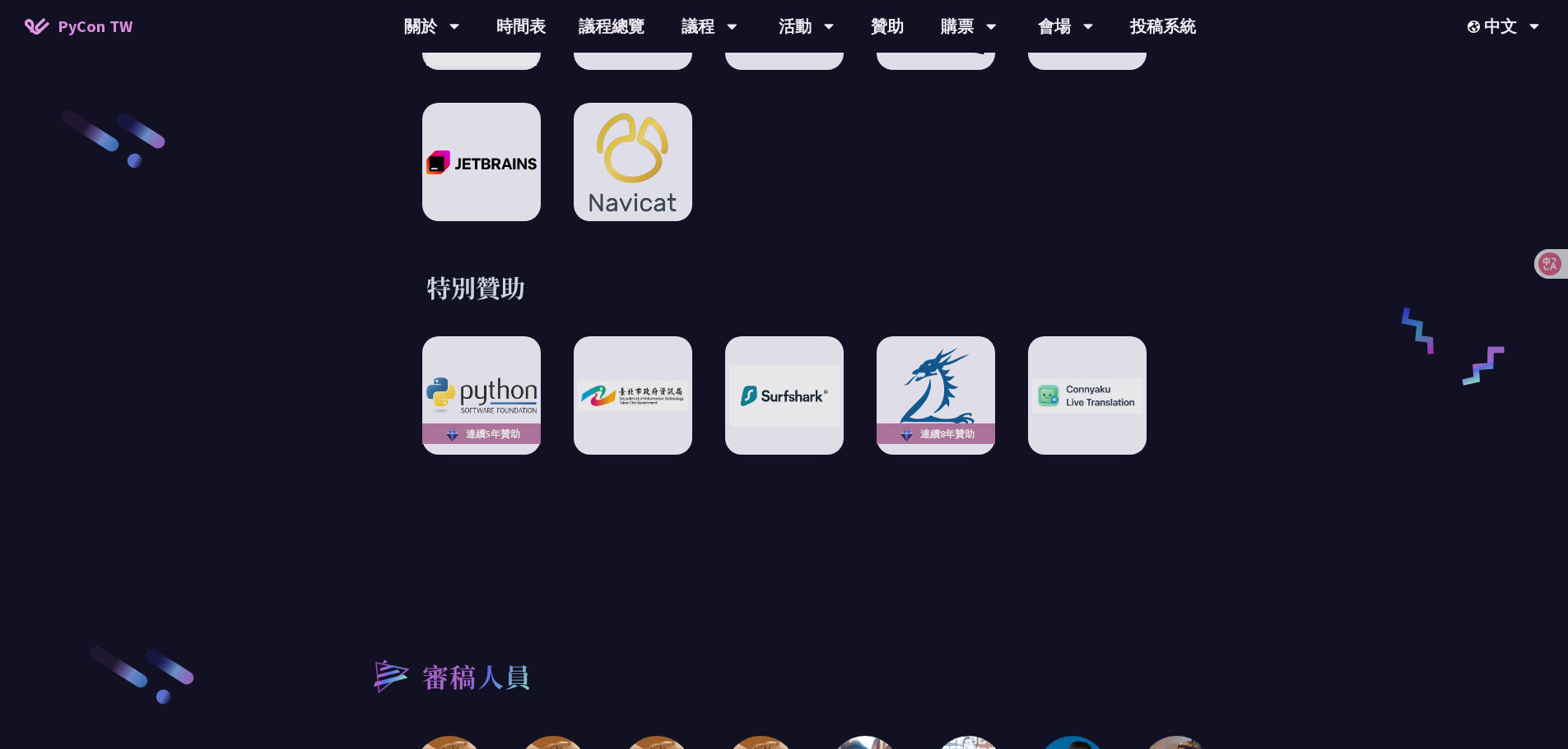
scroll to position [2796, 0]
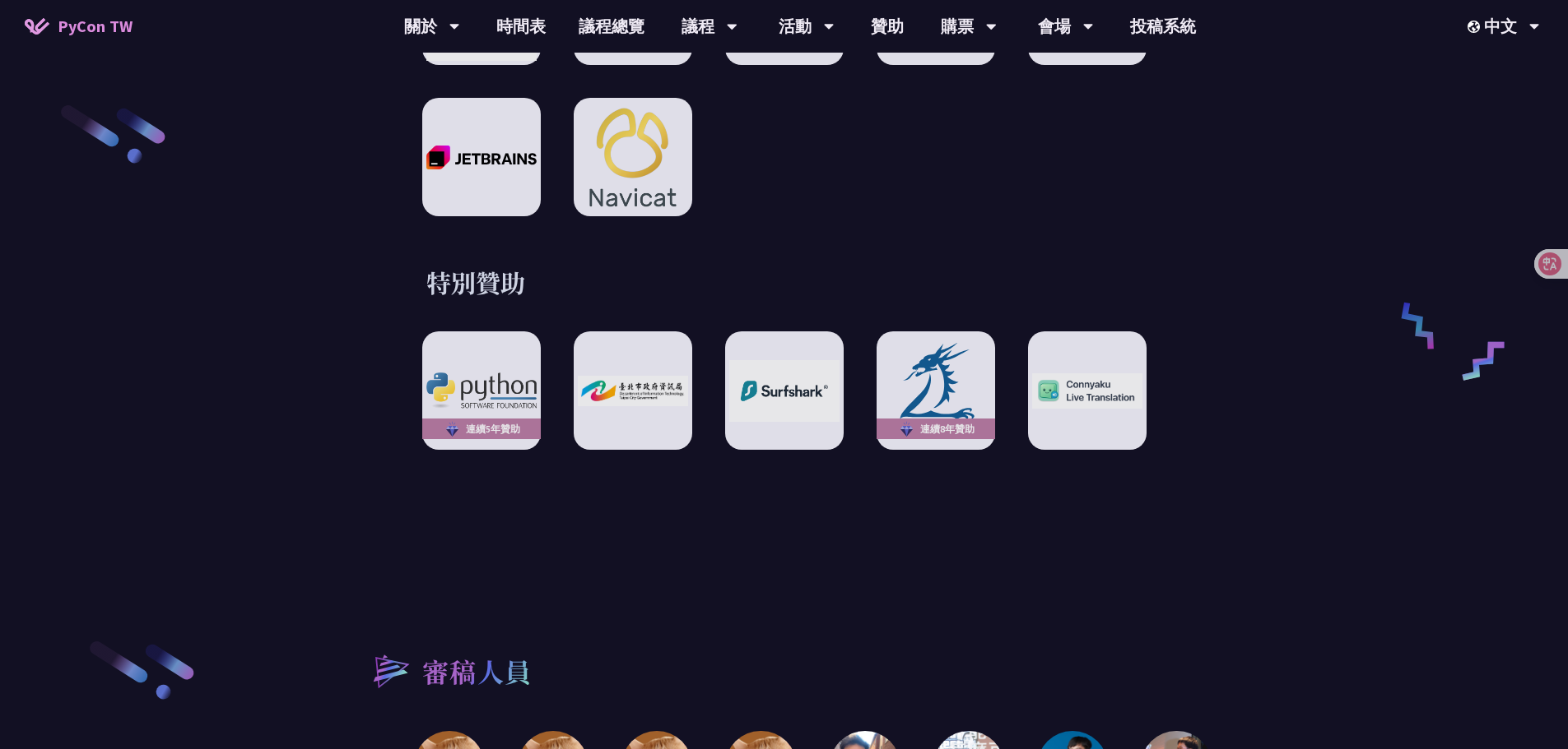
drag, startPoint x: 349, startPoint y: 493, endPoint x: 366, endPoint y: 485, distance: 18.8
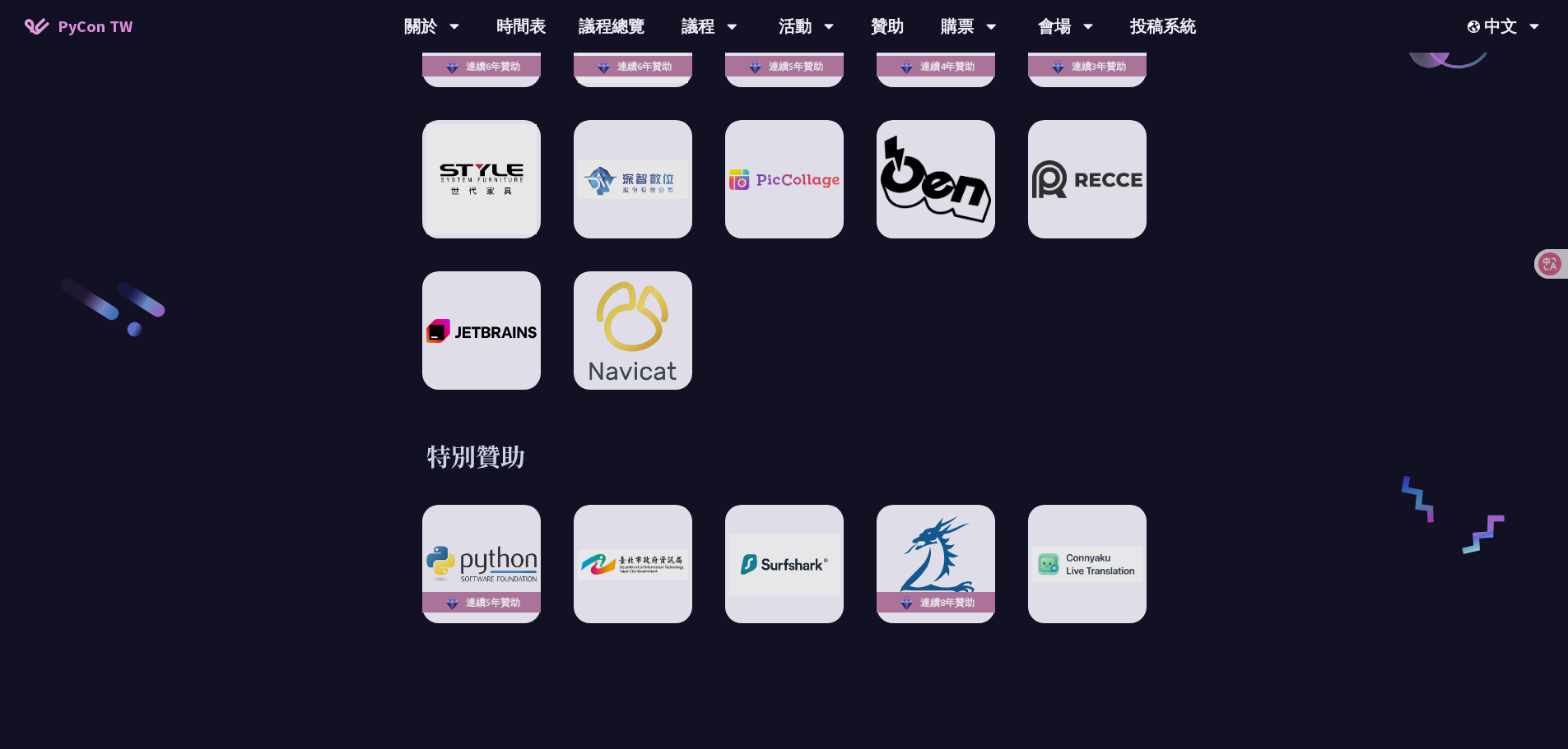
scroll to position [2550, 0]
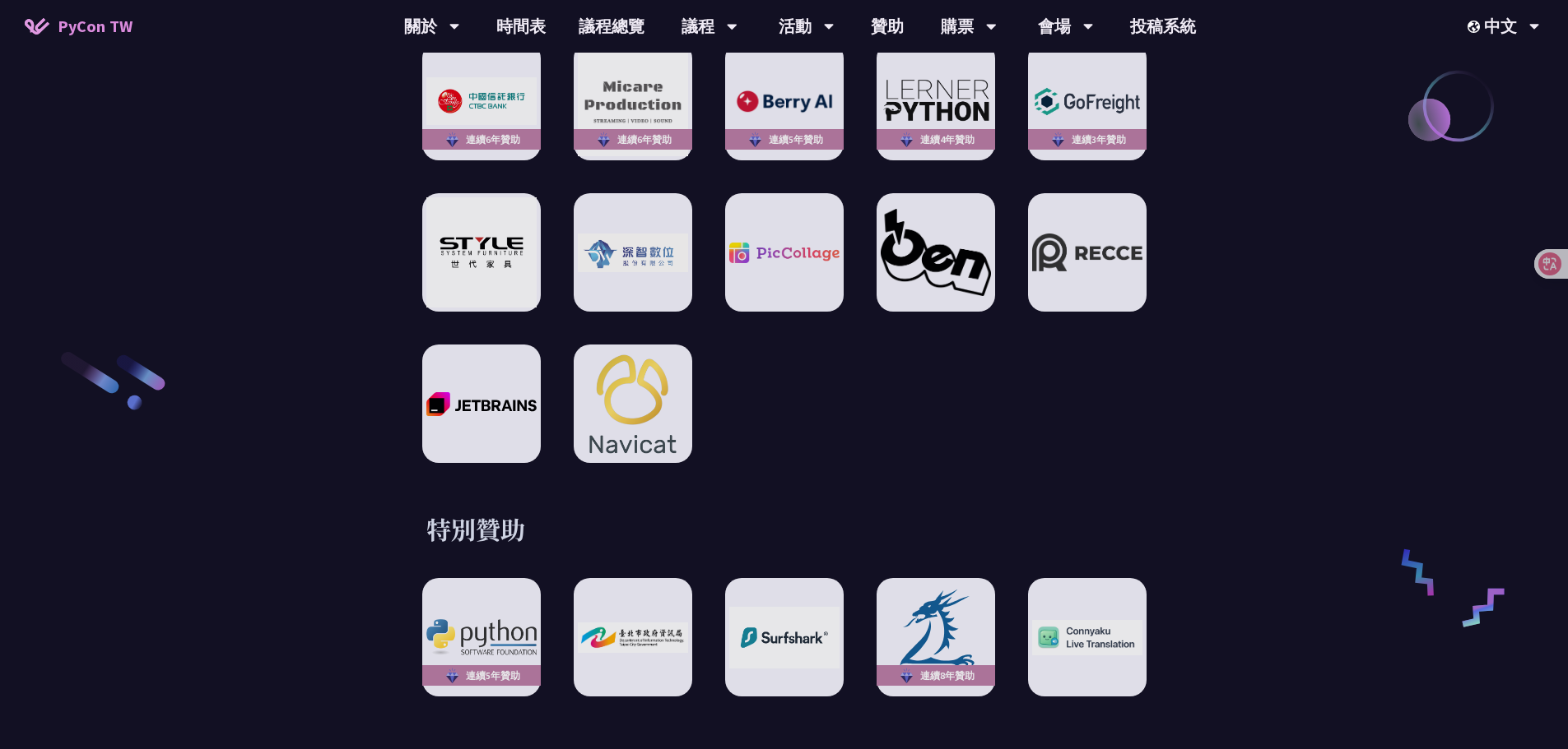
click at [1186, 481] on div "贊助夥伴 白金級贊助 銀級贊助 連續[DATE]贊助 銅級贊助 連續6年贊助 連續6年贊助 連續5年贊助 連續4年贊助 連續3年贊助 特別贊助 連續5年贊助 …" at bounding box center [784, 22] width 856 height 1349
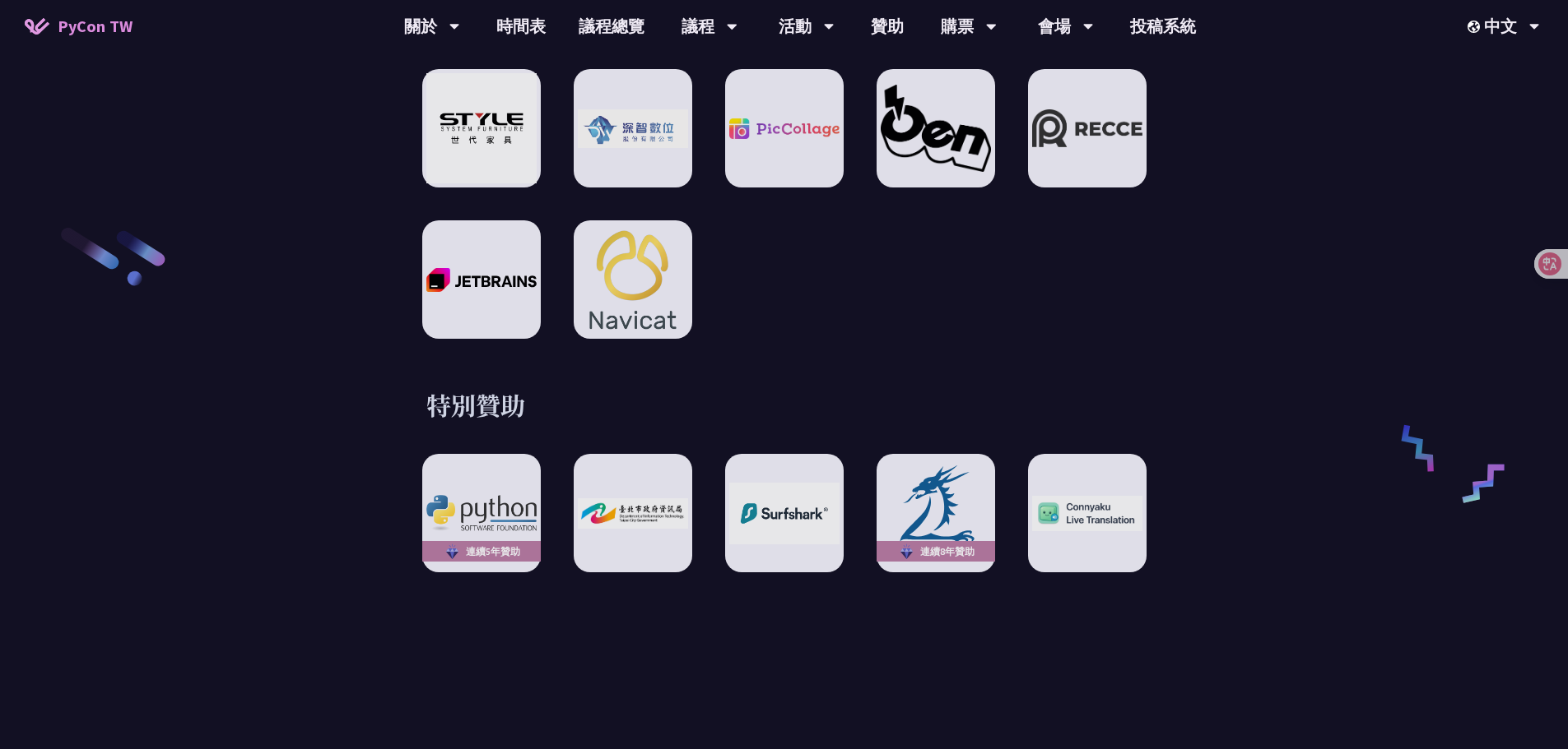
scroll to position [2714, 0]
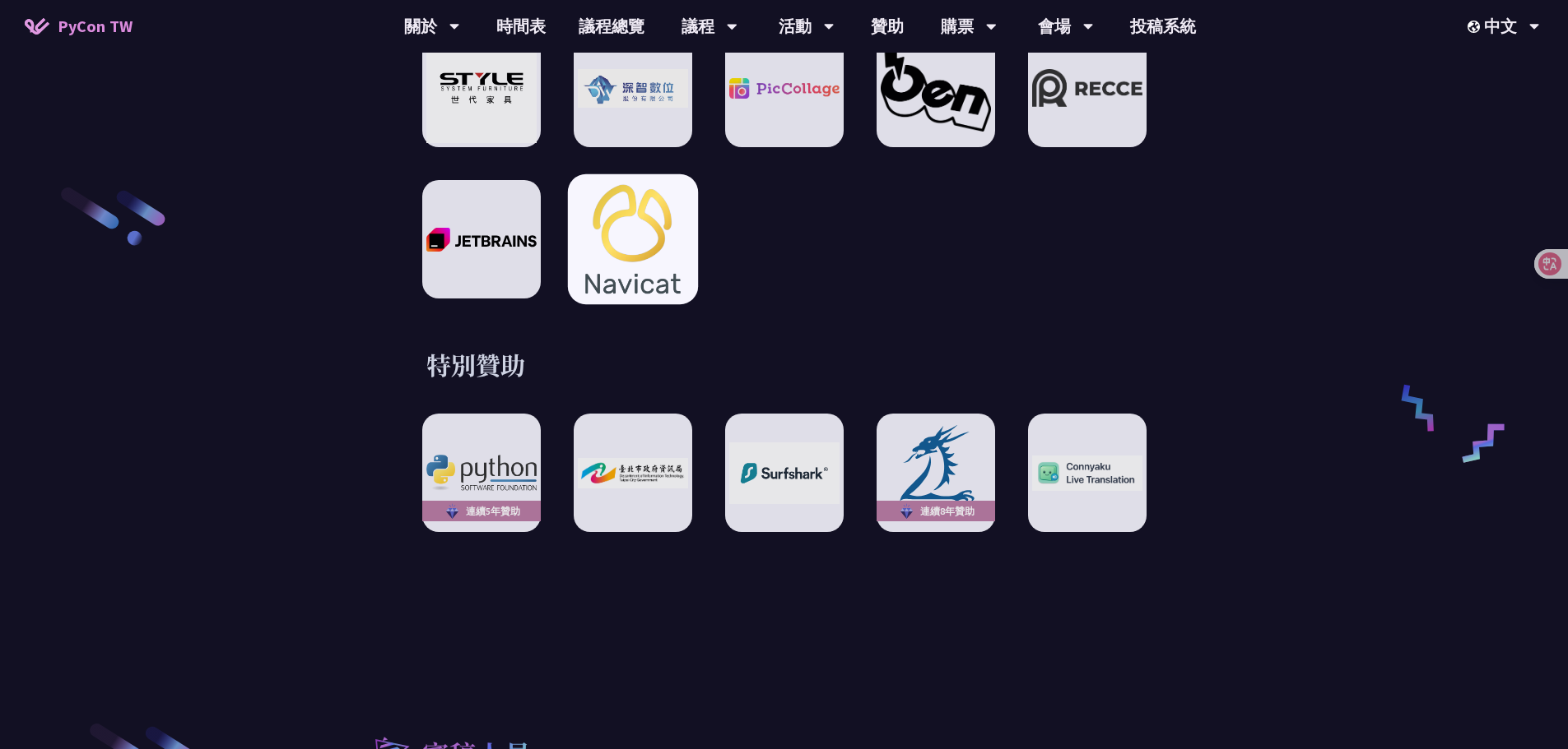
drag, startPoint x: 784, startPoint y: 224, endPoint x: 669, endPoint y: 200, distance: 117.5
click at [726, 220] on div "連續6年贊助 連續6年贊助 連續5年贊助 連續4年贊助 連續3年贊助" at bounding box center [784, 88] width 724 height 421
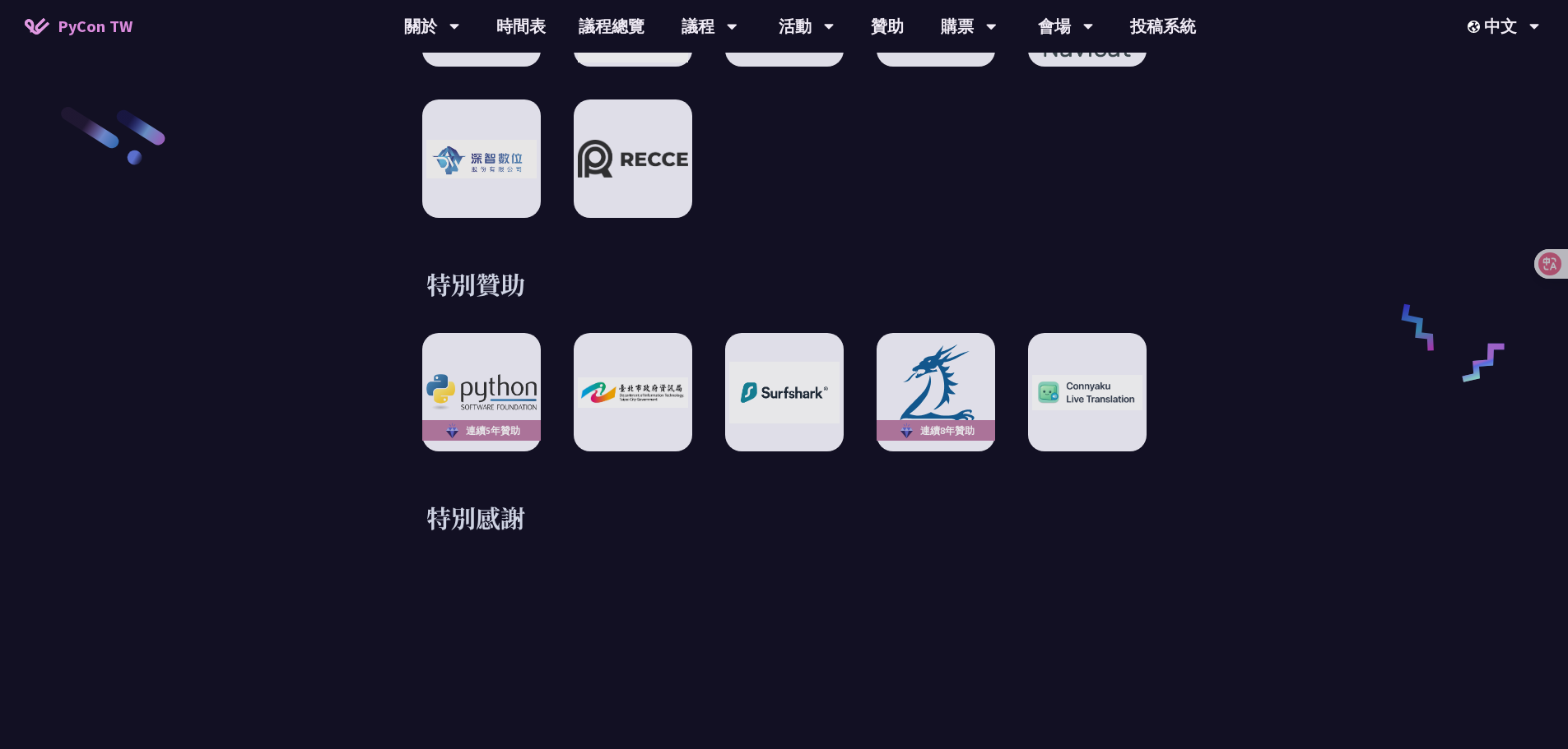
scroll to position [2796, 0]
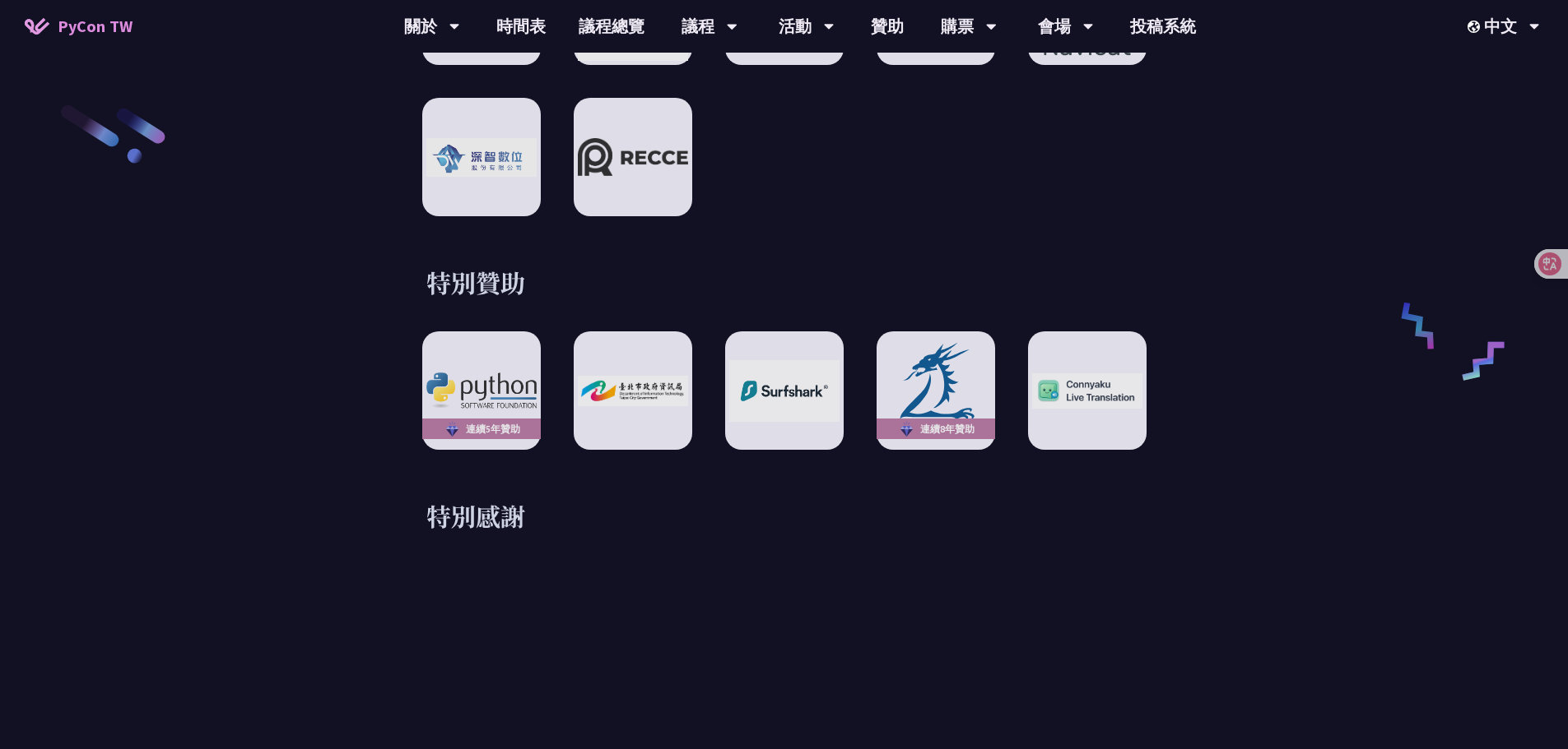
drag, startPoint x: 705, startPoint y: 575, endPoint x: 1168, endPoint y: 401, distance: 494.6
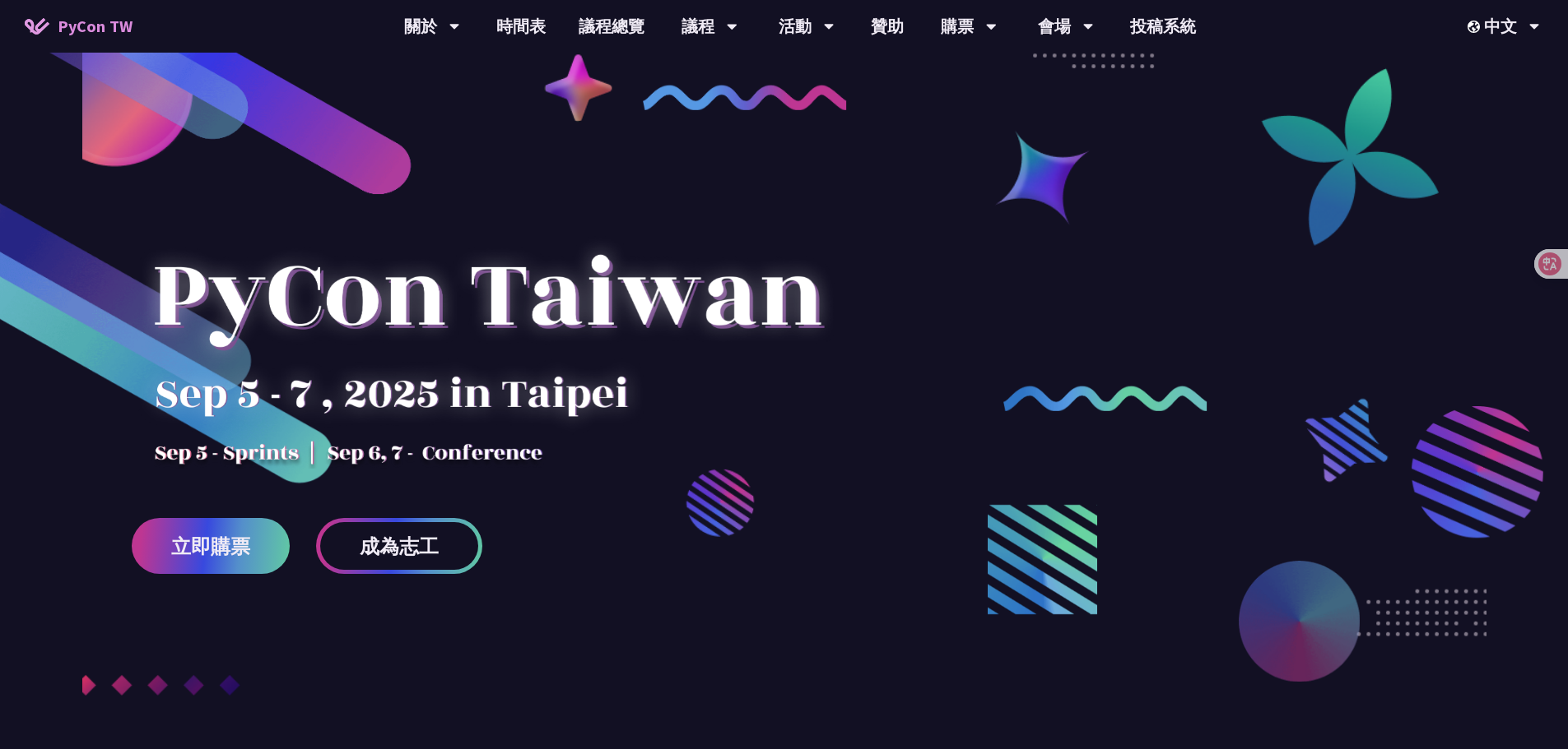
click at [1081, 221] on div at bounding box center [784, 449] width 1568 height 700
click at [1143, 36] on link "投稿系統" at bounding box center [1162, 26] width 99 height 52
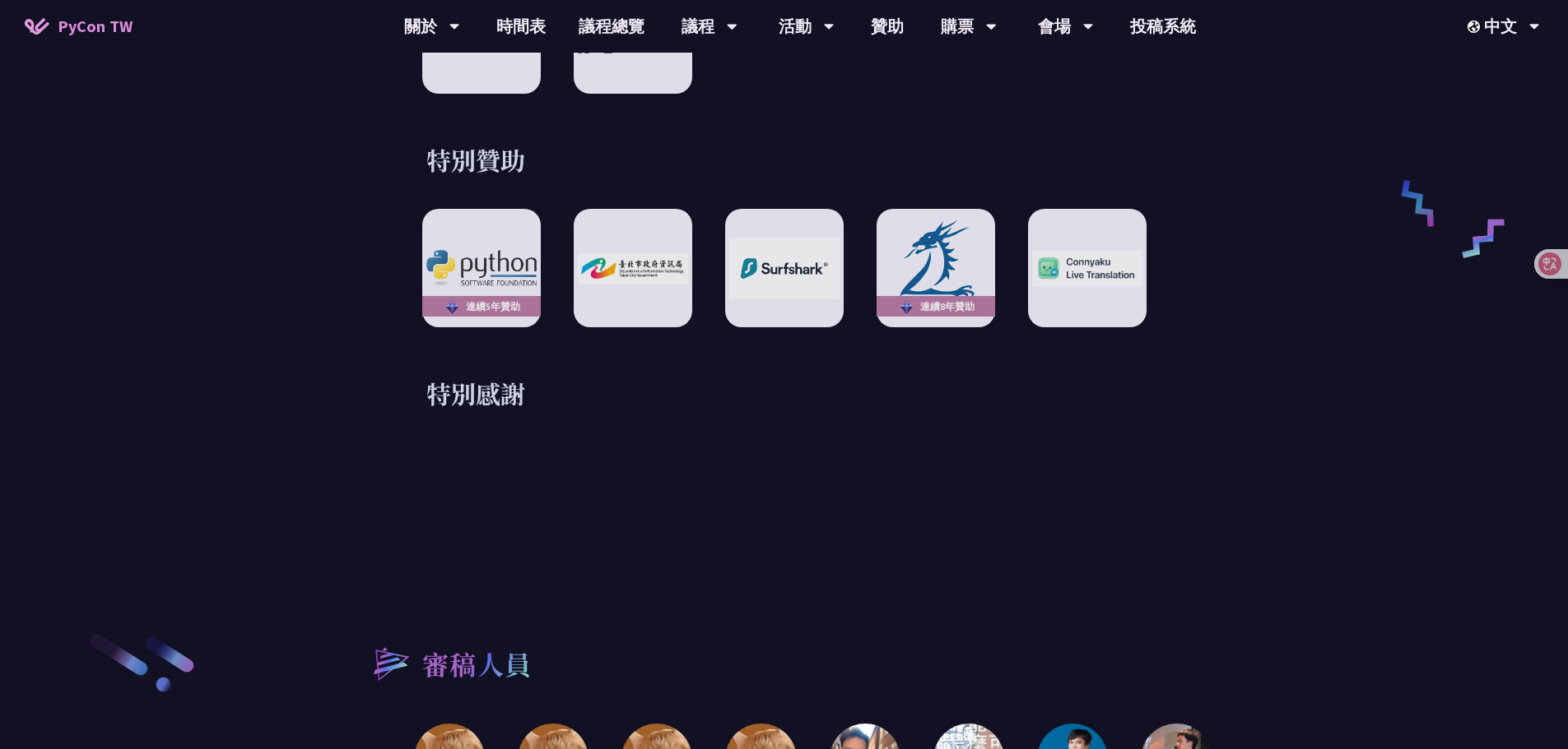
scroll to position [2908, 0]
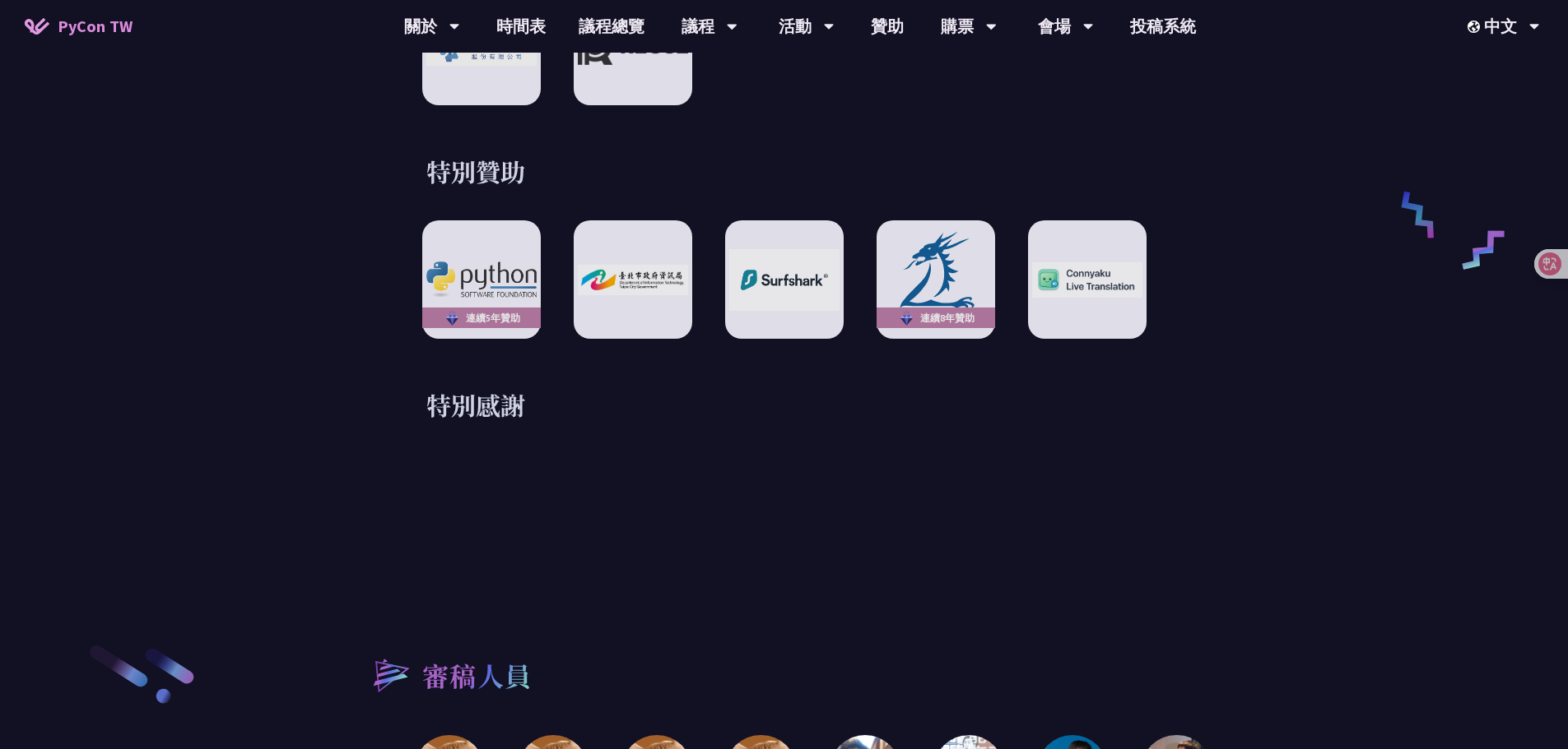
drag, startPoint x: 498, startPoint y: 480, endPoint x: 470, endPoint y: 489, distance: 29.4
click at [498, 436] on div "特別感謝" at bounding box center [784, 421] width 856 height 66
click at [573, 407] on div "特別感謝" at bounding box center [784, 421] width 856 height 66
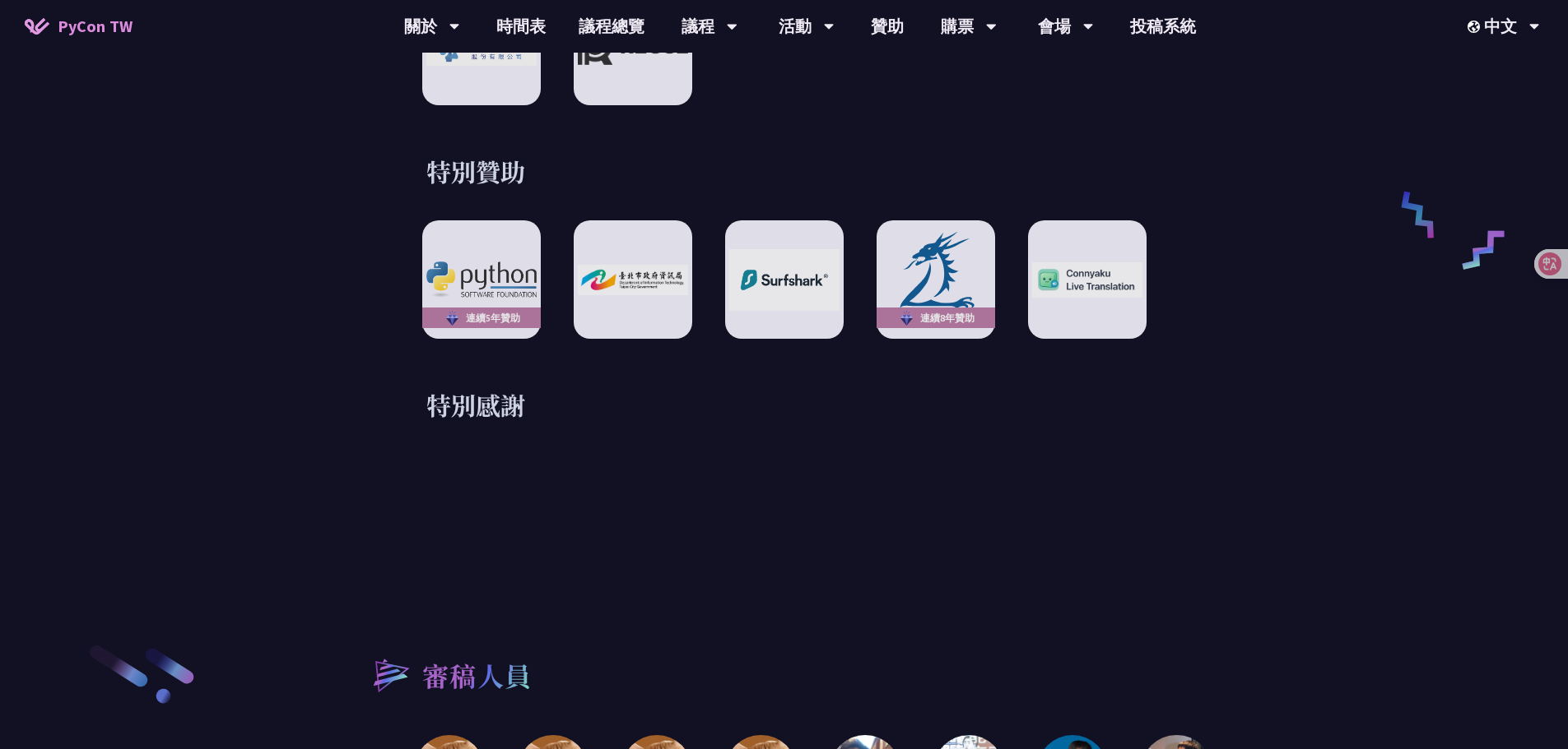
drag, startPoint x: 471, startPoint y: 471, endPoint x: 661, endPoint y: 528, distance: 198.4
drag, startPoint x: 781, startPoint y: 448, endPoint x: 995, endPoint y: 353, distance: 234.1
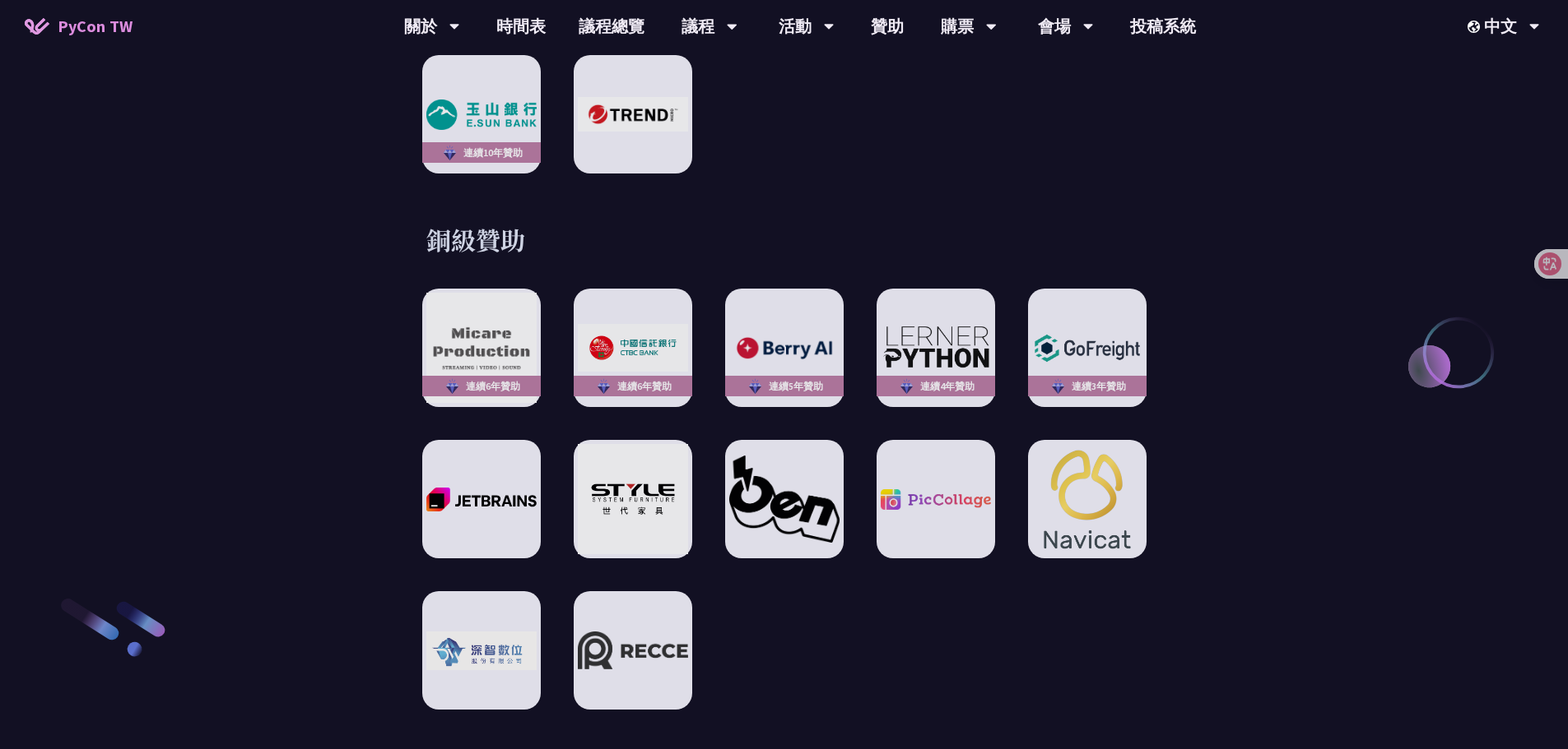
scroll to position [2879, 0]
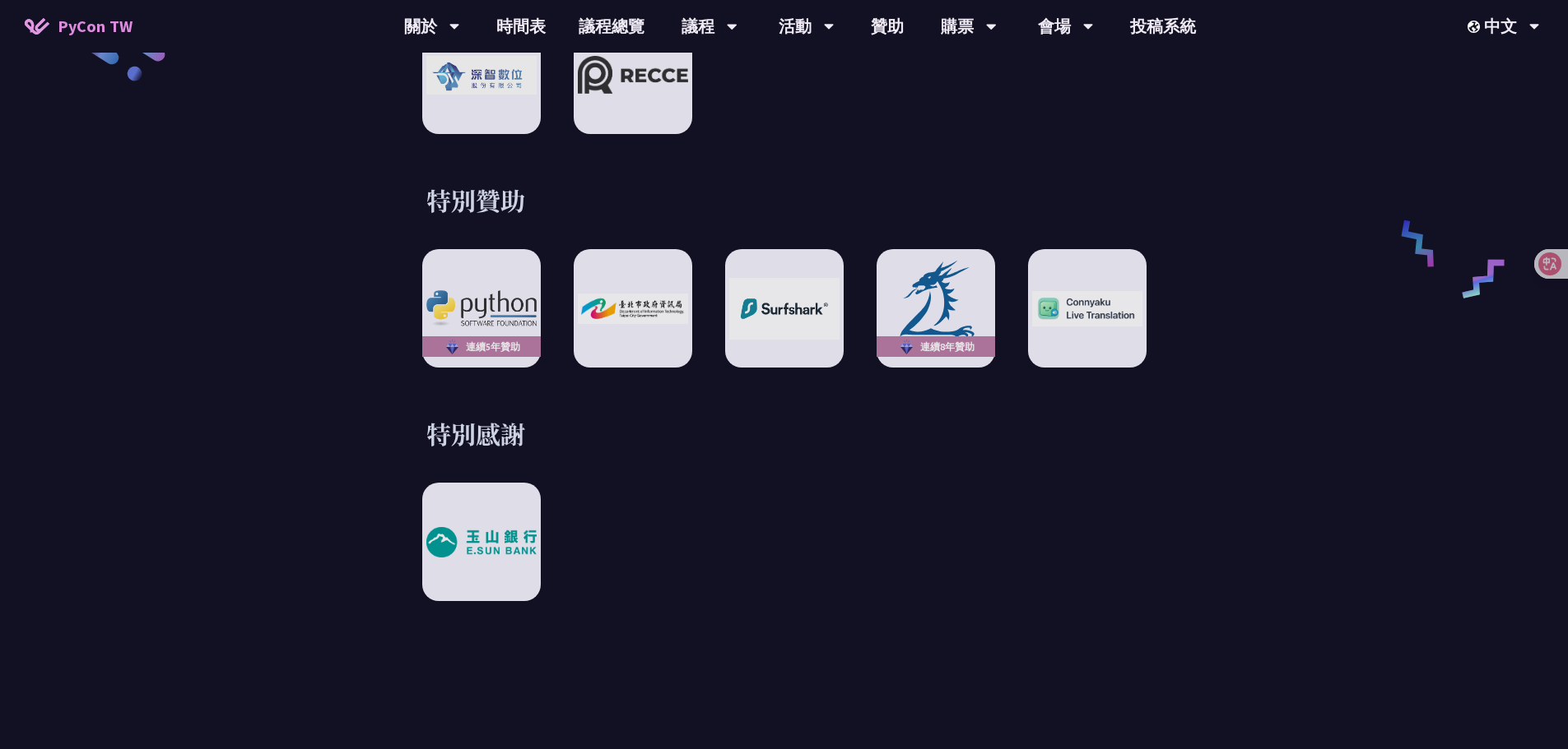
click at [663, 539] on div at bounding box center [784, 542] width 724 height 118
click at [821, 493] on div at bounding box center [784, 542] width 724 height 118
click at [792, 495] on div at bounding box center [784, 542] width 724 height 118
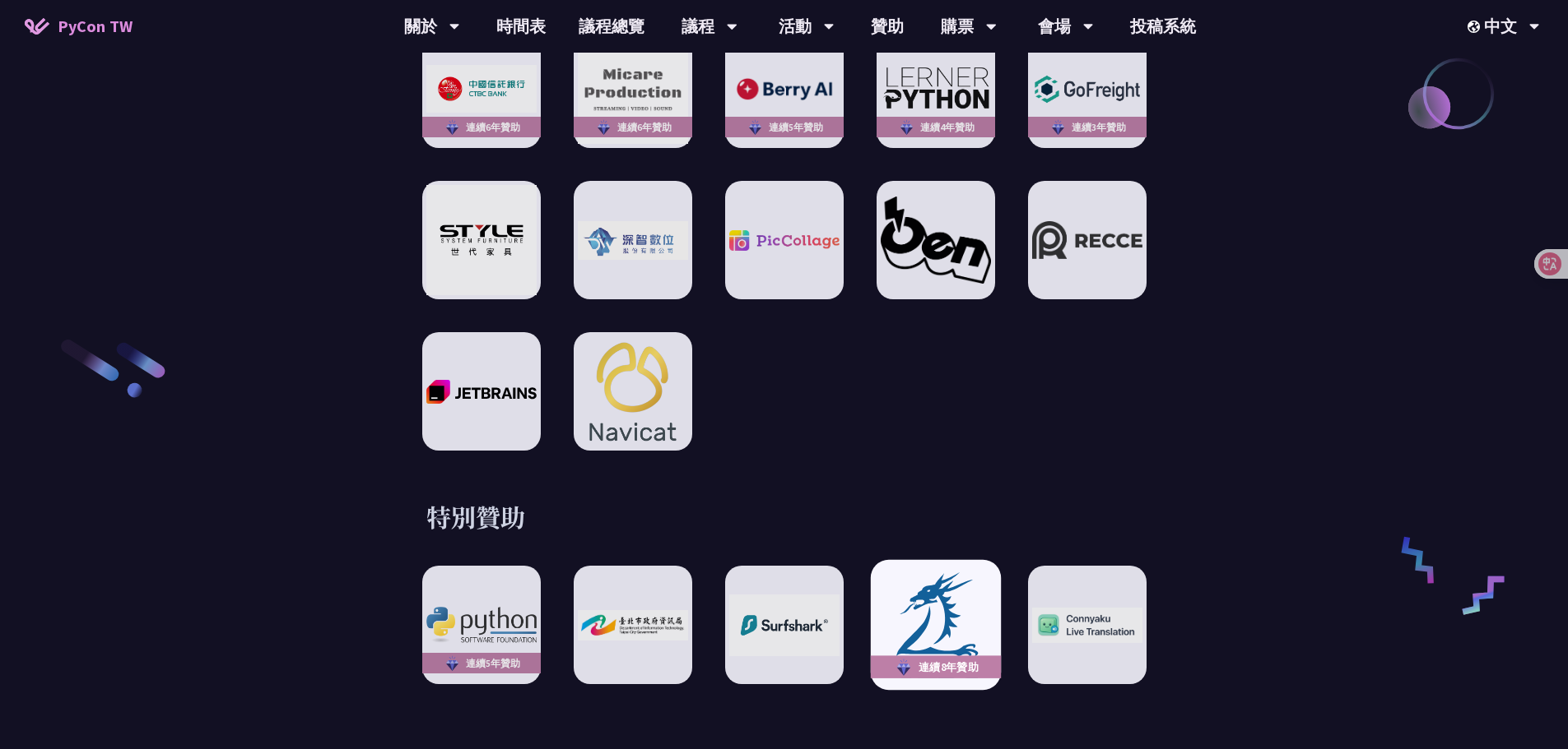
scroll to position [2796, 0]
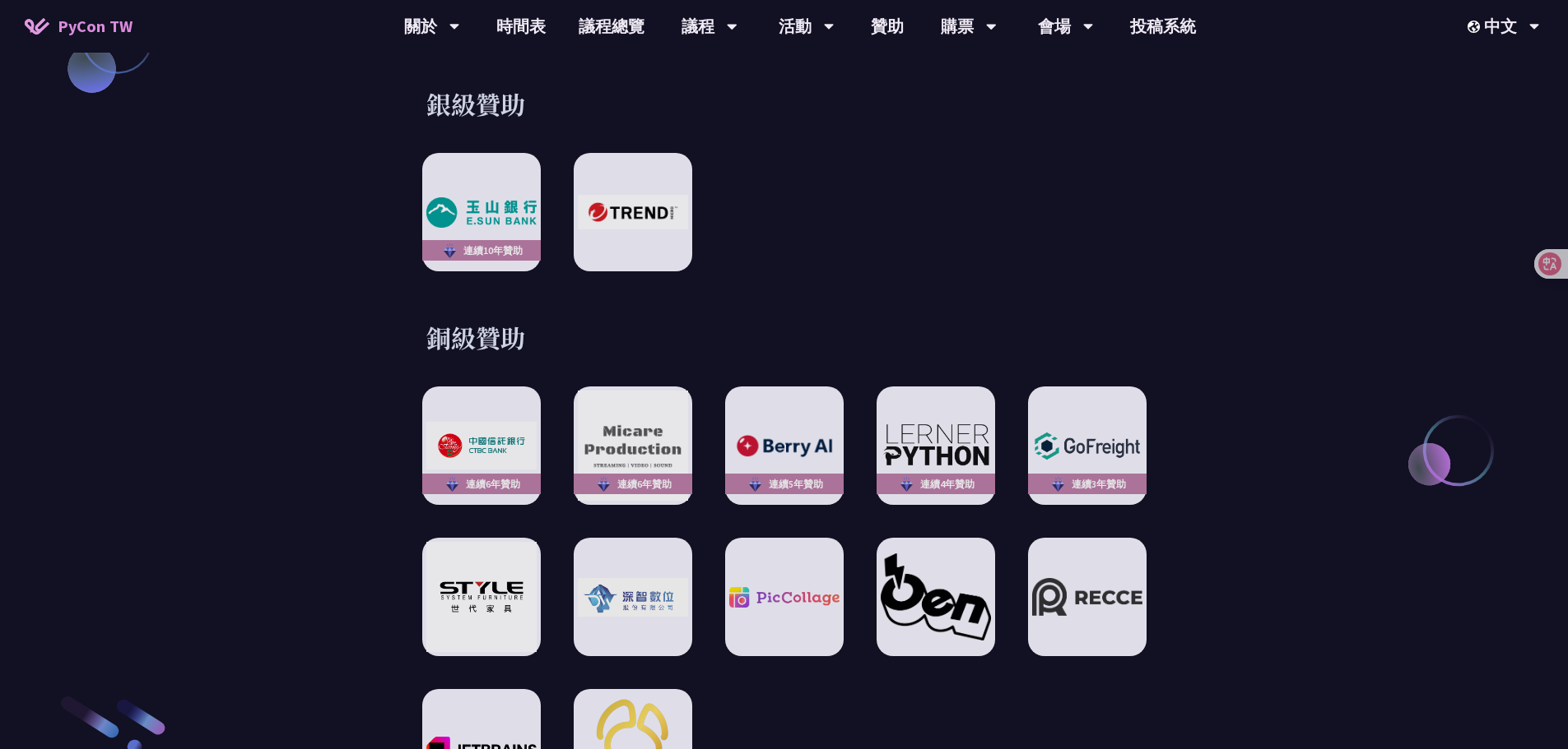
scroll to position [1974, 0]
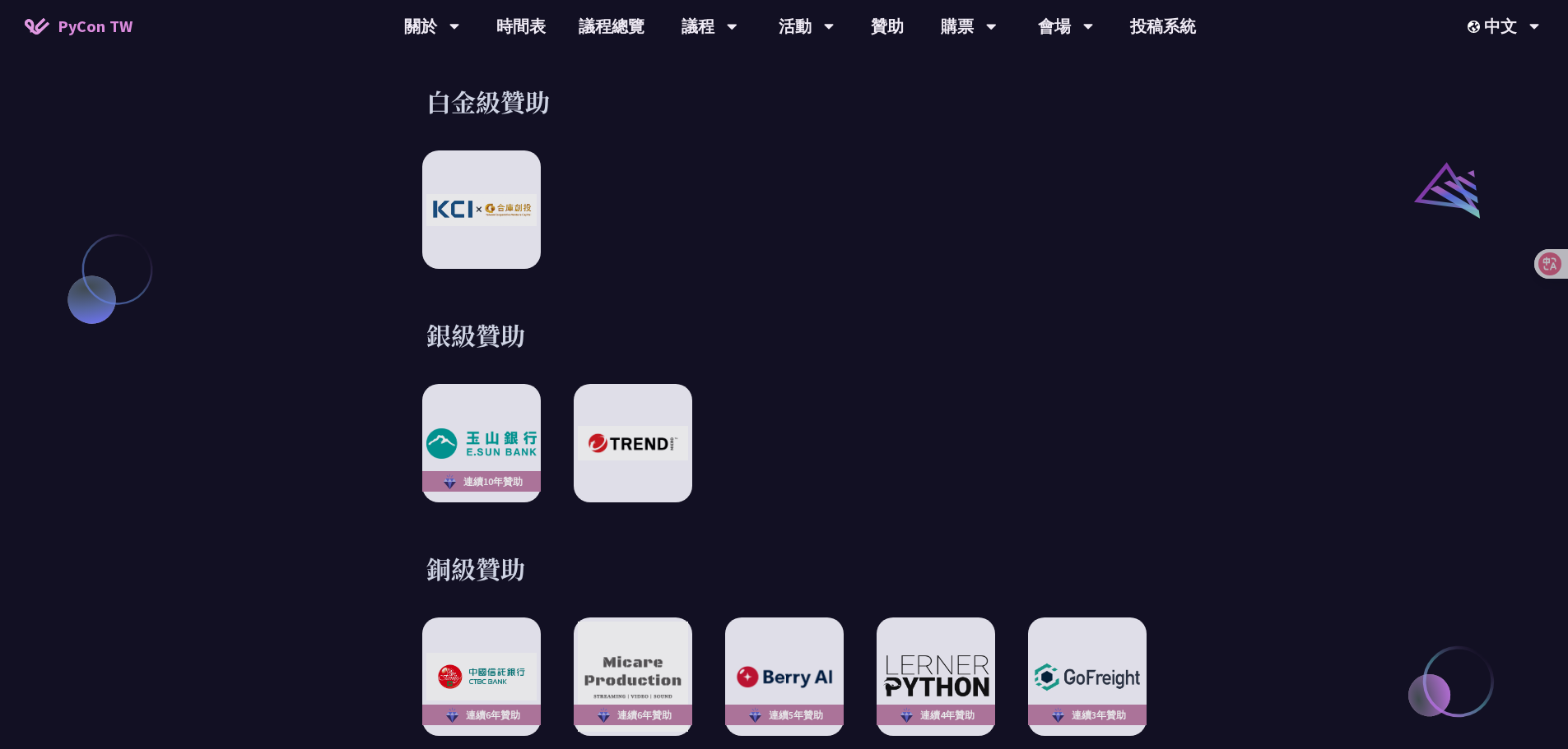
click at [819, 442] on div "連續10年贊助" at bounding box center [784, 443] width 724 height 118
click at [816, 174] on link "開放空間" at bounding box center [805, 170] width 158 height 39
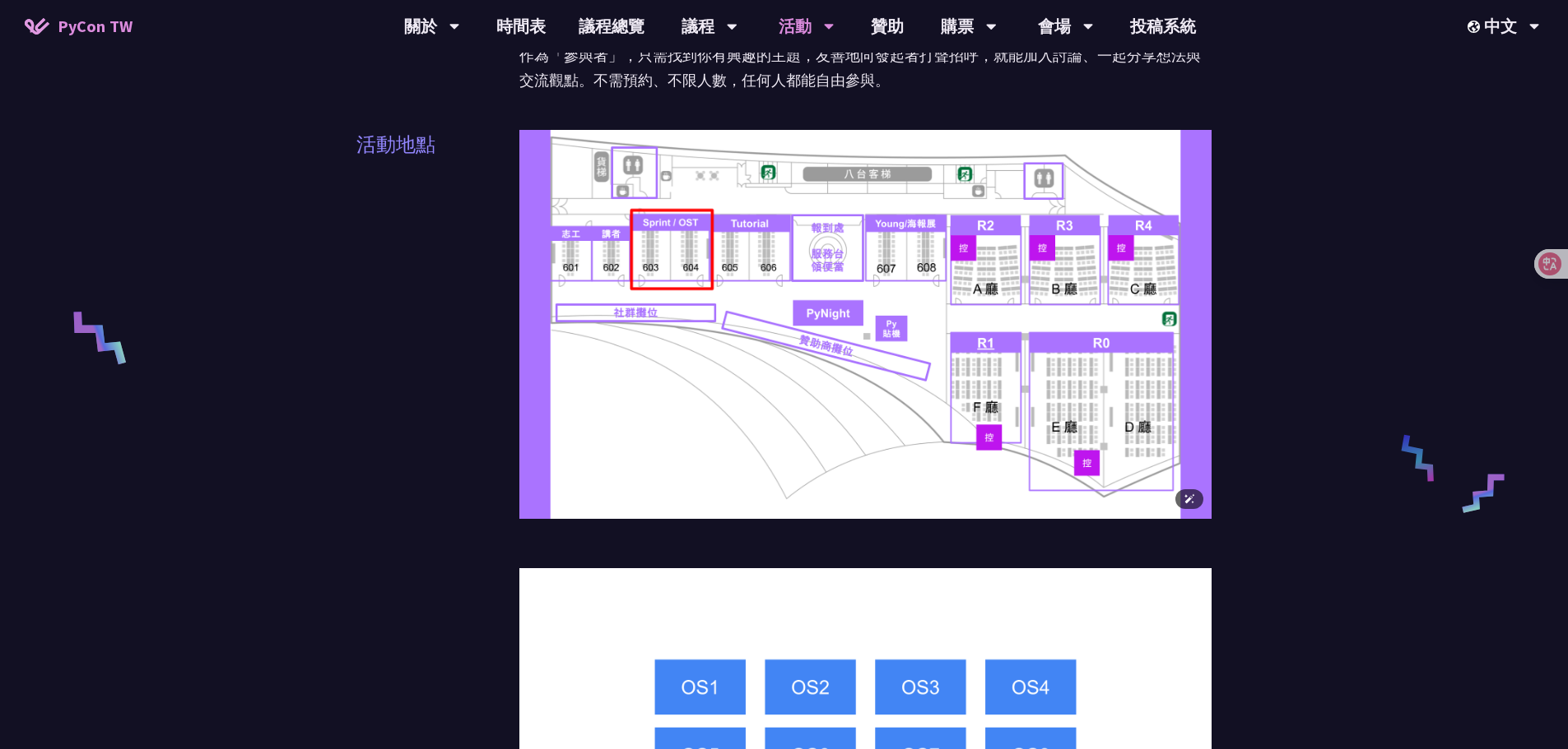
click at [495, 459] on div "活動地點 603 & 604 會議室，會擺放多張主題桌，每張桌上有一塊寫有主題的白板。 找到感興趣的主題後，可用便條紙寫下想法和回饋。如果想討論的主題尚未出現…" at bounding box center [784, 616] width 856 height 972
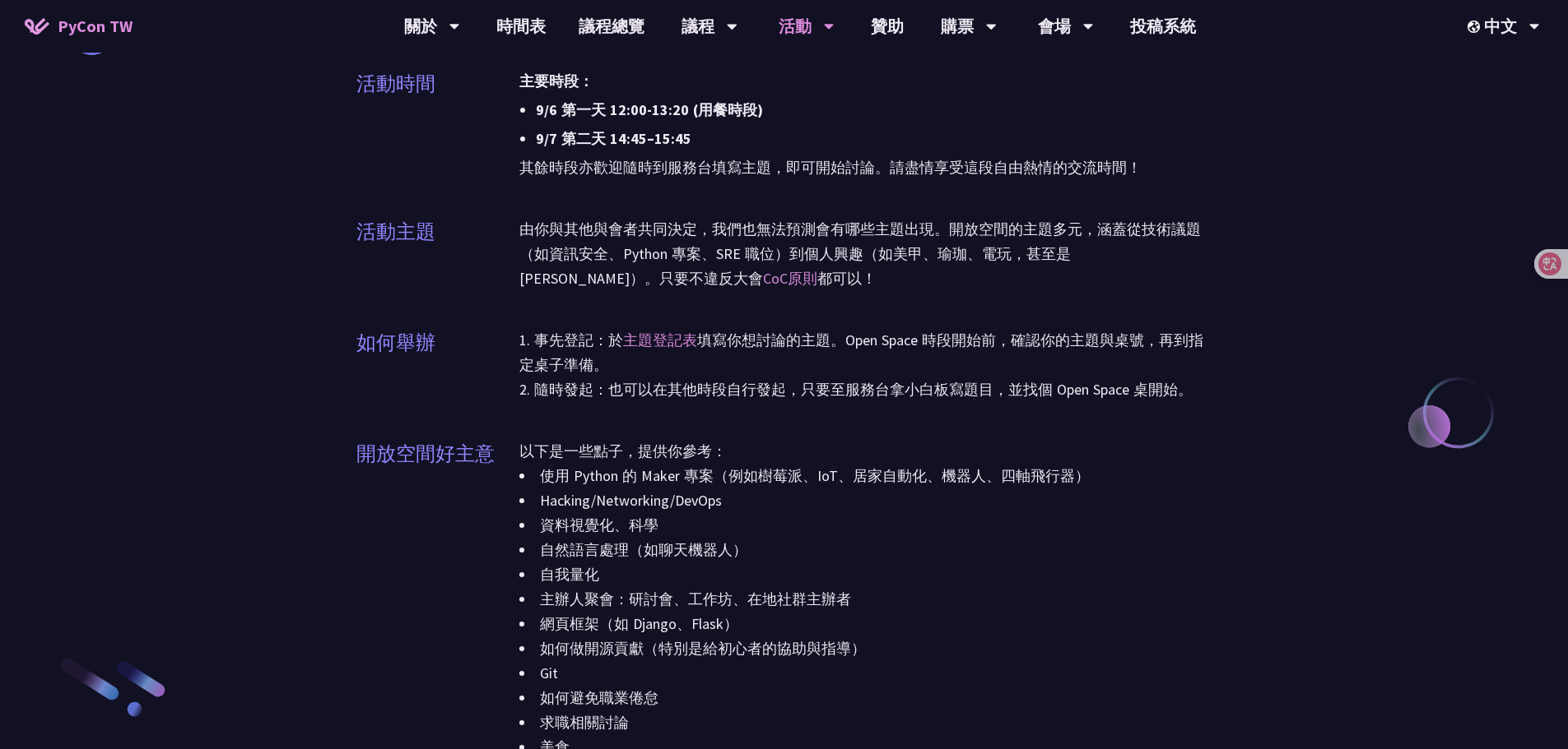
scroll to position [1892, 0]
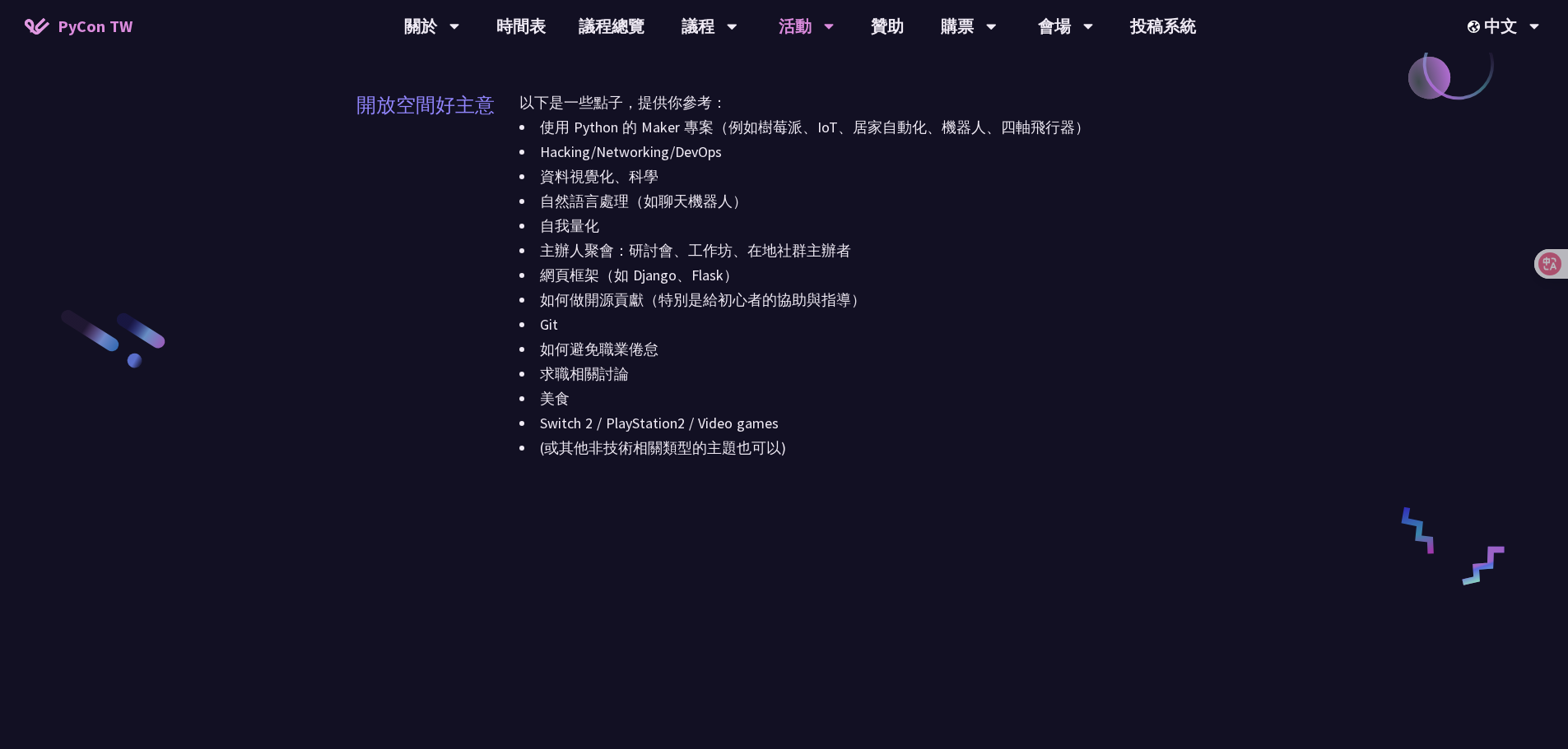
drag, startPoint x: 711, startPoint y: 411, endPoint x: 661, endPoint y: 473, distance: 79.6
click at [712, 412] on li "Switch 2 / PlayStation2 / Video games" at bounding box center [865, 424] width 693 height 25
click at [414, 472] on div "開放空間好主意" at bounding box center [425, 282] width 138 height 382
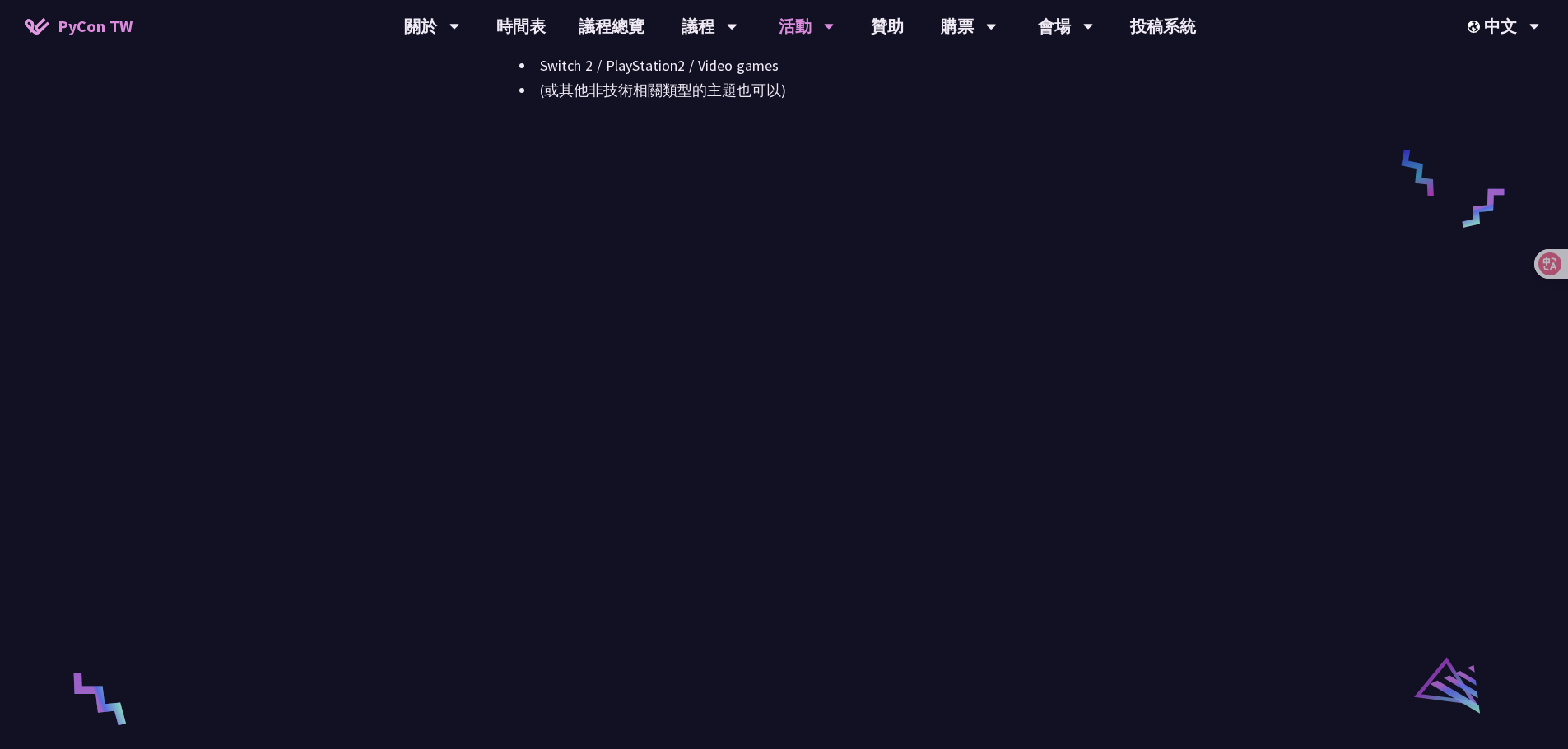
scroll to position [2221, 0]
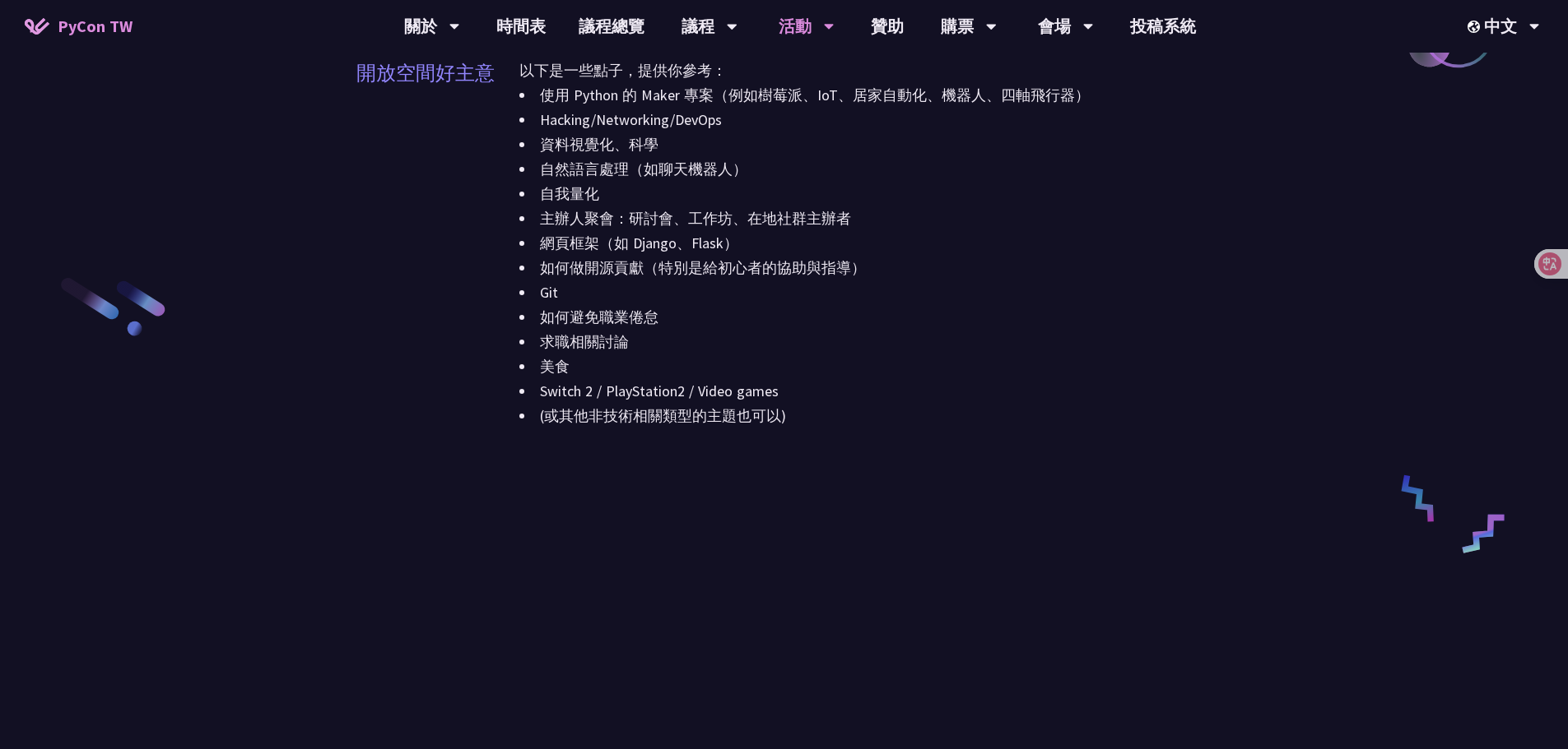
scroll to position [1892, 0]
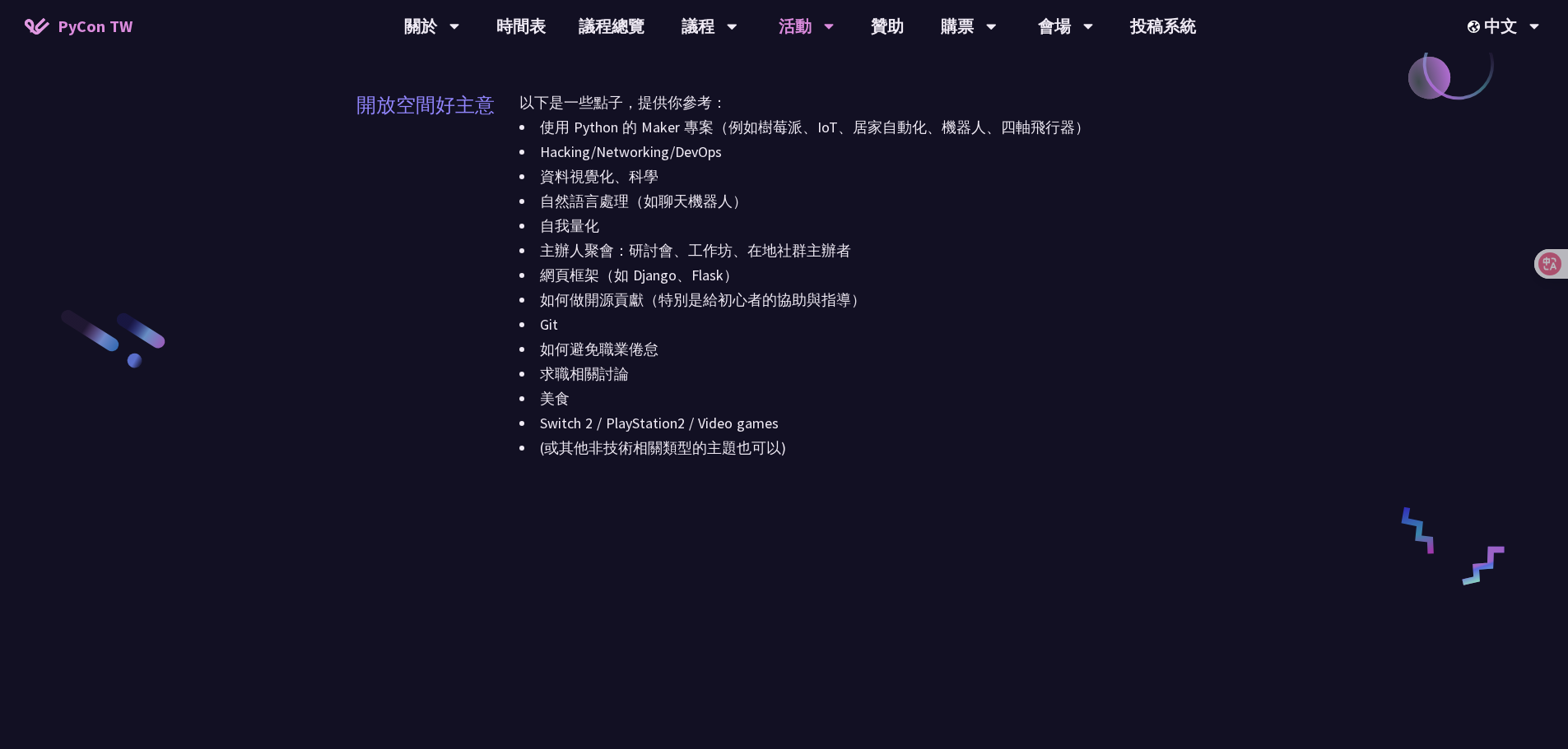
drag, startPoint x: 338, startPoint y: 397, endPoint x: 474, endPoint y: 412, distance: 136.8
click at [689, 415] on li "Switch 2 / PlayStation2 / Video games" at bounding box center [865, 424] width 693 height 25
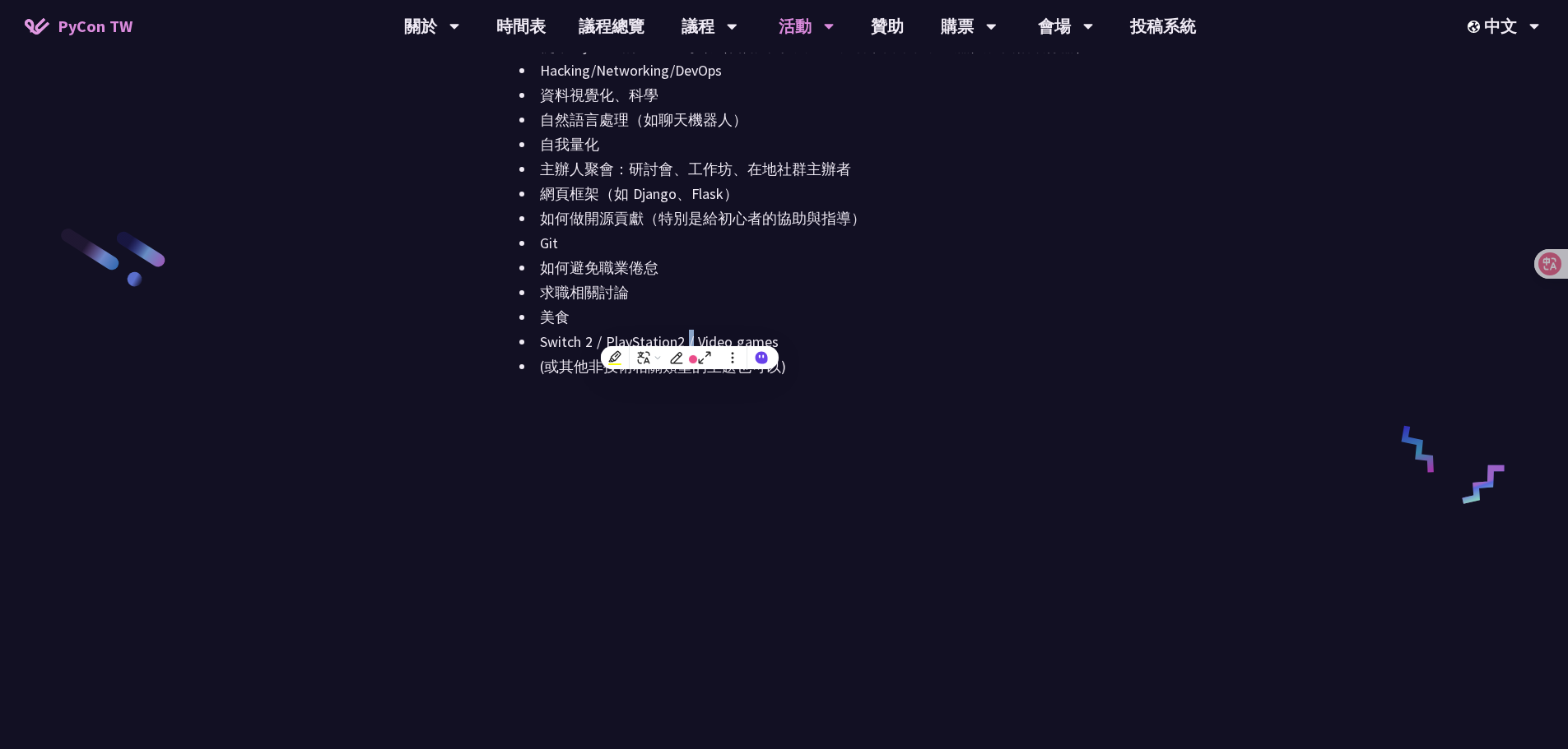
scroll to position [1974, 0]
click at [972, 343] on li "Switch 2 / PlayStation2 / Video games" at bounding box center [865, 341] width 693 height 25
click at [835, 358] on li "(或其他非技術相關類型的主題也可以)" at bounding box center [865, 365] width 693 height 25
click at [1058, 339] on li "Switch 2 / PlayStation2 / Video games" at bounding box center [865, 341] width 693 height 25
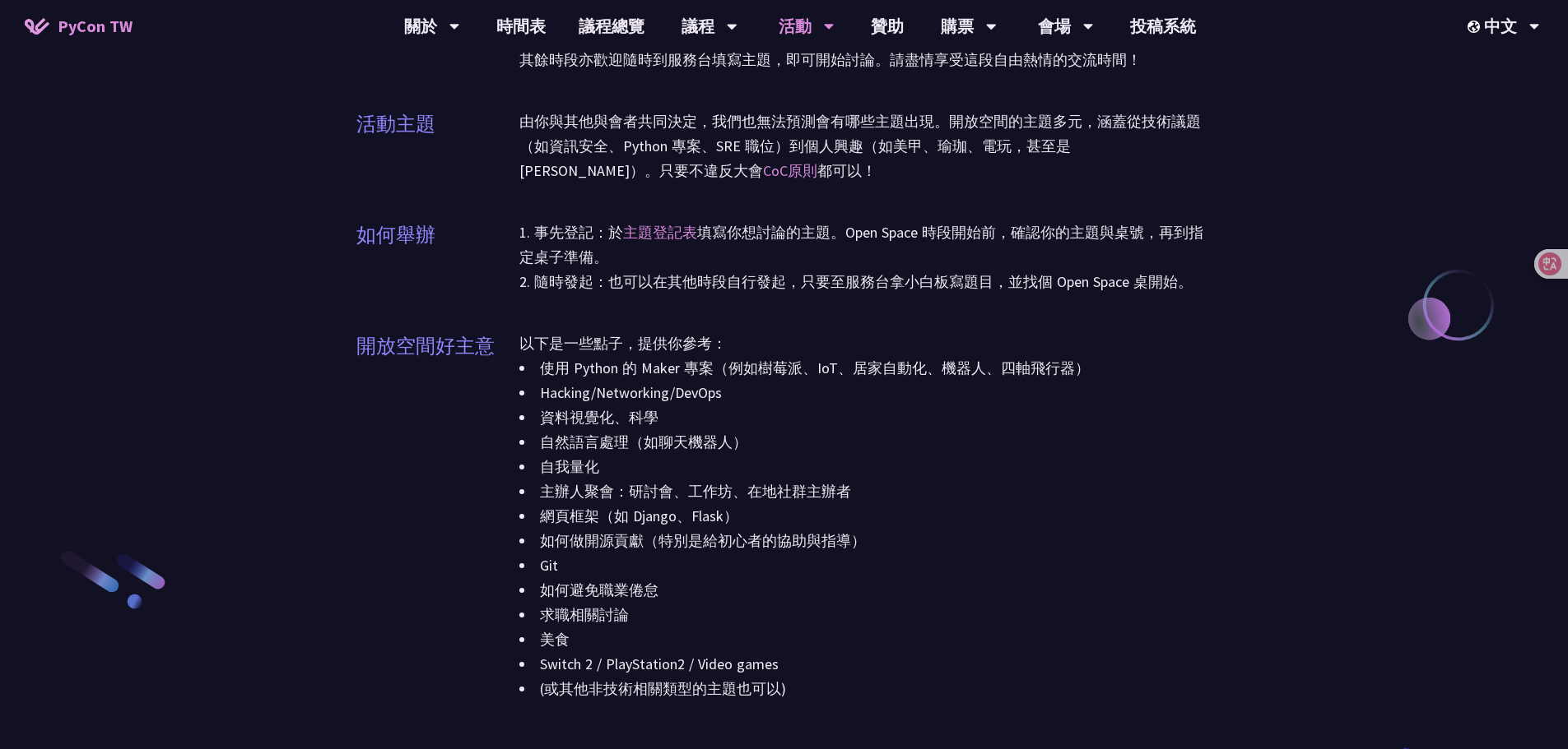
scroll to position [1645, 0]
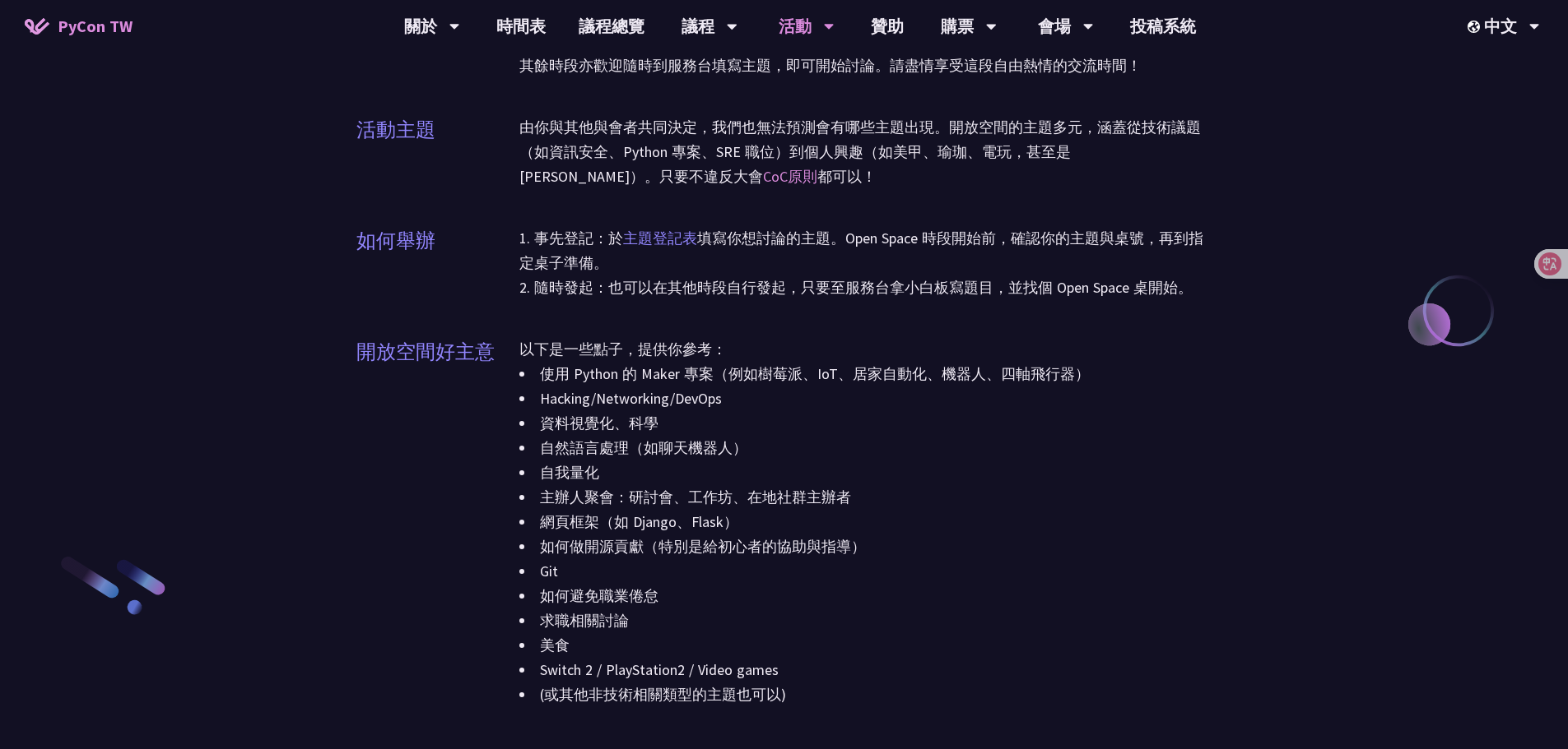
click at [661, 243] on link "主題登記表" at bounding box center [661, 238] width 74 height 19
click at [747, 358] on p "以下是一些點子，提供你參考：" at bounding box center [865, 349] width 693 height 25
click at [694, 344] on p "以下是一些點子，提供你參考：" at bounding box center [865, 349] width 693 height 25
click at [756, 452] on li "自然語言處理（如聊天機器人）" at bounding box center [865, 448] width 693 height 25
